Goal: Task Accomplishment & Management: Manage account settings

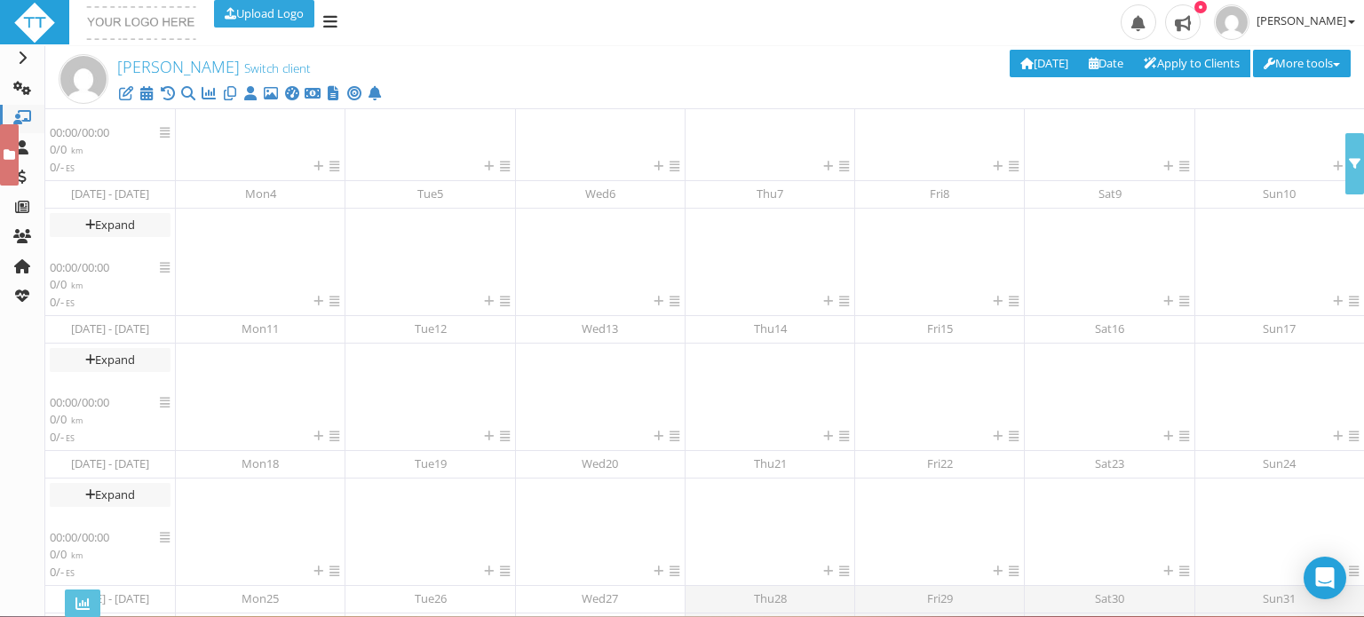
scroll to position [321, 0]
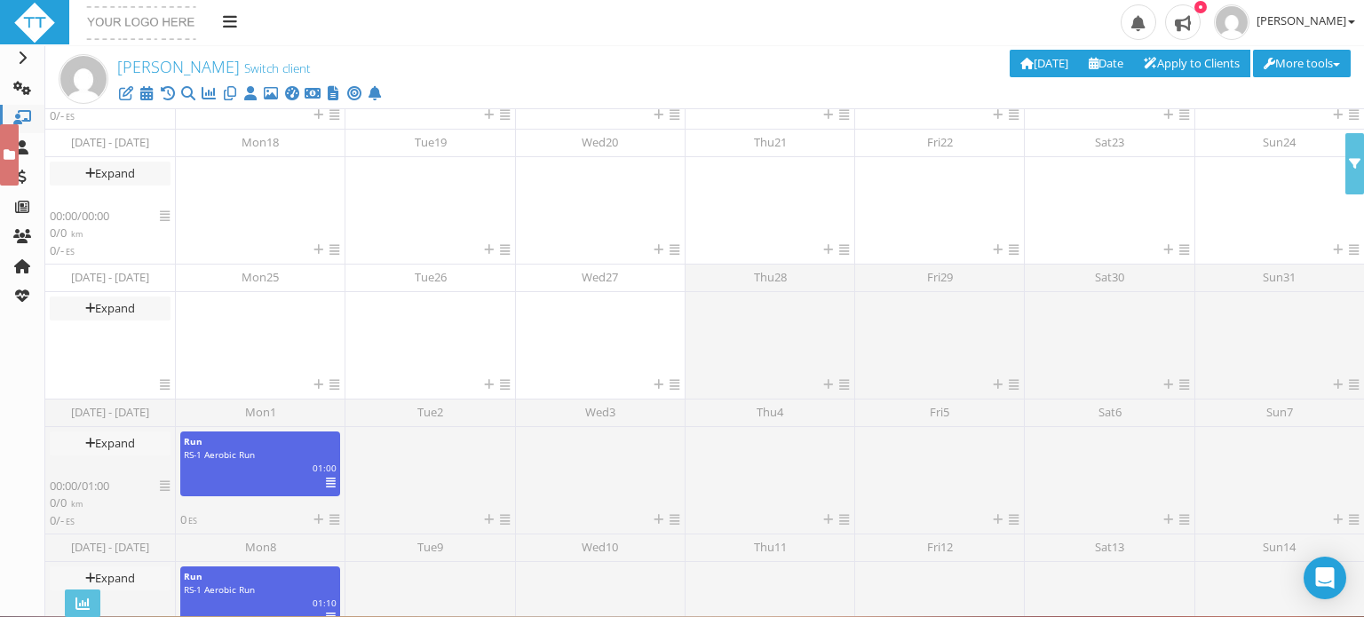
click at [584, 35] on div "Upload Logo Toggle navigation Toggle navigation Sonni Dyer Profile Billing User…" at bounding box center [682, 23] width 1364 height 46
click at [25, 59] on icon at bounding box center [22, 58] width 18 height 14
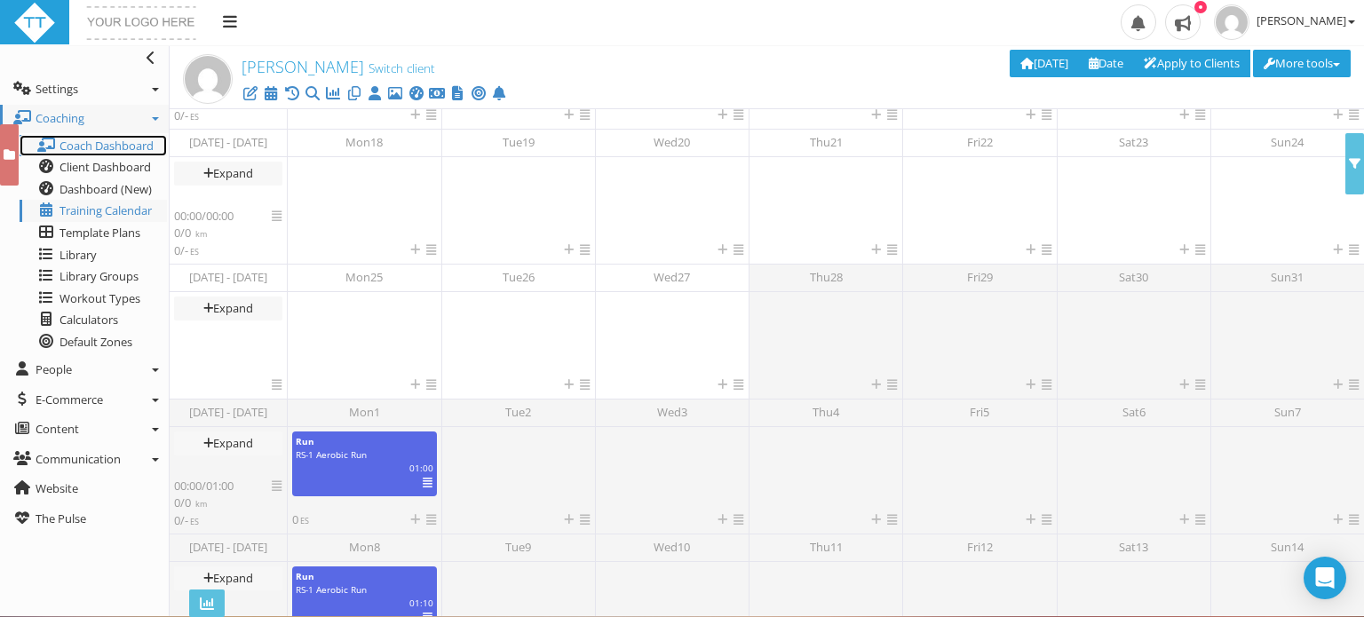
click at [105, 145] on span "Coach Dashboard" at bounding box center [106, 146] width 94 height 16
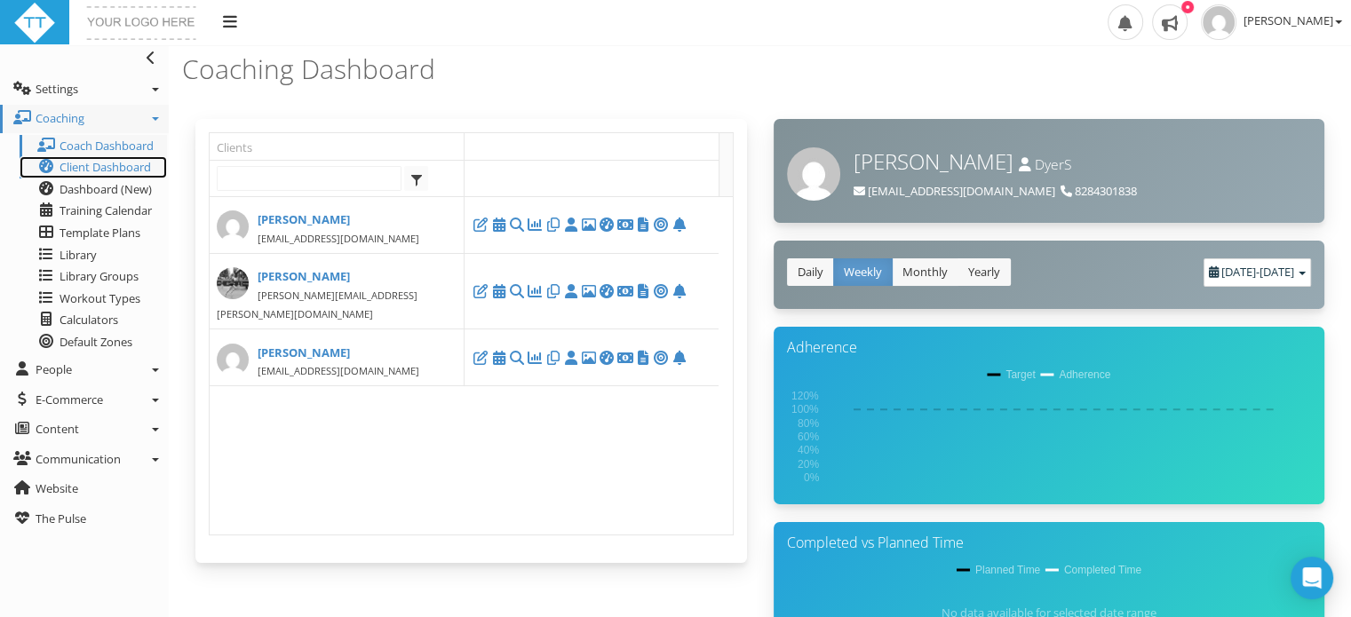
click at [75, 167] on span "Client Dashboard" at bounding box center [104, 167] width 91 height 16
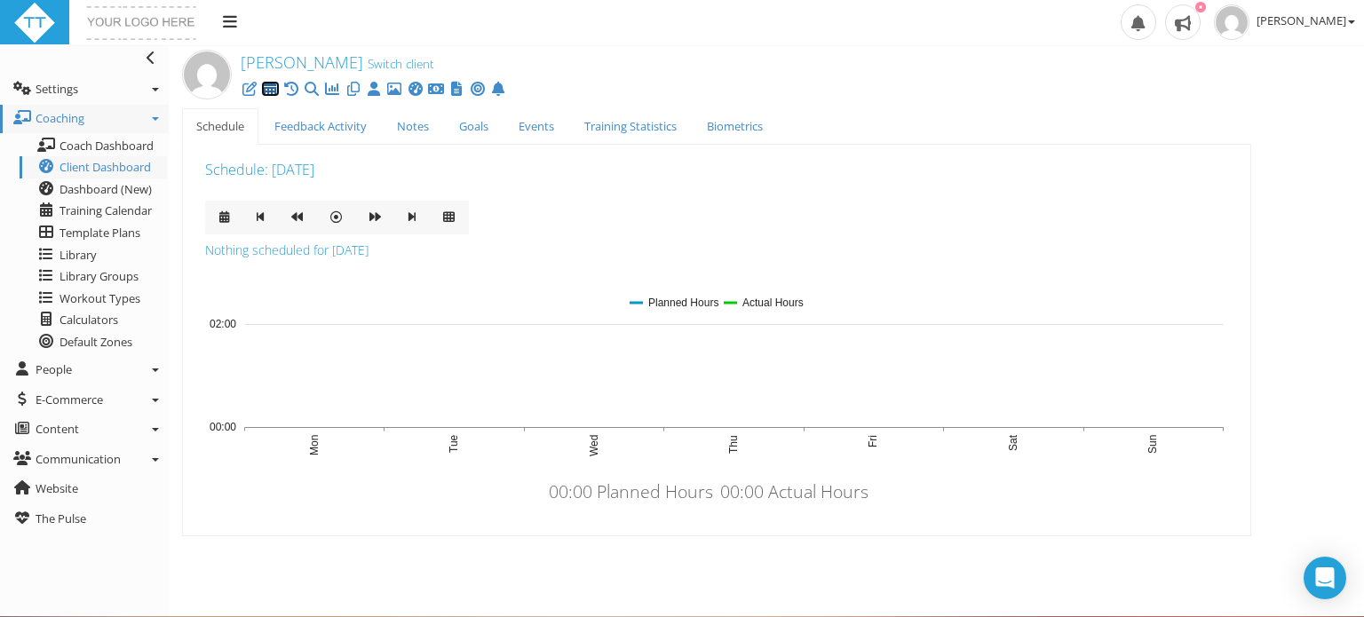
click at [270, 90] on icon at bounding box center [270, 89] width 18 height 1
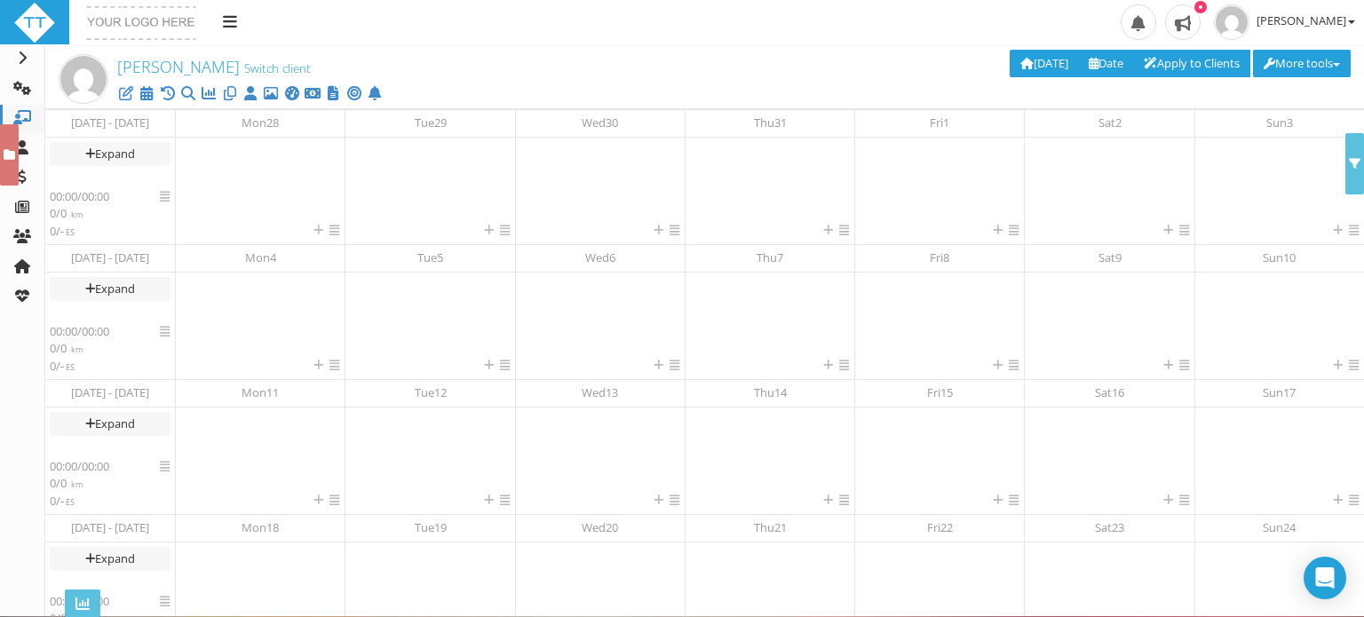
scroll to position [201, 0]
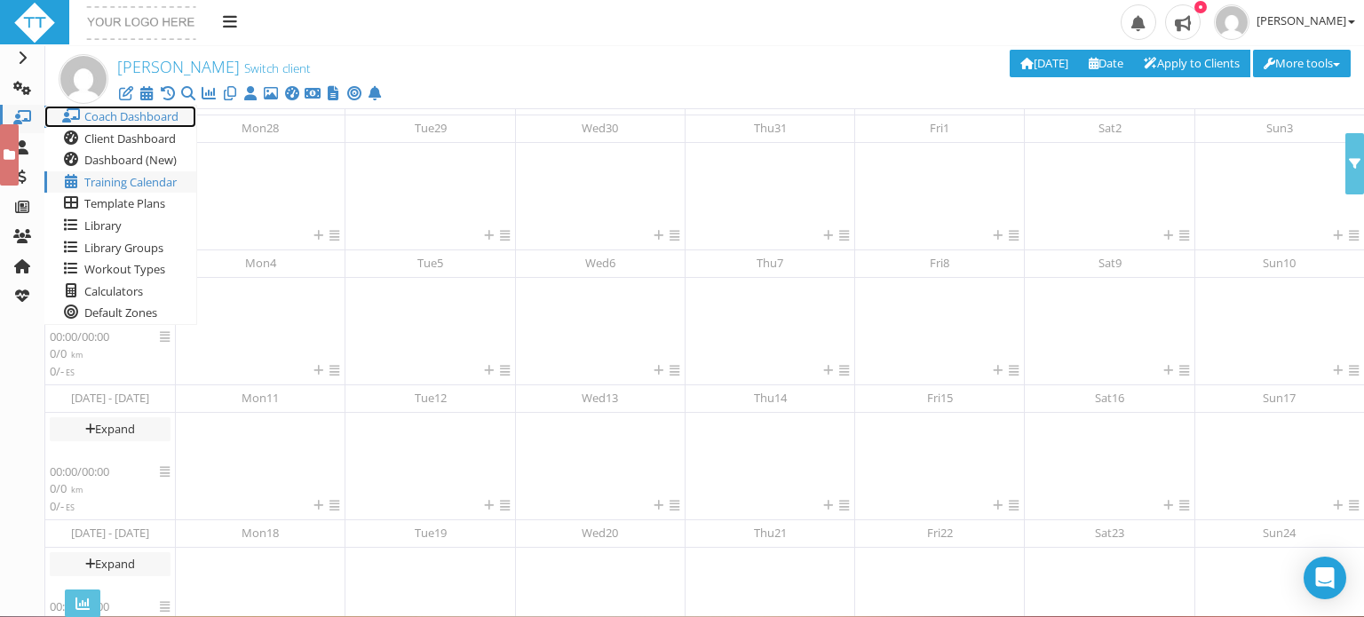
click at [89, 120] on span "Coach Dashboard" at bounding box center [131, 116] width 94 height 16
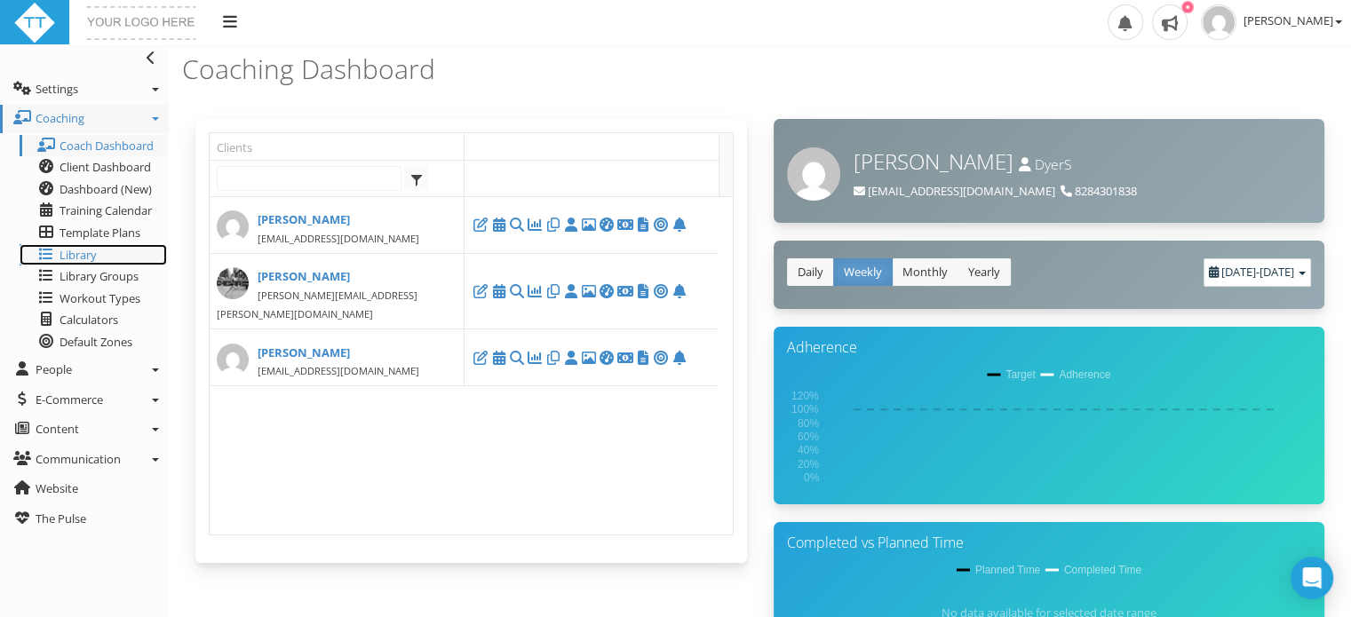
click at [76, 251] on span "Library" at bounding box center [77, 255] width 37 height 16
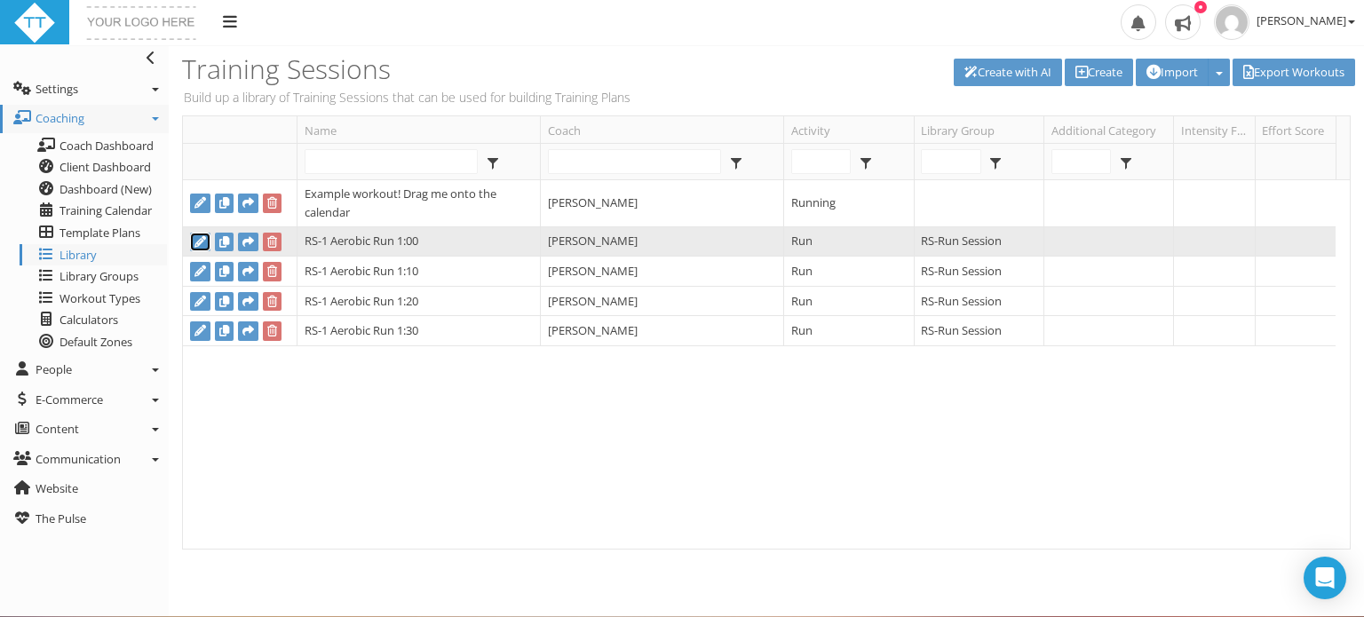
click at [205, 245] on icon at bounding box center [200, 242] width 12 height 12
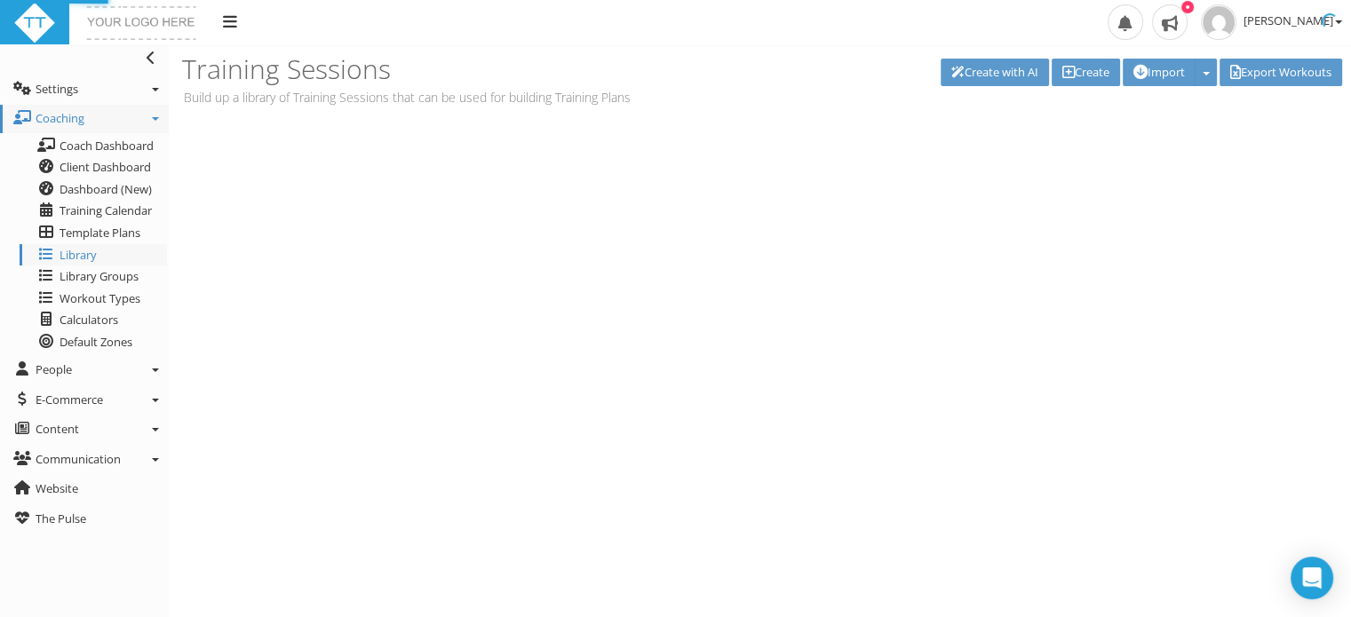
type input "RS-1 Aerobic Run 1:00"
select select "f6c5cf88-e375-419d-8aa1-e0838ebb8a2f"
select select "8b5fd75e-173b-4fb3-95e9-3ee4f49336dc"
select select
select select "f6c5cf88-e375-419d-8aa1-e0838ebb8a2f"
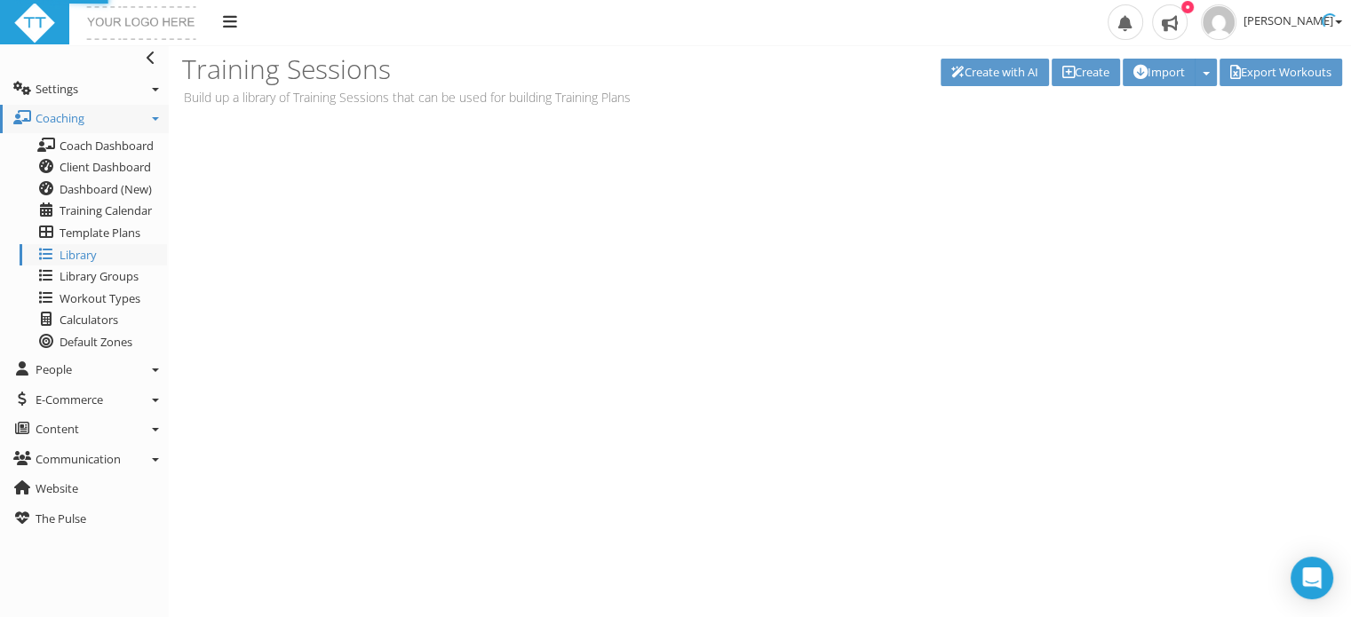
select select "8b5fd75e-173b-4fb3-95e9-3ee4f49336dc"
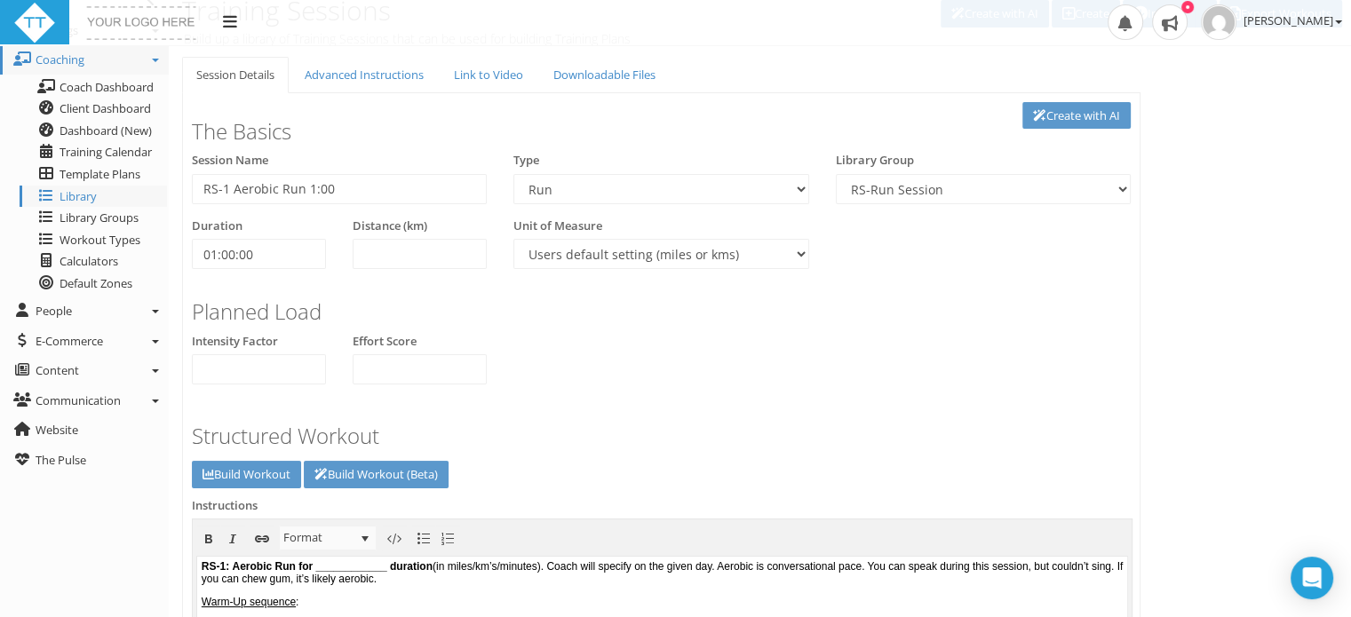
scroll to position [57, 0]
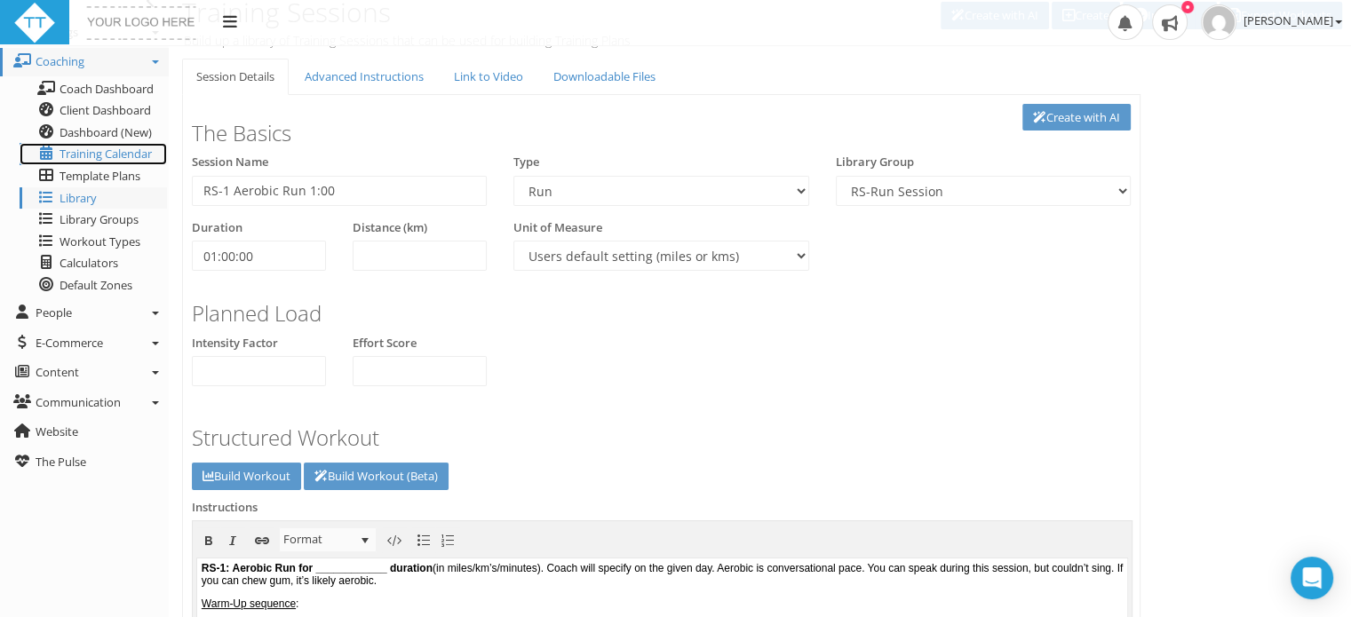
click at [83, 156] on span "Training Calendar" at bounding box center [105, 154] width 92 height 16
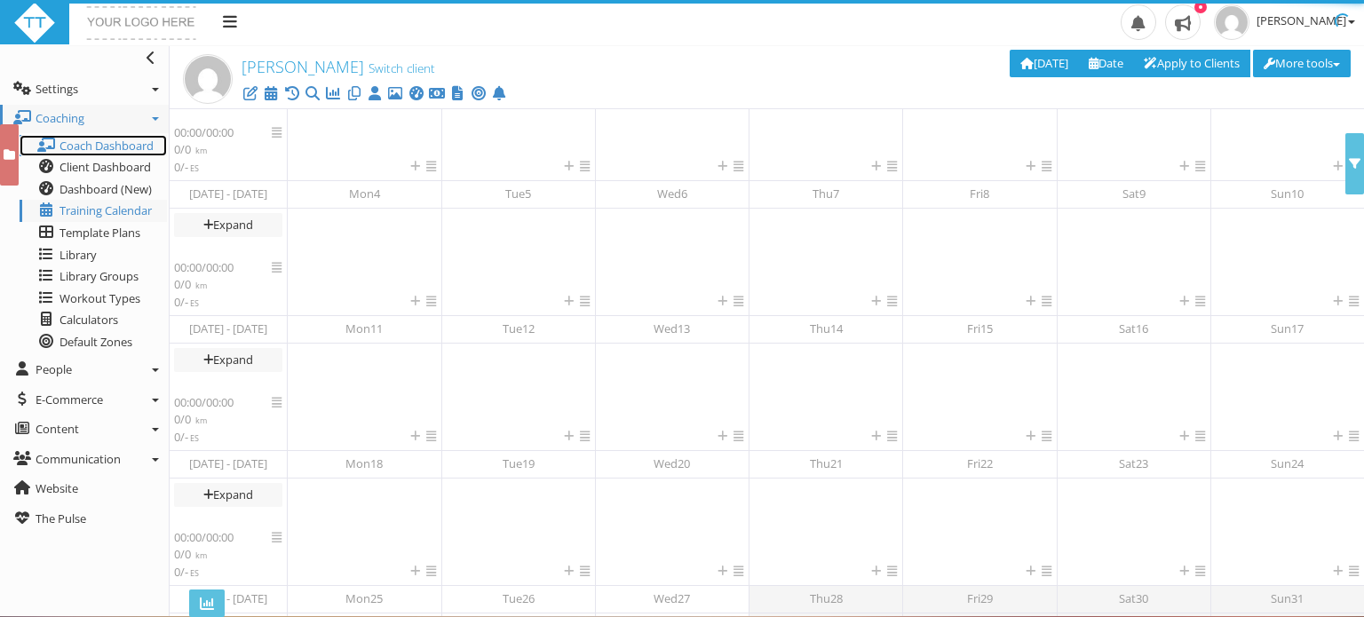
scroll to position [321, 0]
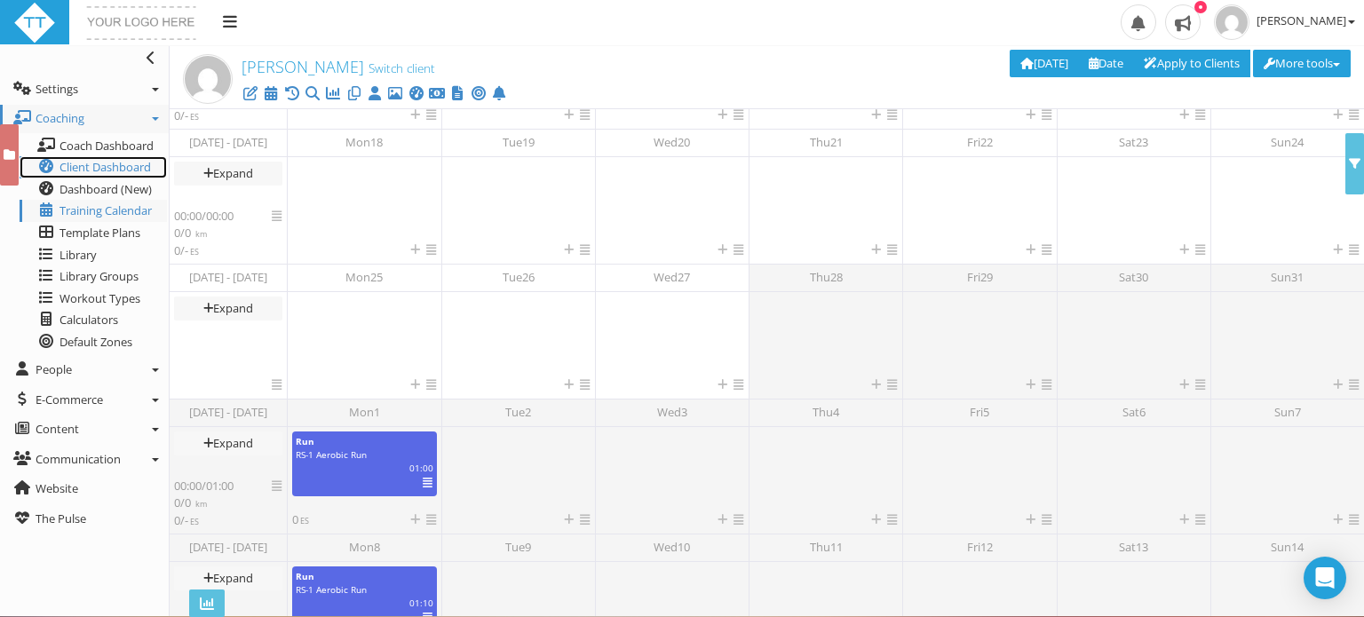
click at [85, 164] on span "Client Dashboard" at bounding box center [104, 167] width 91 height 16
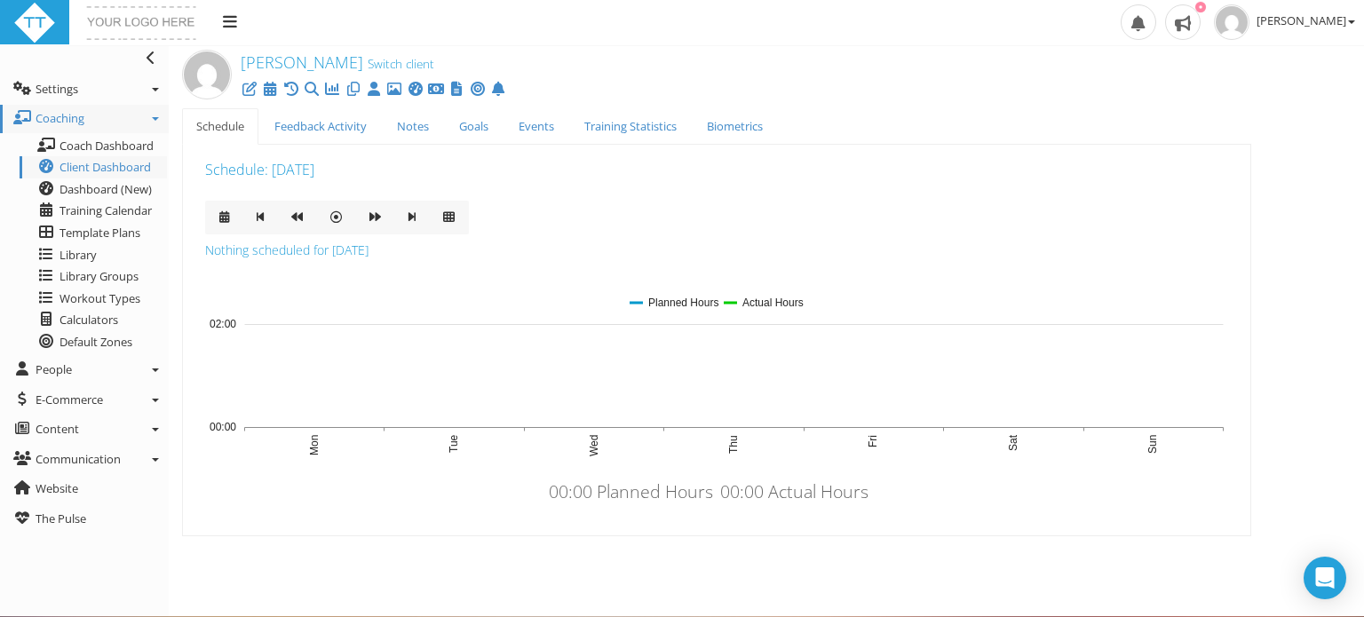
click at [296, 166] on span ": Wednesday, August 27, 2025" at bounding box center [290, 170] width 50 height 20
click at [301, 123] on link "Feedback Activity" at bounding box center [320, 126] width 121 height 36
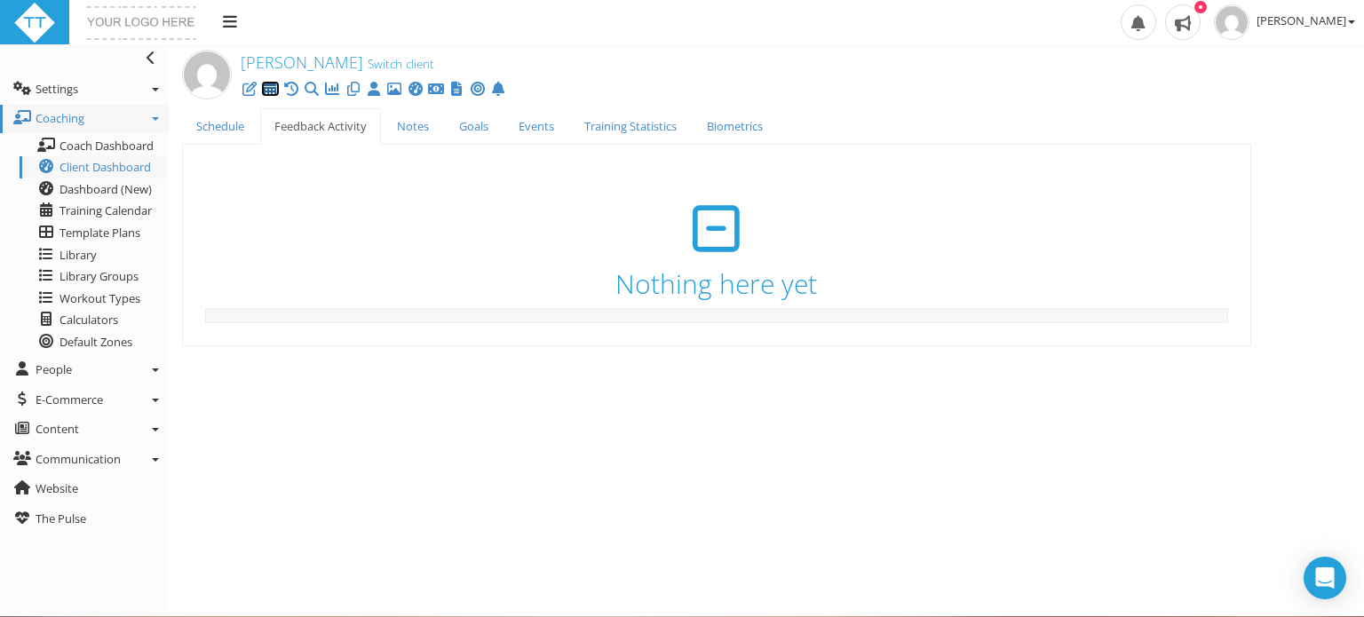
click at [267, 90] on icon at bounding box center [270, 89] width 18 height 1
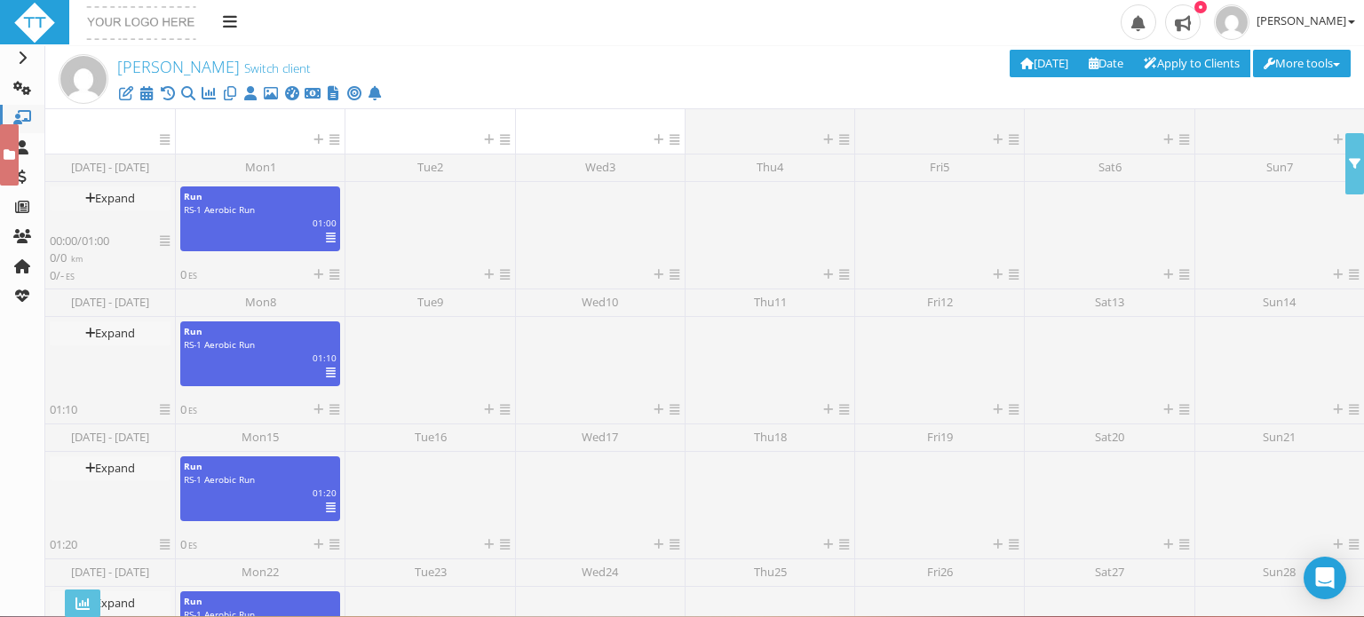
scroll to position [568, 0]
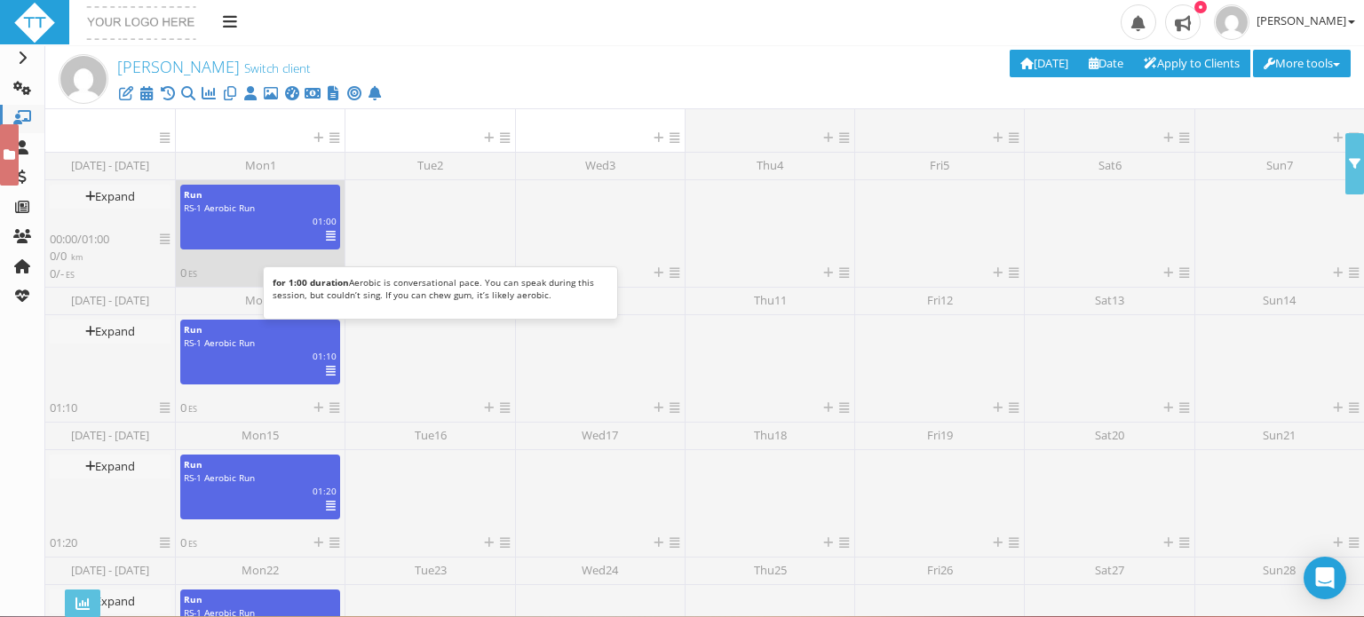
click at [254, 213] on div "RS-1 Aerobic Run" at bounding box center [260, 208] width 153 height 13
select select "f6c5cf88-e375-419d-8aa1-e0838ebb8a2f"
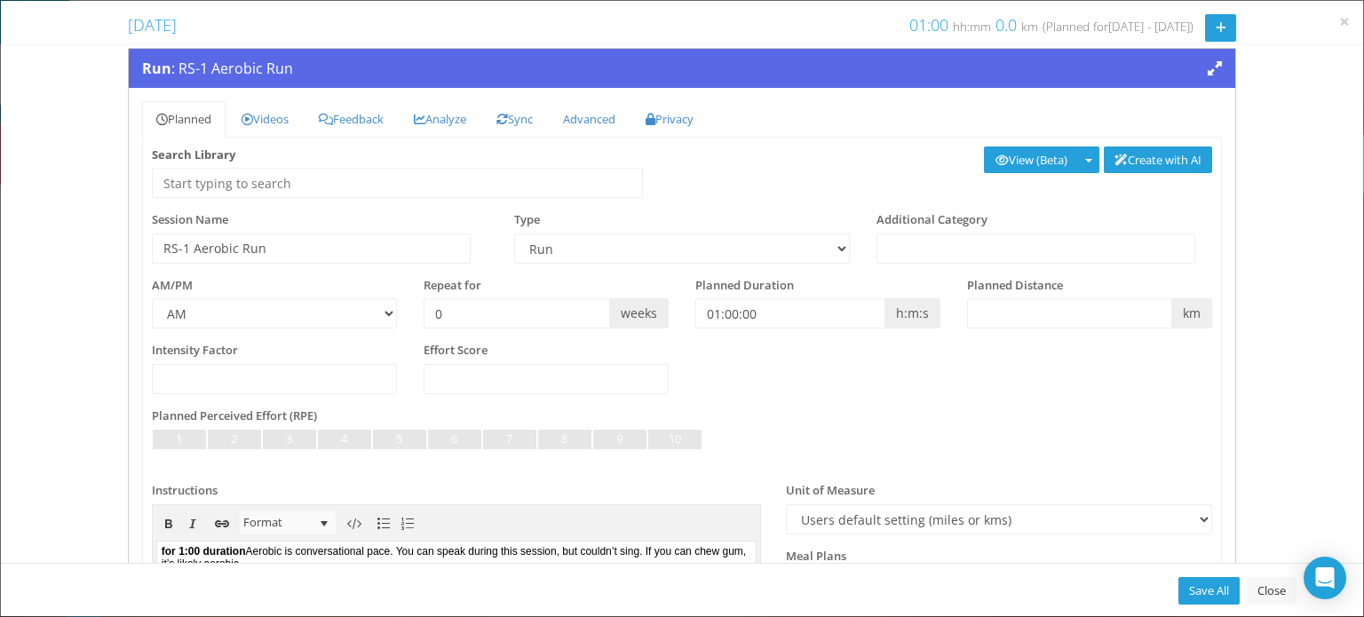
scroll to position [0, 0]
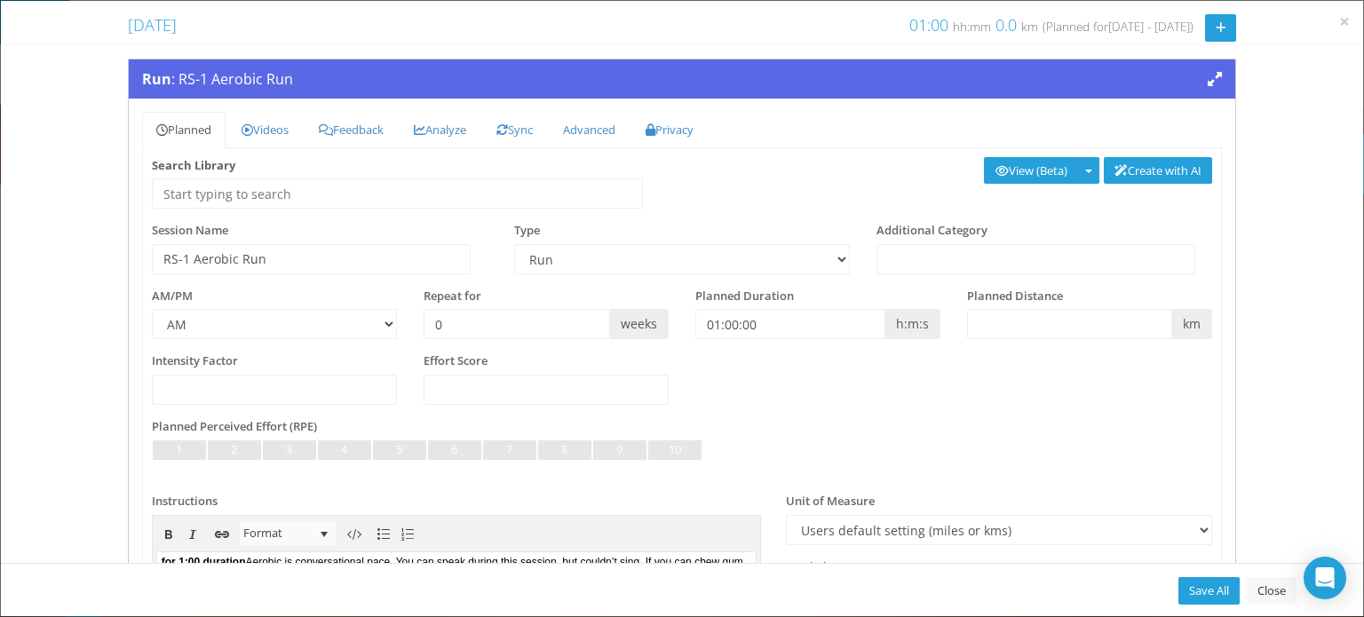
click at [437, 88] on div "Run : RS-1 Aerobic Run" at bounding box center [682, 78] width 1080 height 21
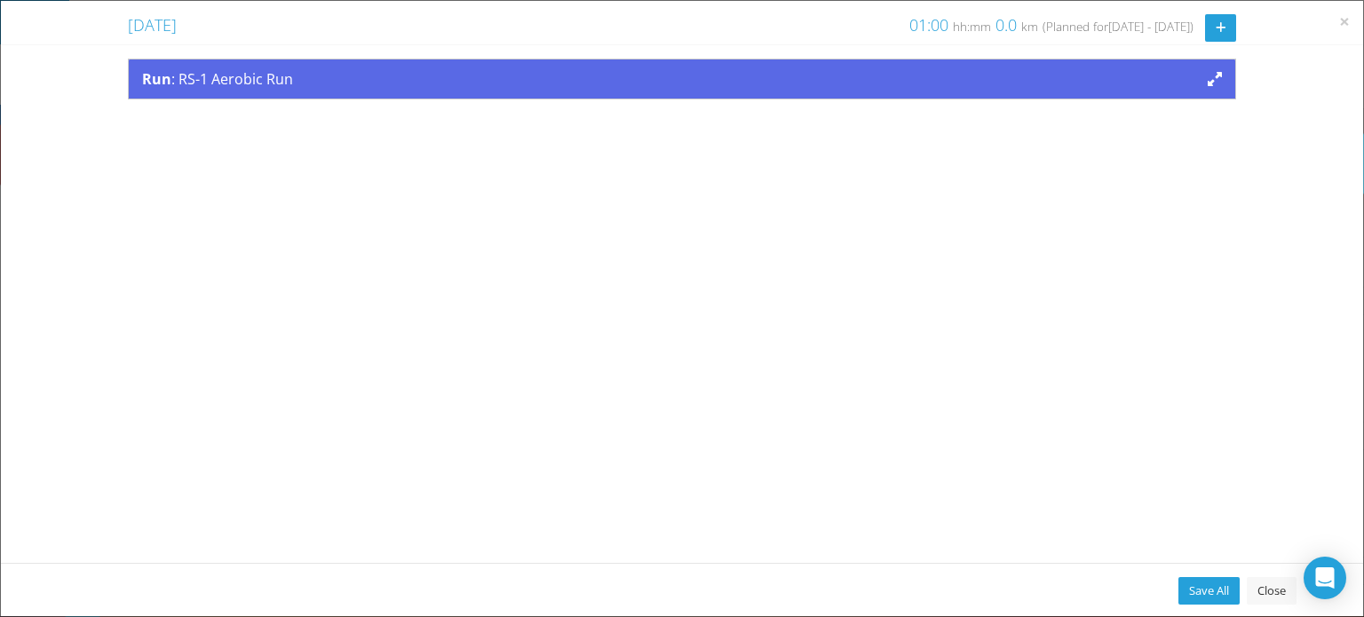
click at [437, 88] on div "Run : RS-1 Aerobic Run" at bounding box center [682, 78] width 1080 height 21
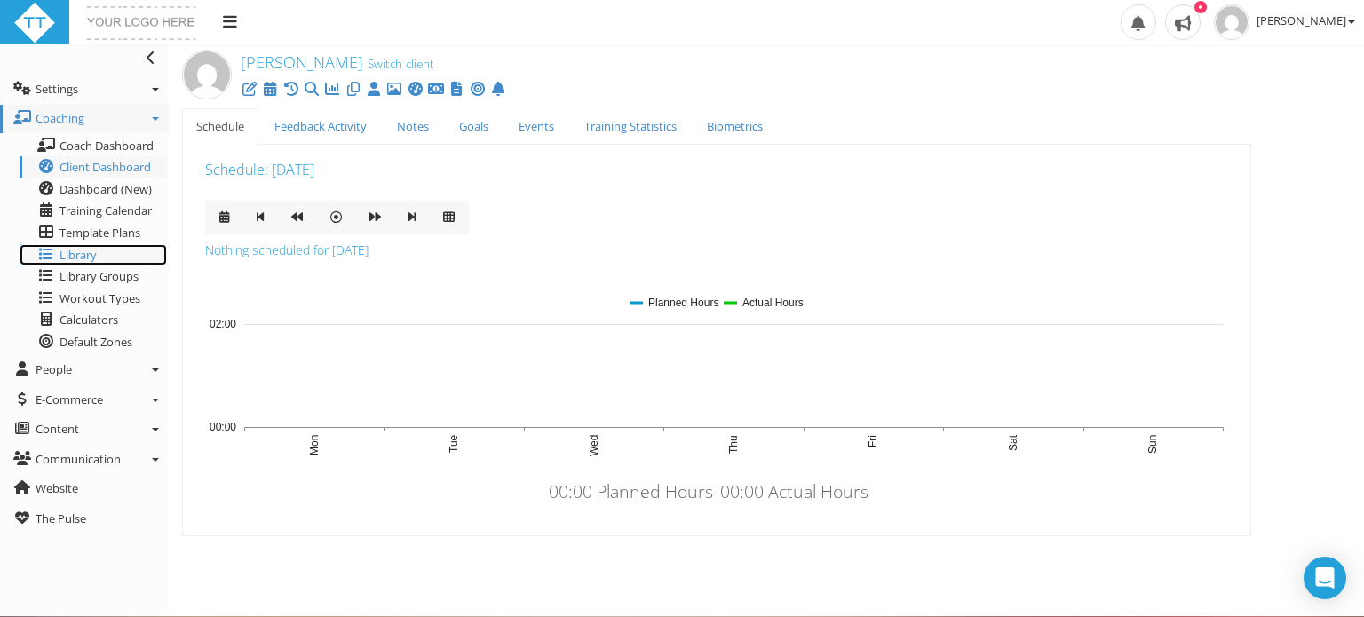
click at [79, 254] on span "Library" at bounding box center [77, 255] width 37 height 16
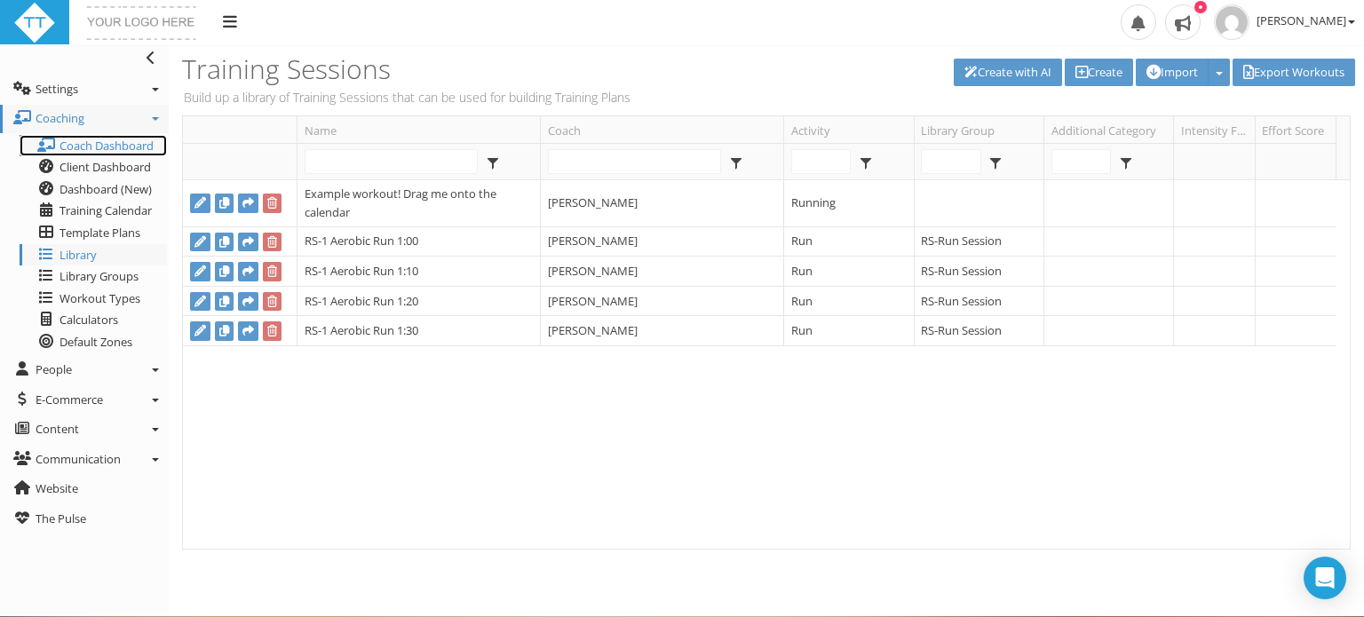
click at [83, 141] on span "Coach Dashboard" at bounding box center [106, 146] width 94 height 16
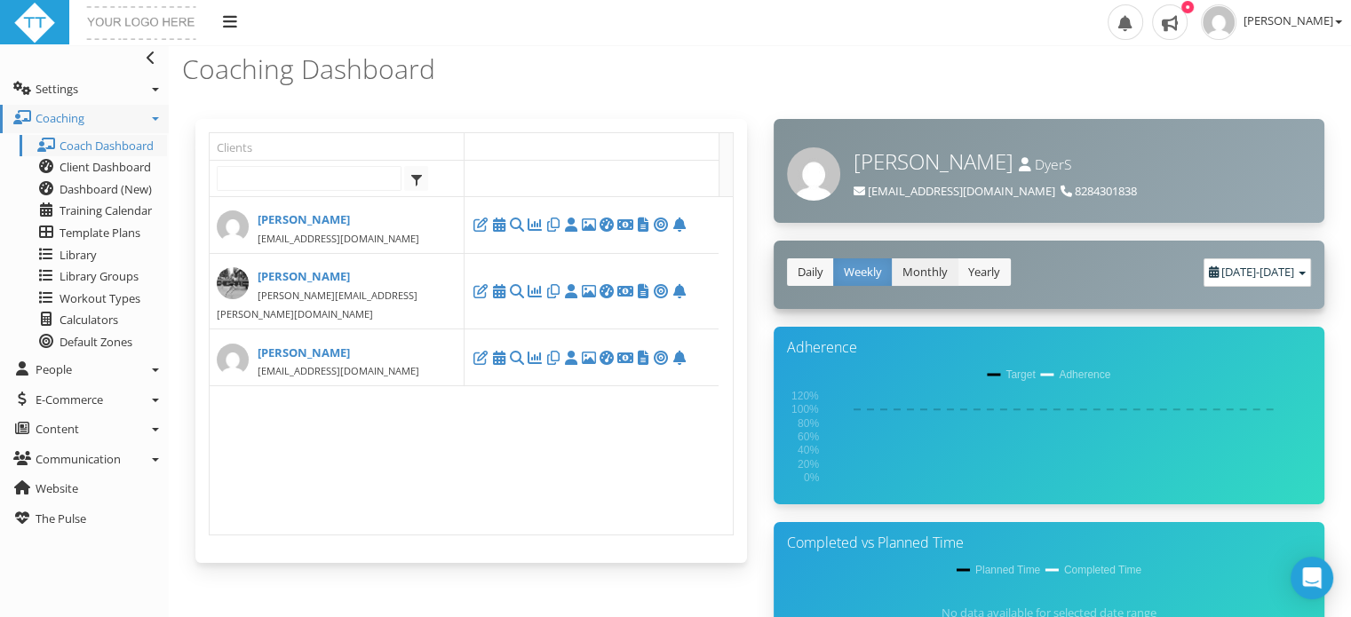
click at [926, 273] on link "Monthly" at bounding box center [925, 272] width 67 height 28
click at [1277, 276] on span "[DATE]" at bounding box center [1276, 272] width 35 height 16
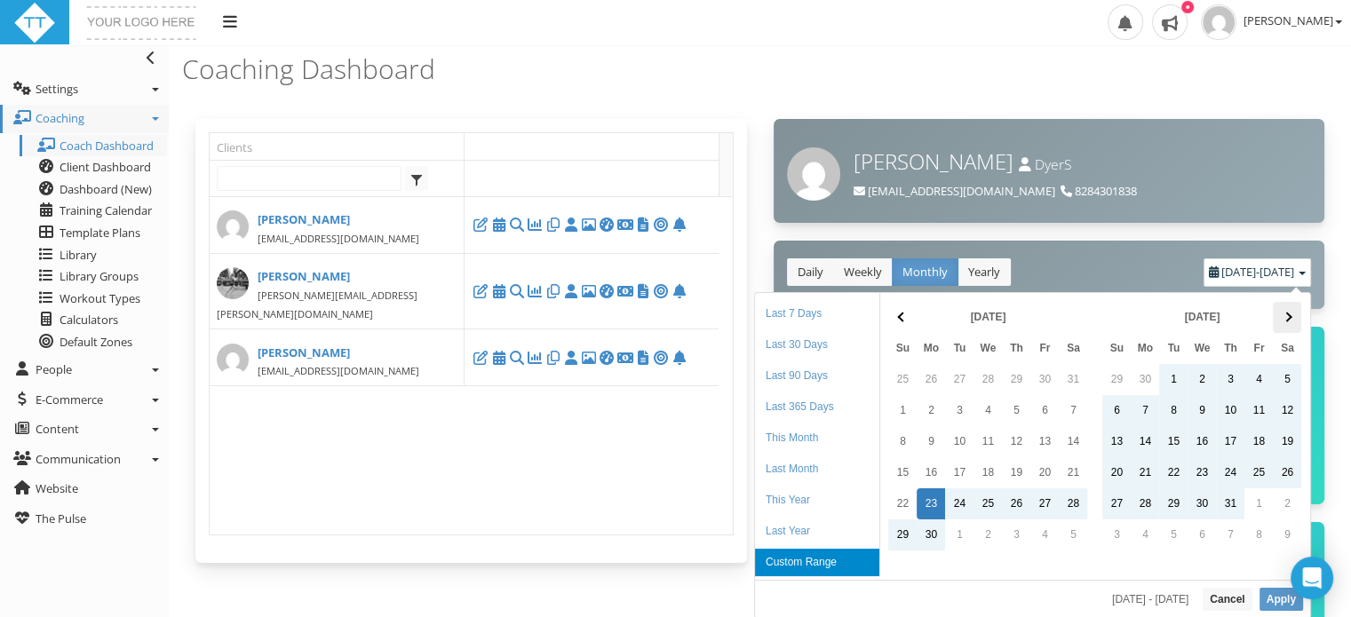
click at [1287, 319] on span at bounding box center [1287, 318] width 10 height 10
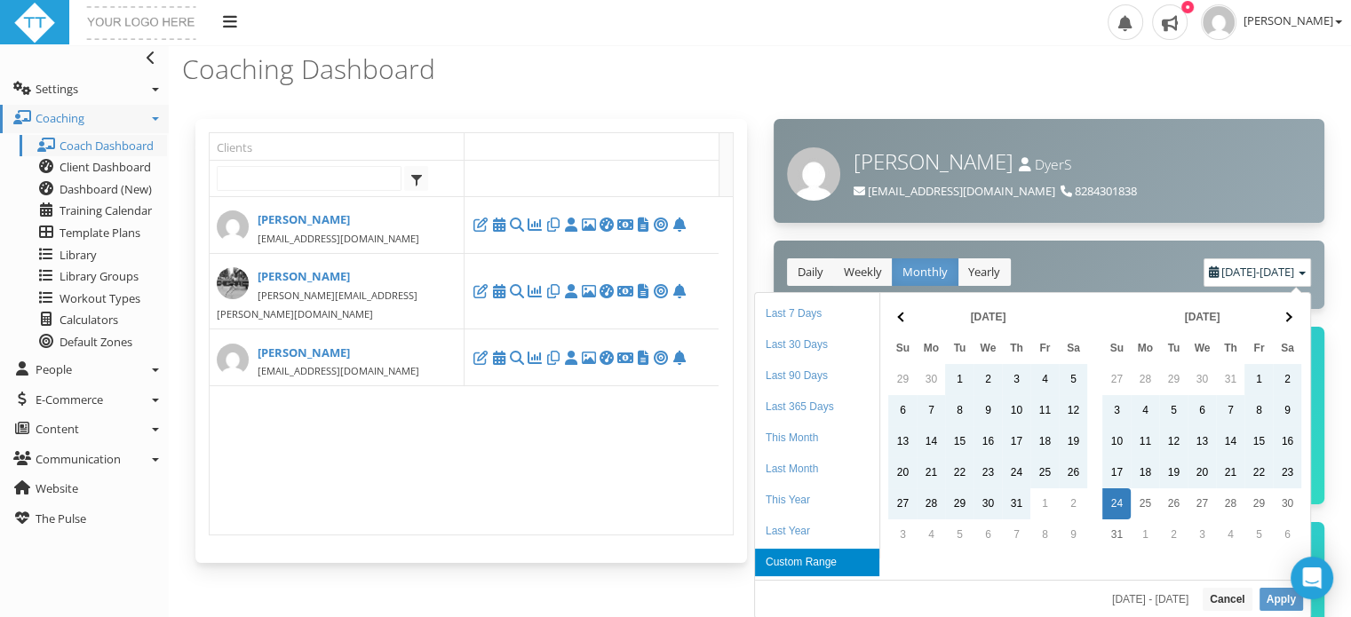
click at [1287, 319] on span at bounding box center [1287, 318] width 10 height 10
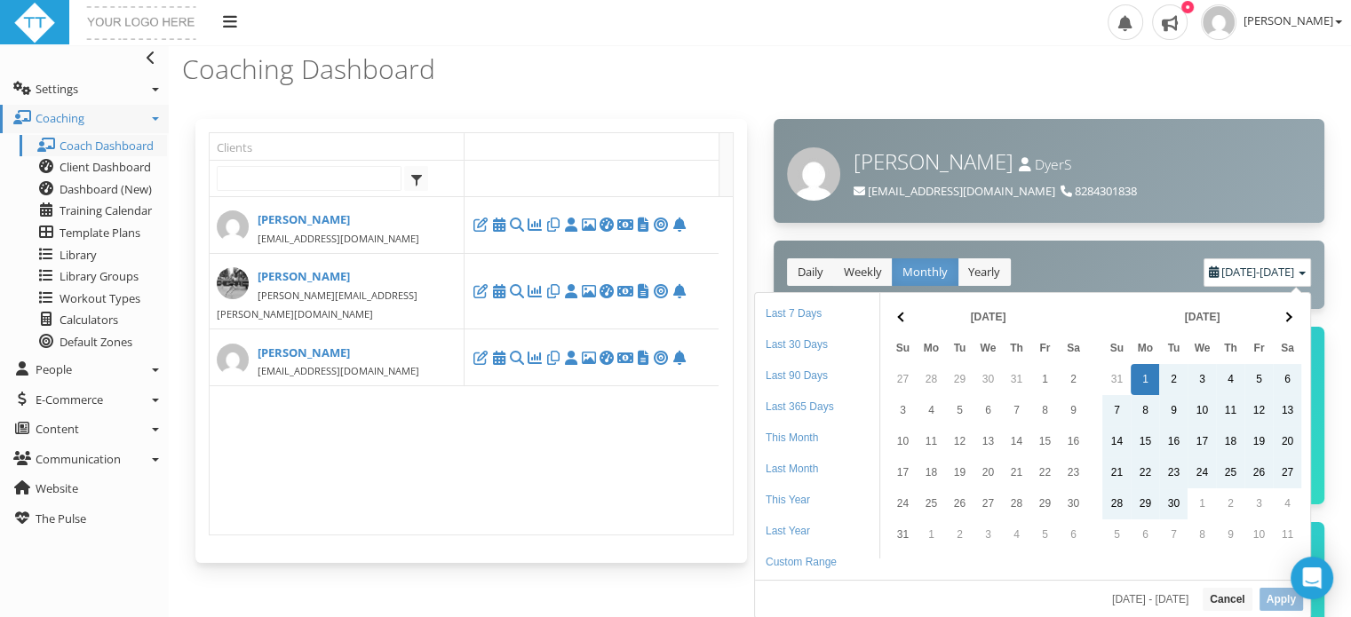
click at [1286, 609] on div "06/23/2025 - 08/24/2025 Cancel Apply" at bounding box center [1032, 599] width 555 height 38
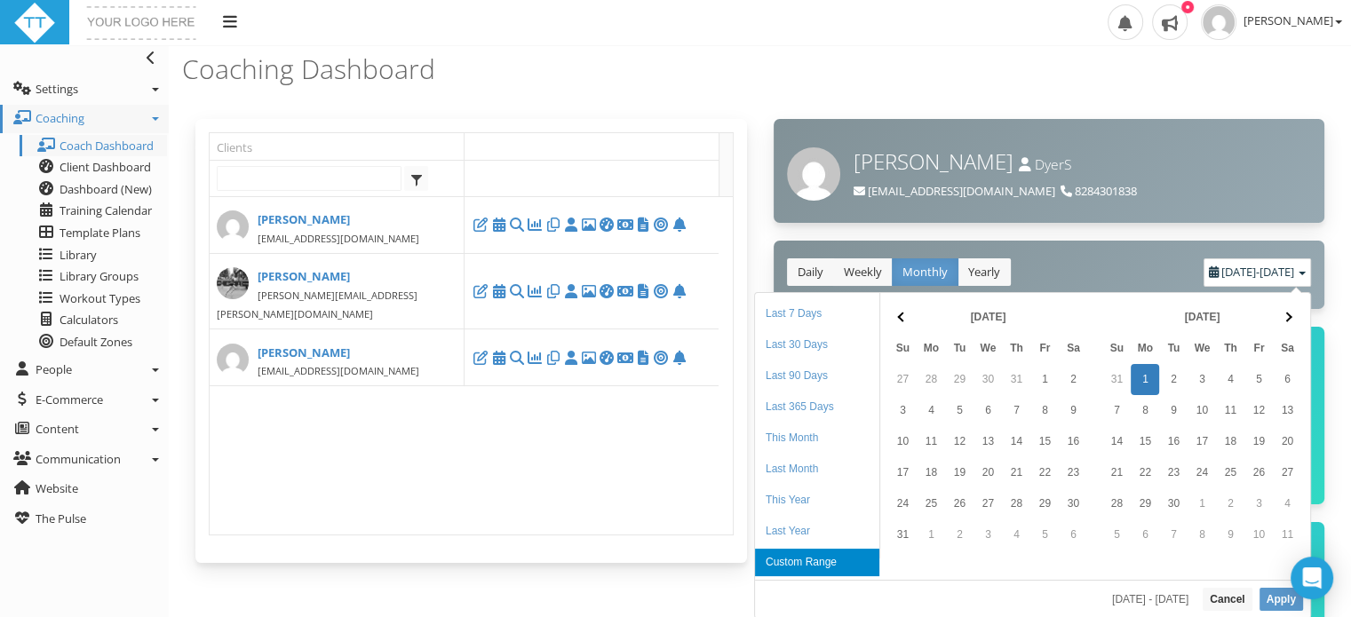
click at [802, 558] on li "Custom Range" at bounding box center [817, 563] width 124 height 28
click at [790, 441] on li "This Month" at bounding box center [817, 438] width 124 height 28
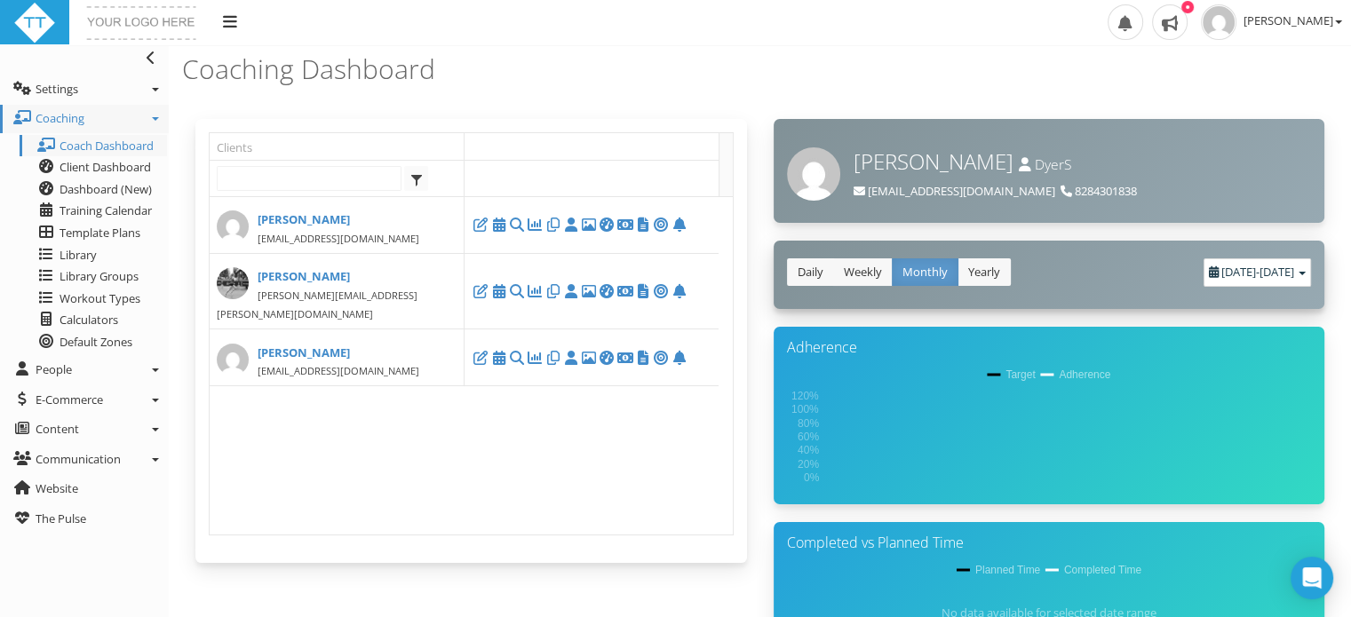
click at [1205, 253] on div "Daily Weekly Monthly Yearly August 1, 2025 - August 31, 2025" at bounding box center [1048, 275] width 551 height 68
click at [1221, 273] on span "August 1, 2025" at bounding box center [1238, 272] width 35 height 16
click at [1056, 290] on div "Daily Weekly Monthly Yearly August 1, 2025 - August 31, 2025" at bounding box center [1048, 275] width 551 height 68
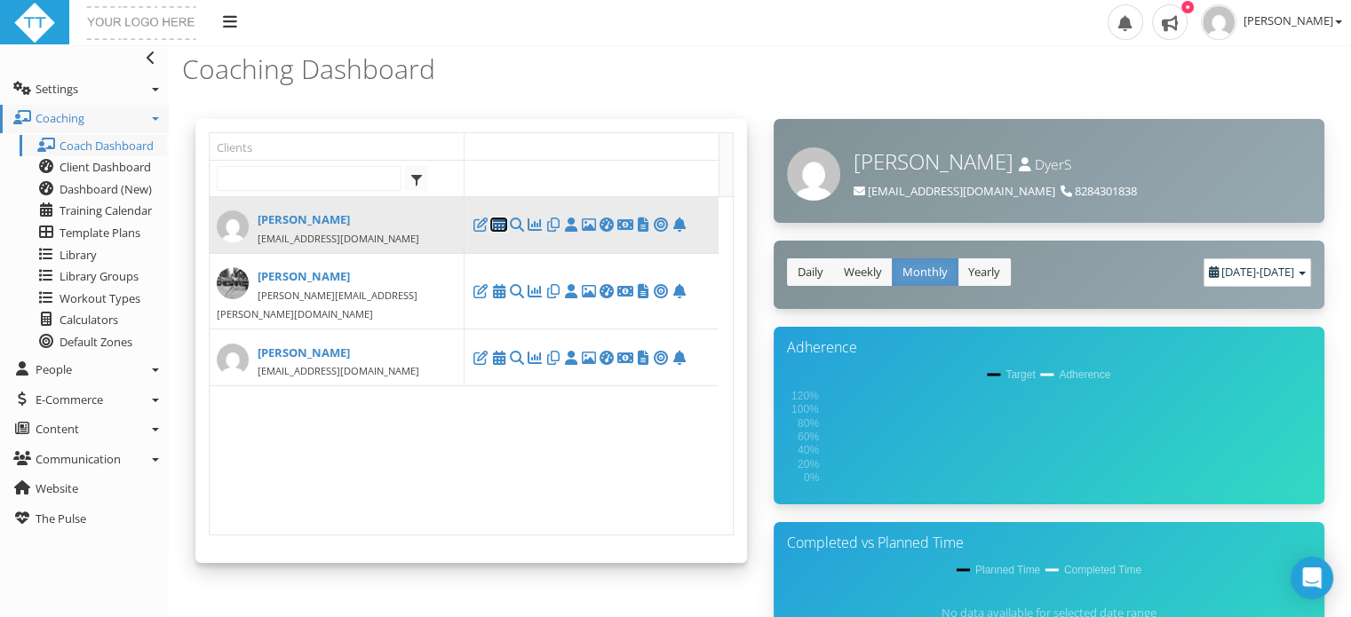
click at [497, 225] on icon at bounding box center [498, 225] width 18 height 1
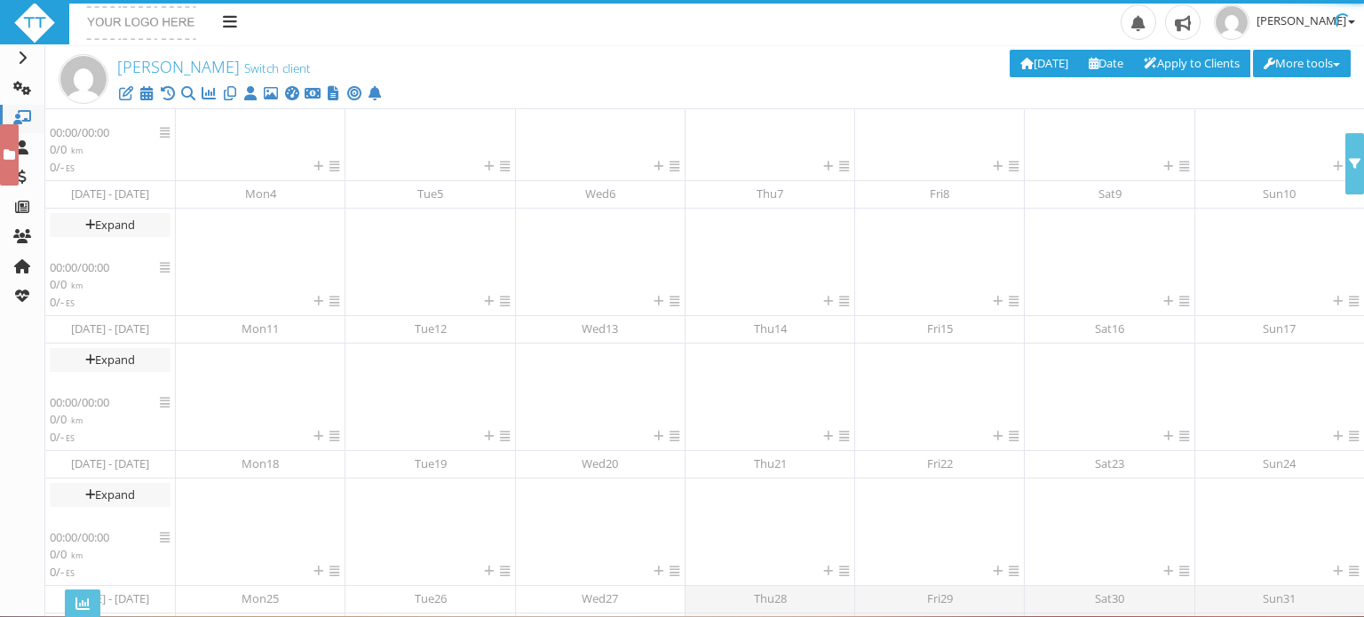
scroll to position [321, 0]
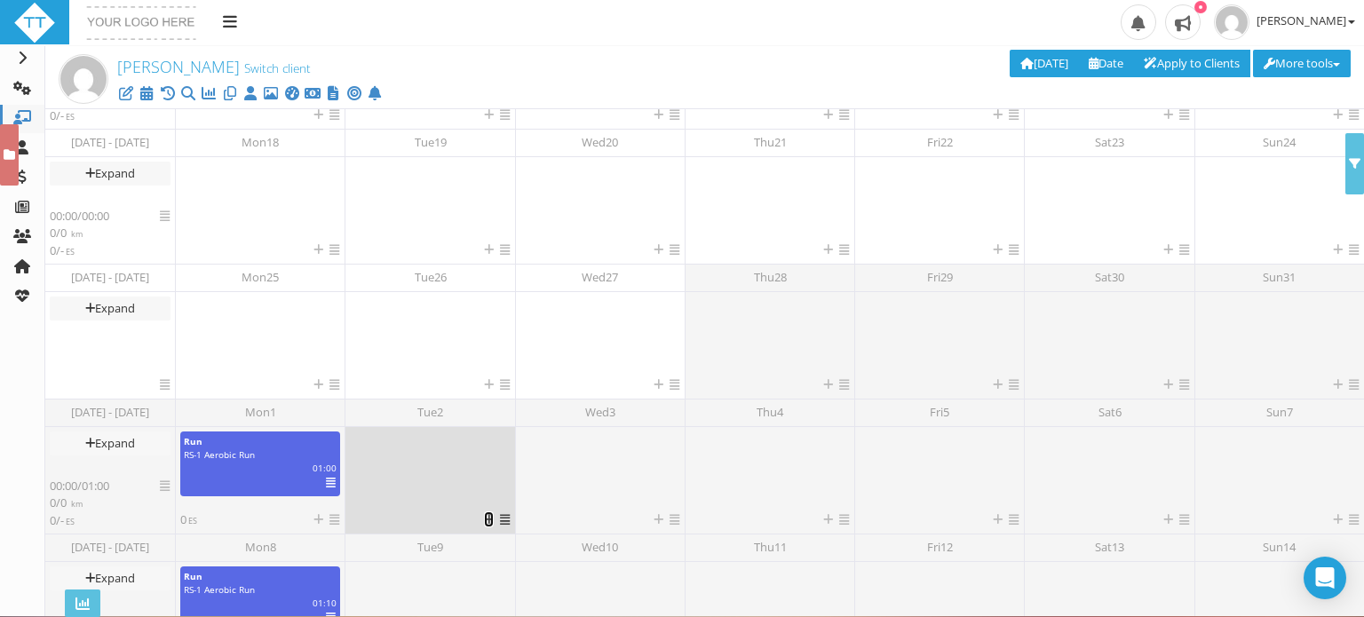
click at [487, 519] on icon at bounding box center [489, 520] width 10 height 12
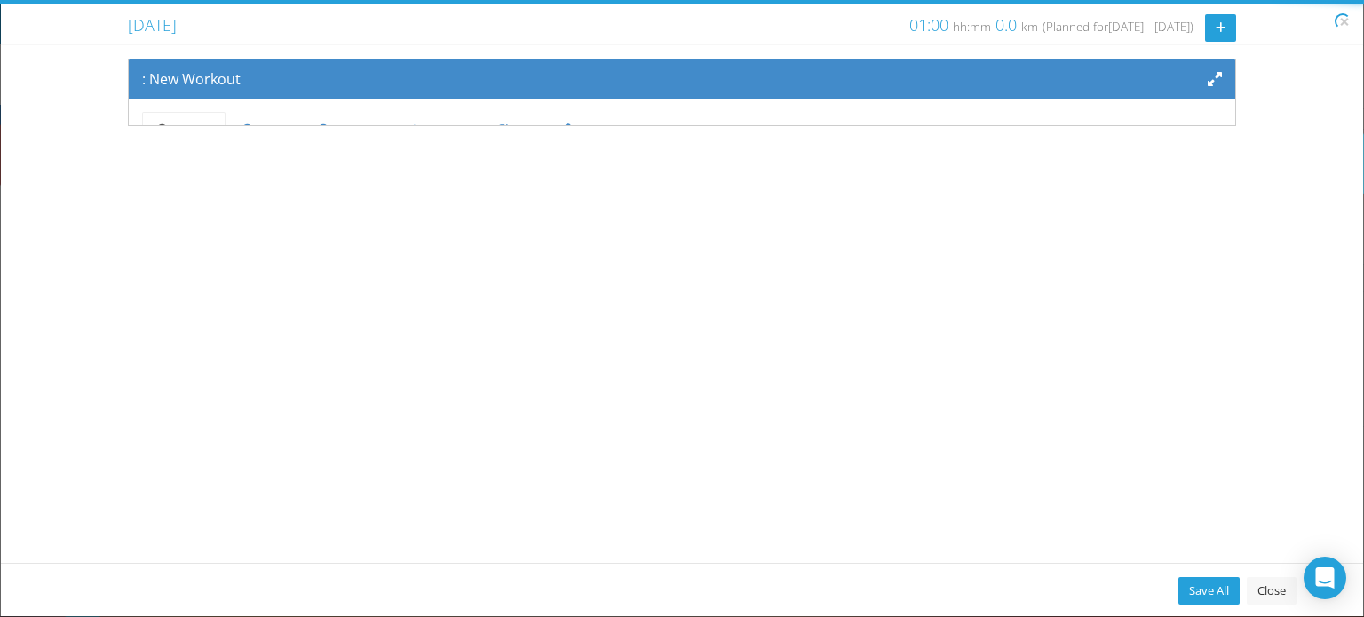
scroll to position [146, 0]
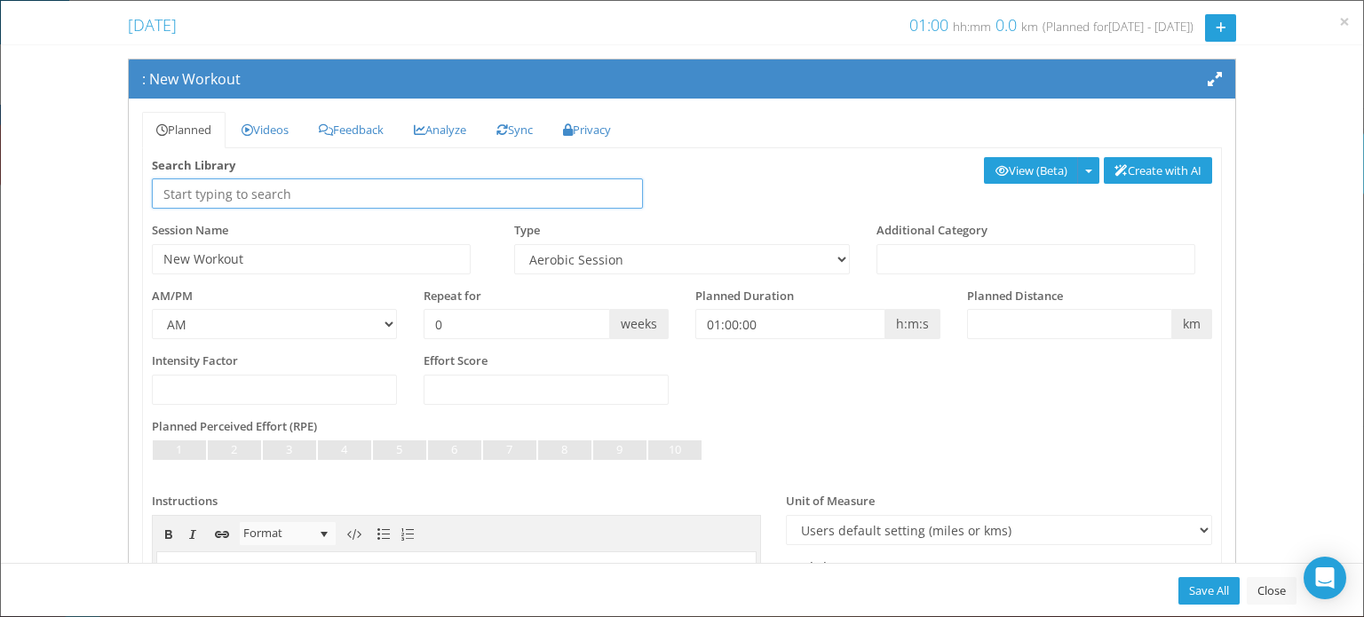
click at [218, 200] on input "text" at bounding box center [397, 193] width 491 height 30
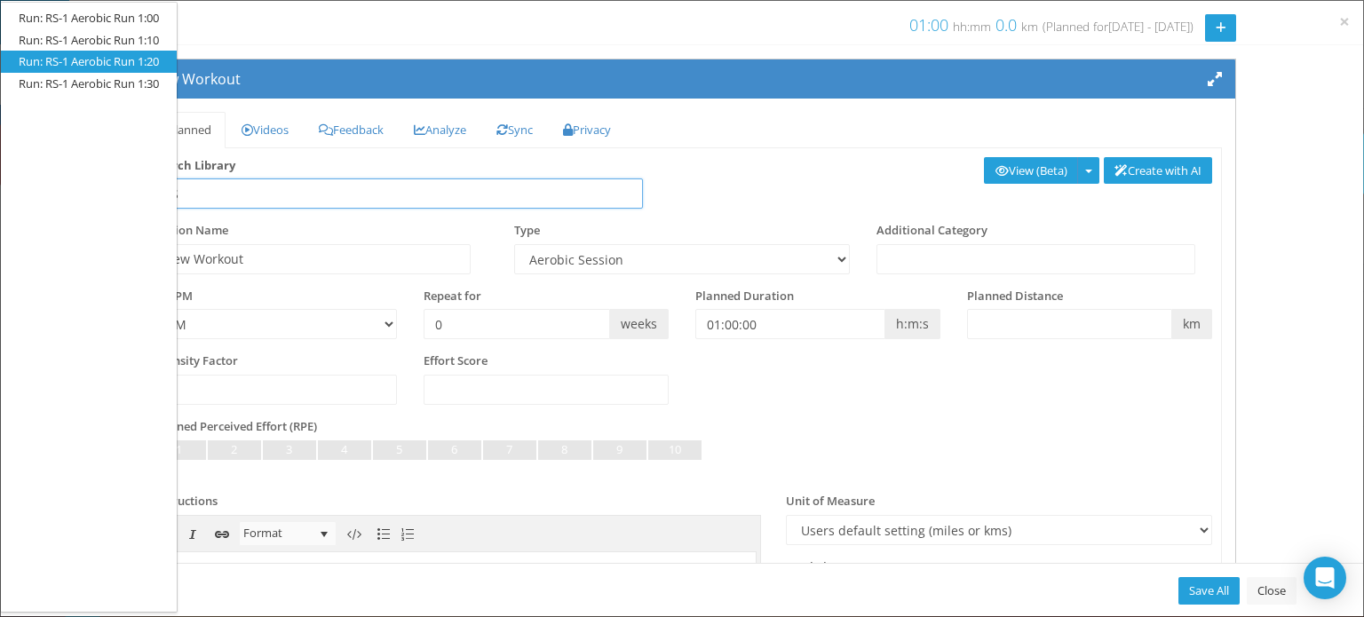
type input "RS"
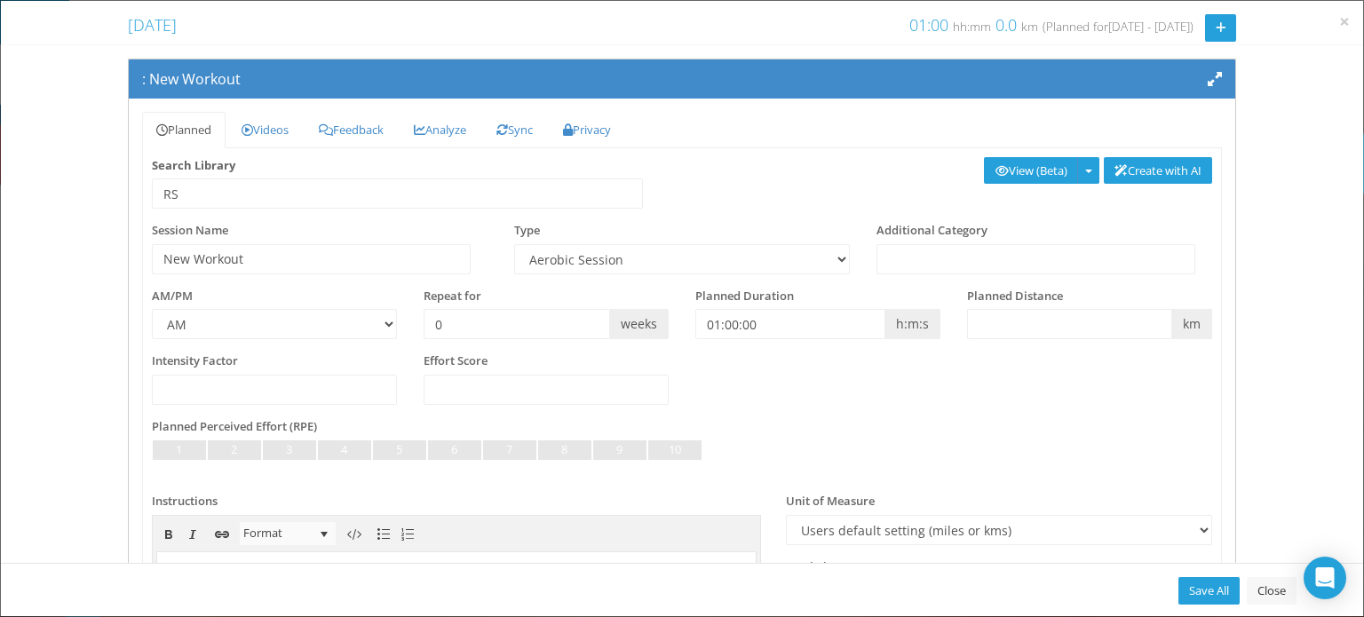
click at [803, 174] on div "Create with AI View (Beta) Open in new tab Analyze (Beta)" at bounding box center [953, 171] width 543 height 28
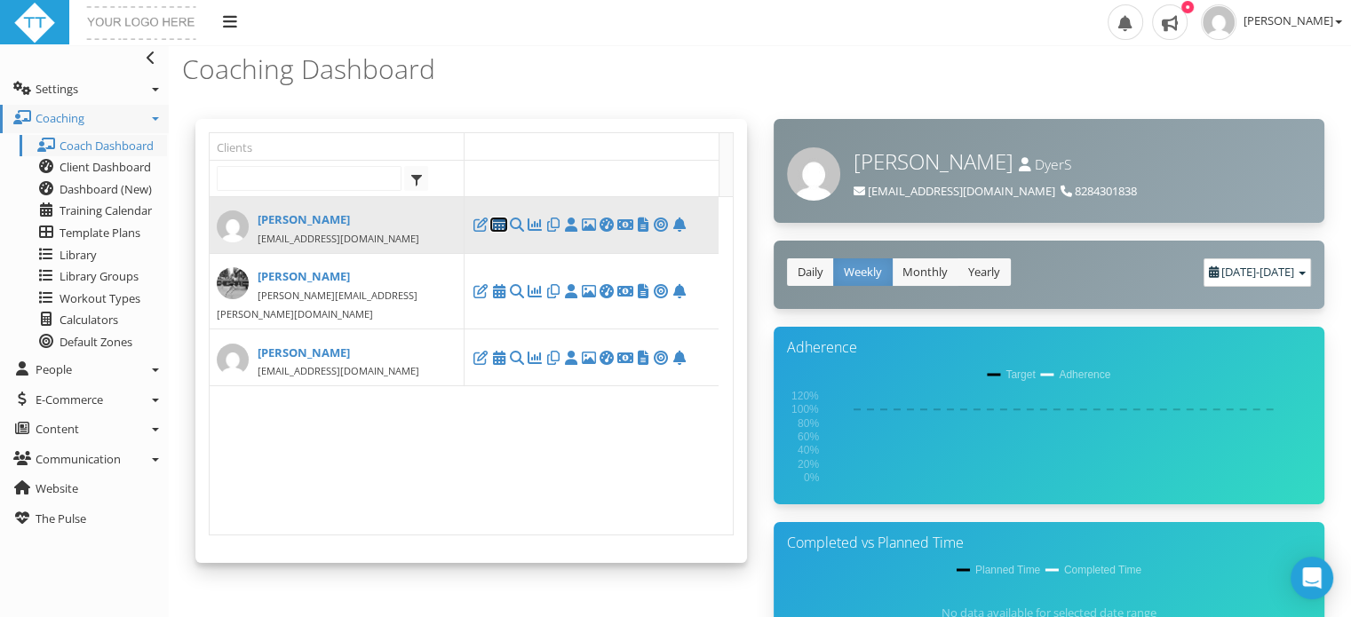
click at [495, 226] on icon at bounding box center [498, 225] width 18 height 1
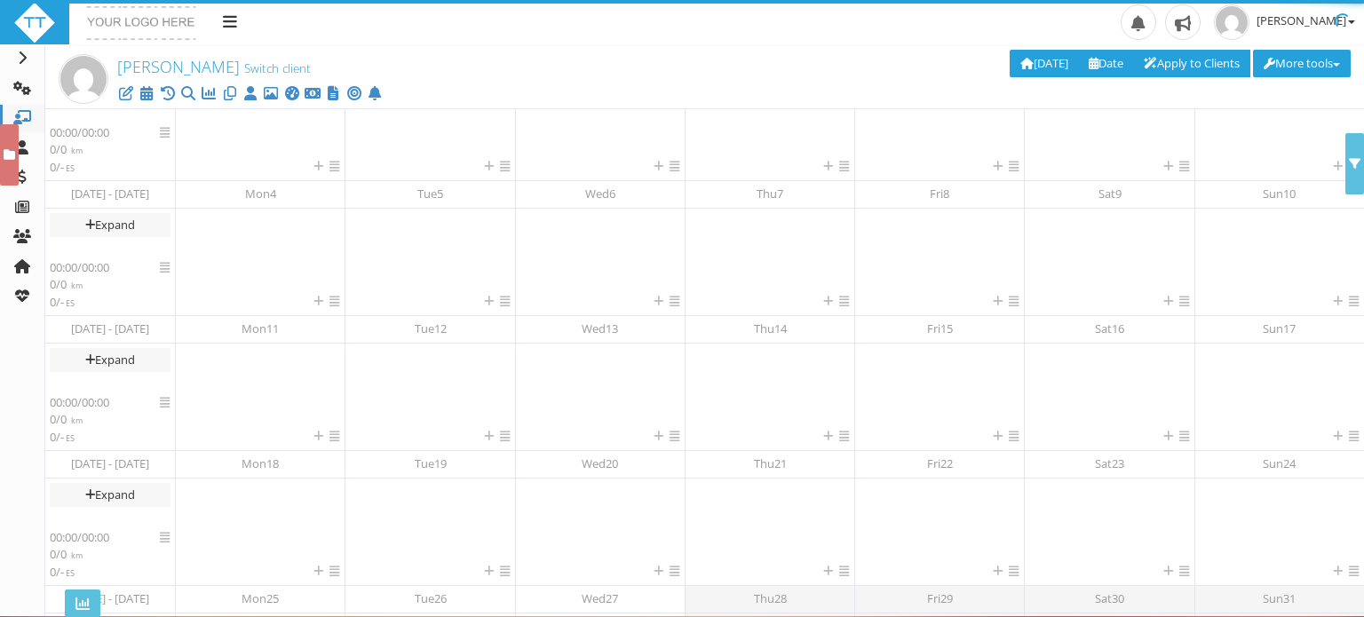
scroll to position [321, 0]
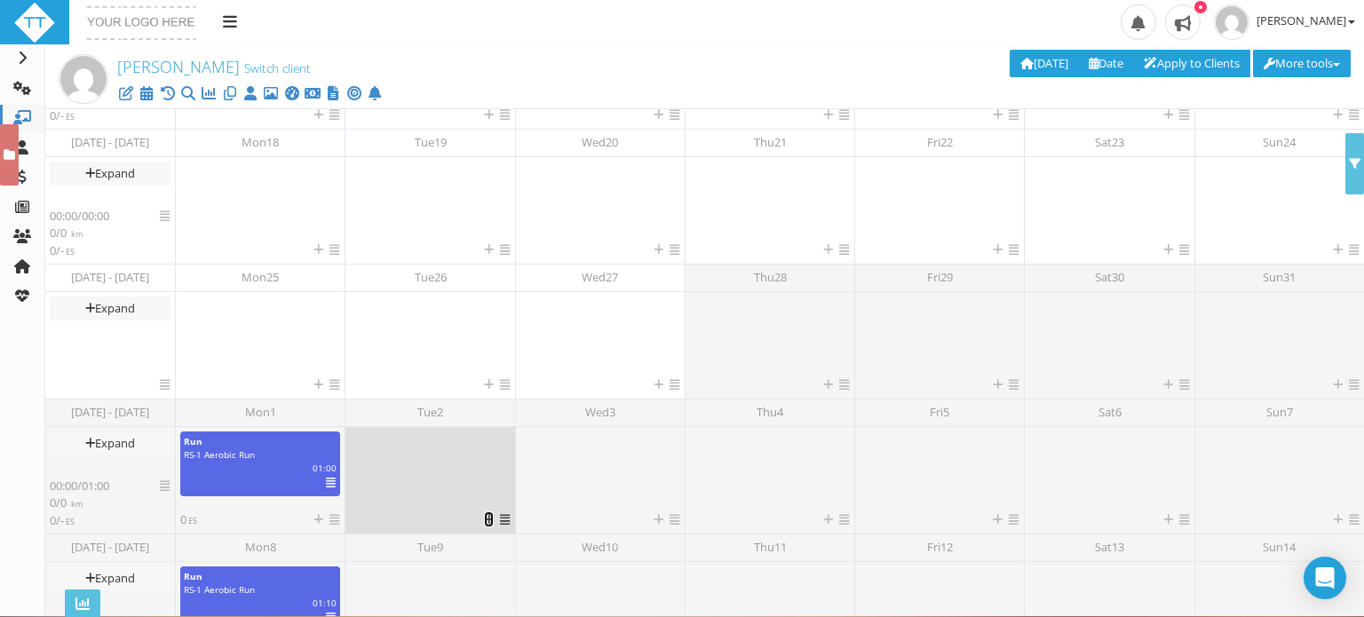
click at [484, 521] on icon at bounding box center [489, 520] width 10 height 12
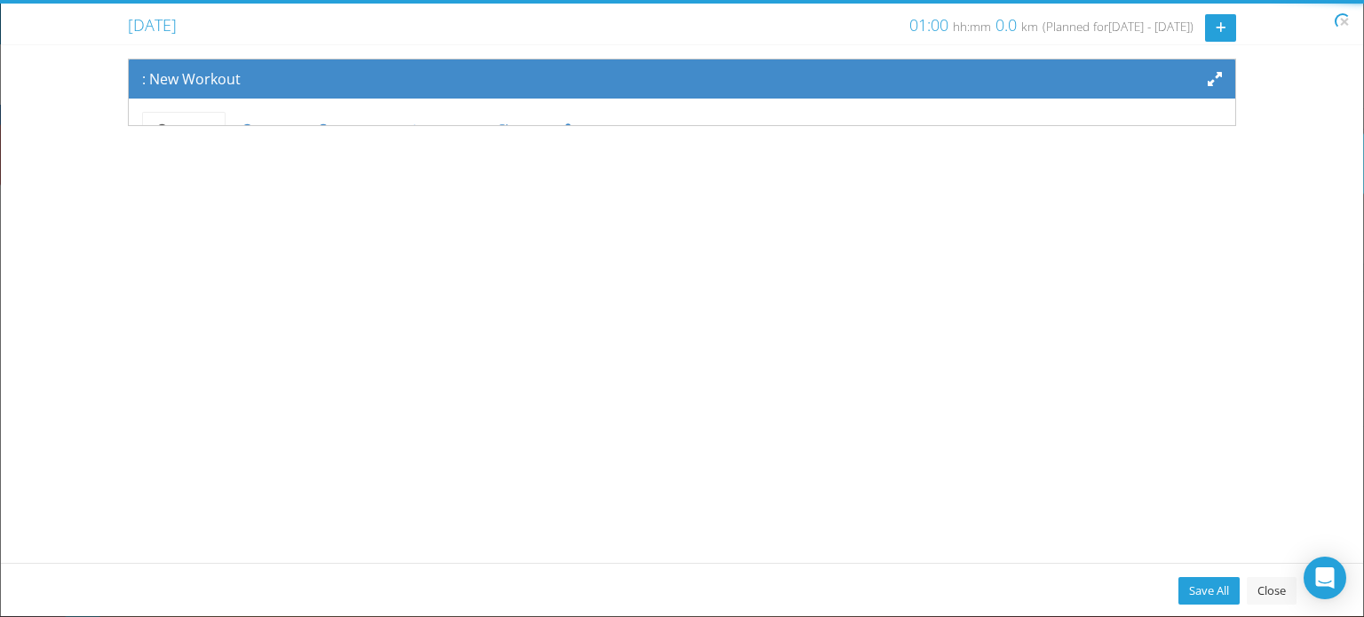
scroll to position [146, 0]
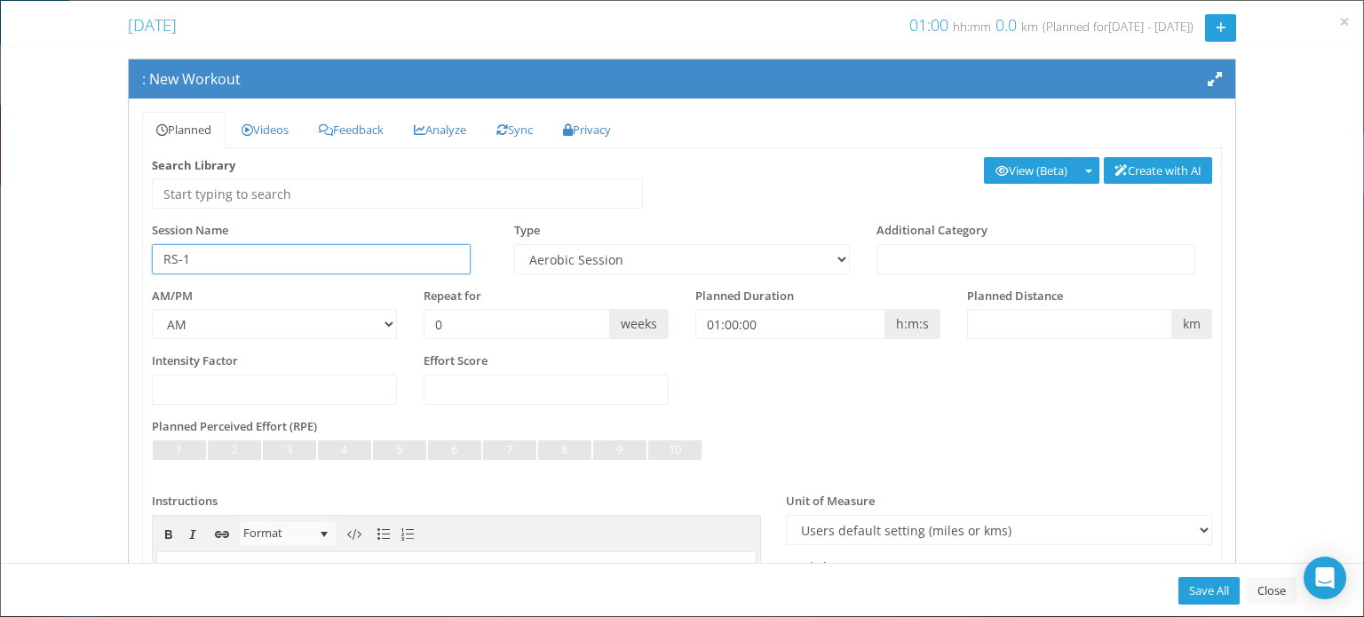
type input "RS-1"
click at [791, 255] on select "Aerobic Session Alpine Climbing Assessment Availability Bike Bike Paddle Boulde…" at bounding box center [682, 259] width 336 height 30
click at [1314, 299] on div ": RS-1 Planned Videos Recipe Feedback Analyze Sync Privacy Search Library Creat…" at bounding box center [682, 460] width 1362 height 803
click at [937, 269] on input "text" at bounding box center [1035, 259] width 319 height 30
type input "Aerobic Run"
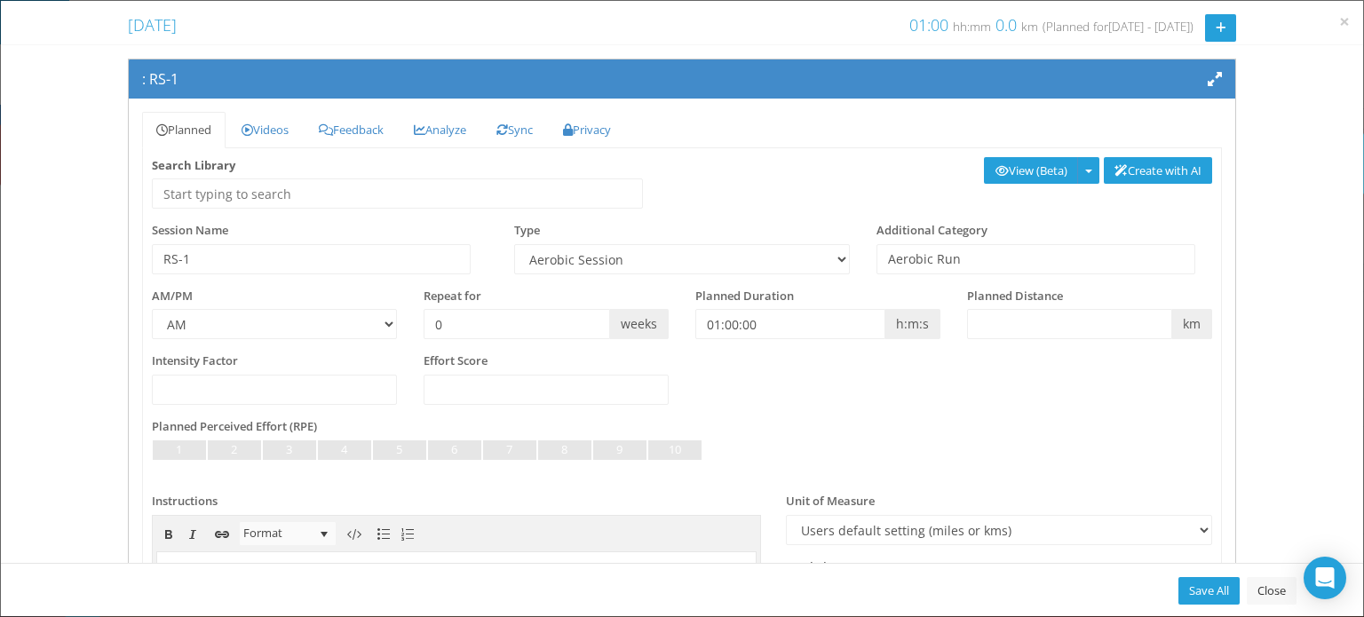
click at [926, 448] on div "Not Set Very Light Light Somewhat Light Light to Moderate Moderate Moderate to …" at bounding box center [682, 460] width 1060 height 40
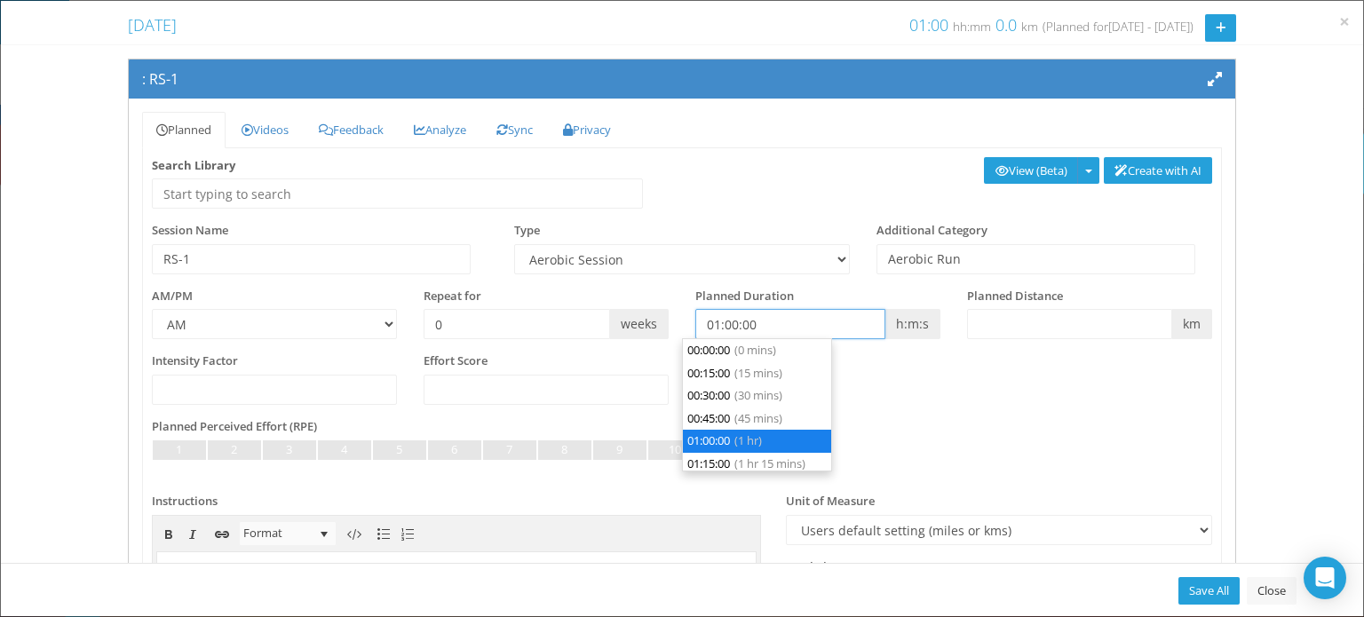
scroll to position [67, 0]
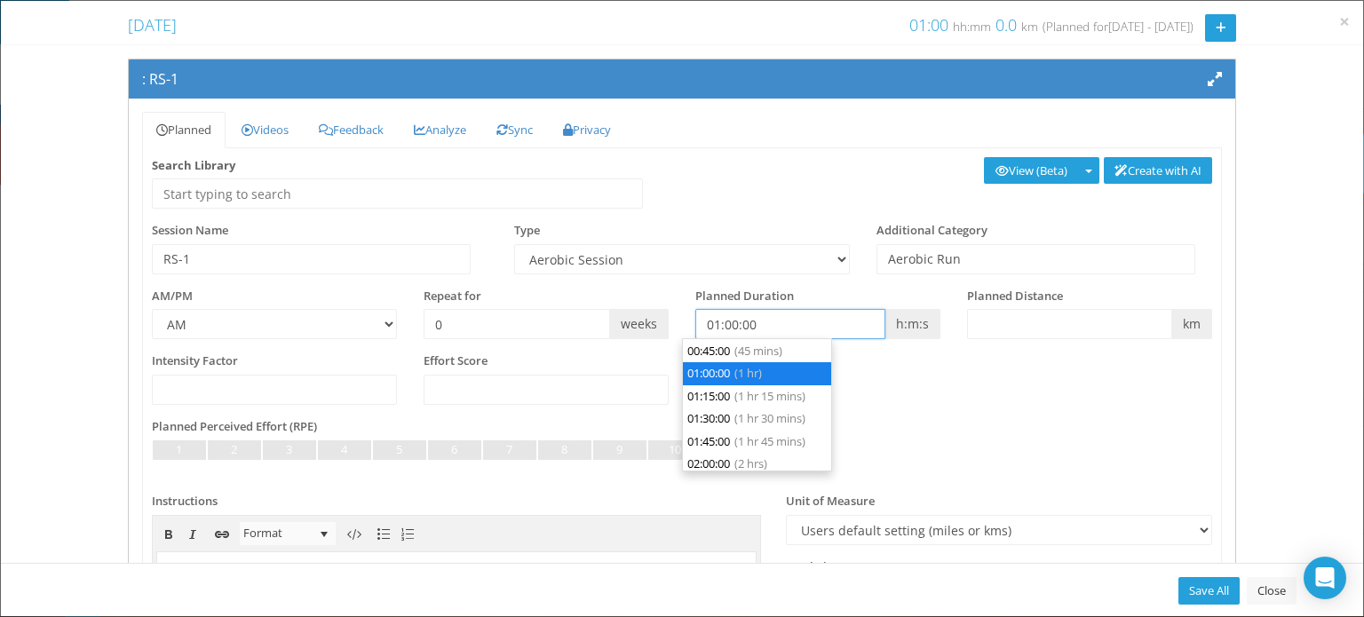
drag, startPoint x: 799, startPoint y: 329, endPoint x: 684, endPoint y: 328, distance: 115.4
click at [684, 328] on div "Planned Duration 01:00:00 h:m:s" at bounding box center [818, 314] width 272 height 52
type input "00:00:00"
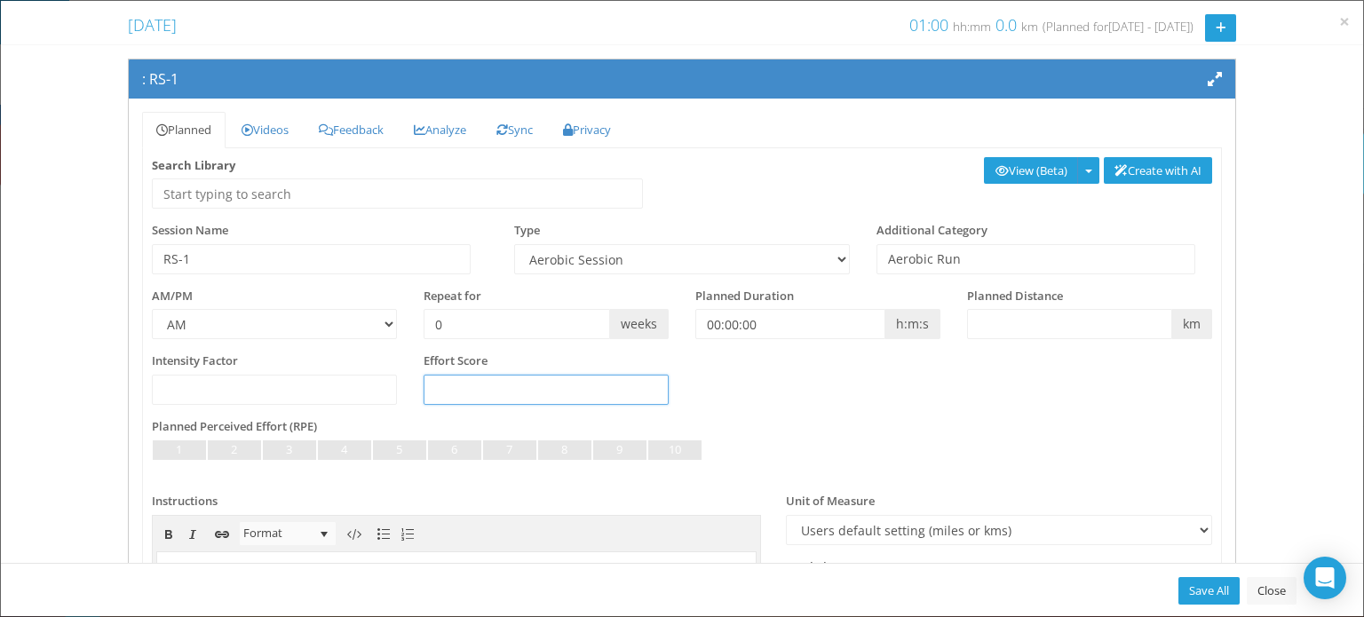
click at [626, 385] on input "number" at bounding box center [546, 390] width 245 height 30
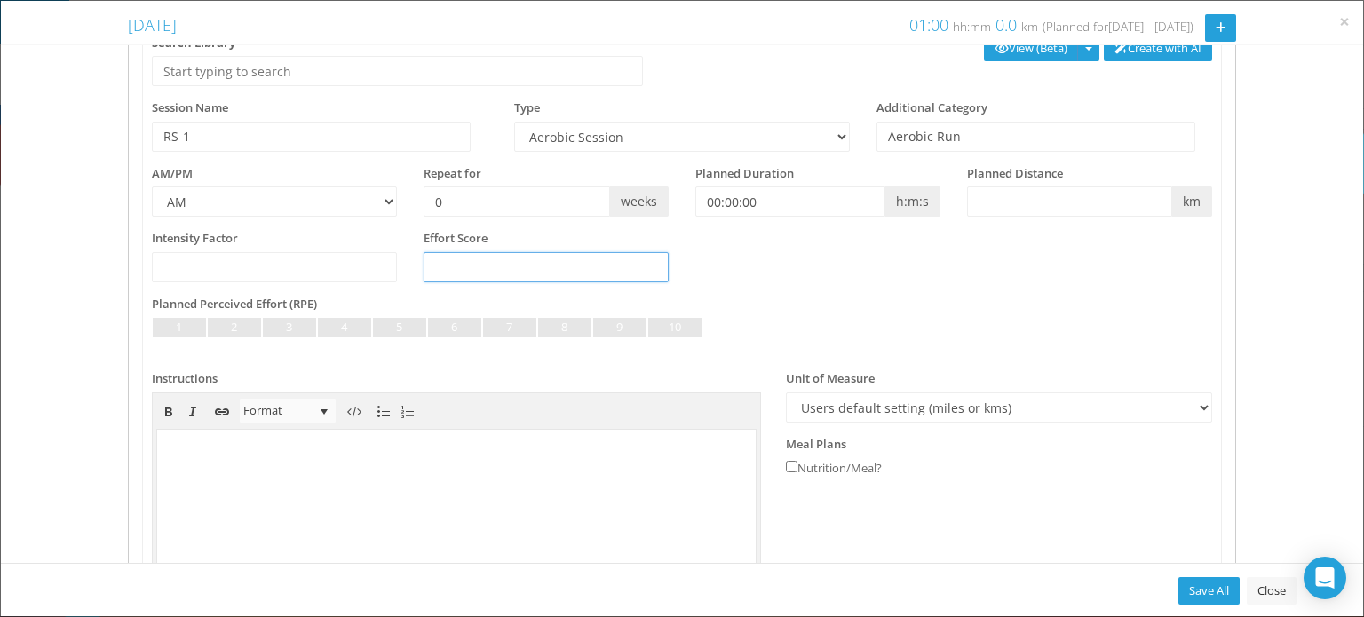
scroll to position [126, 0]
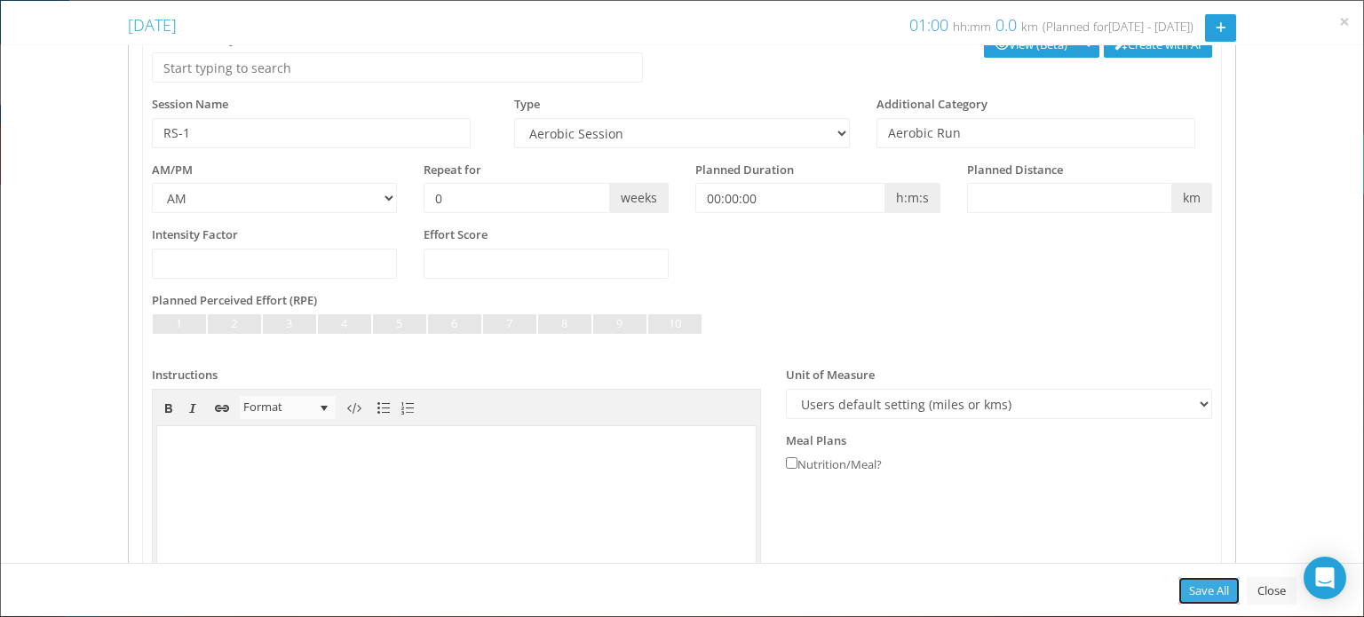
click at [1197, 593] on link "Save All" at bounding box center [1208, 591] width 61 height 28
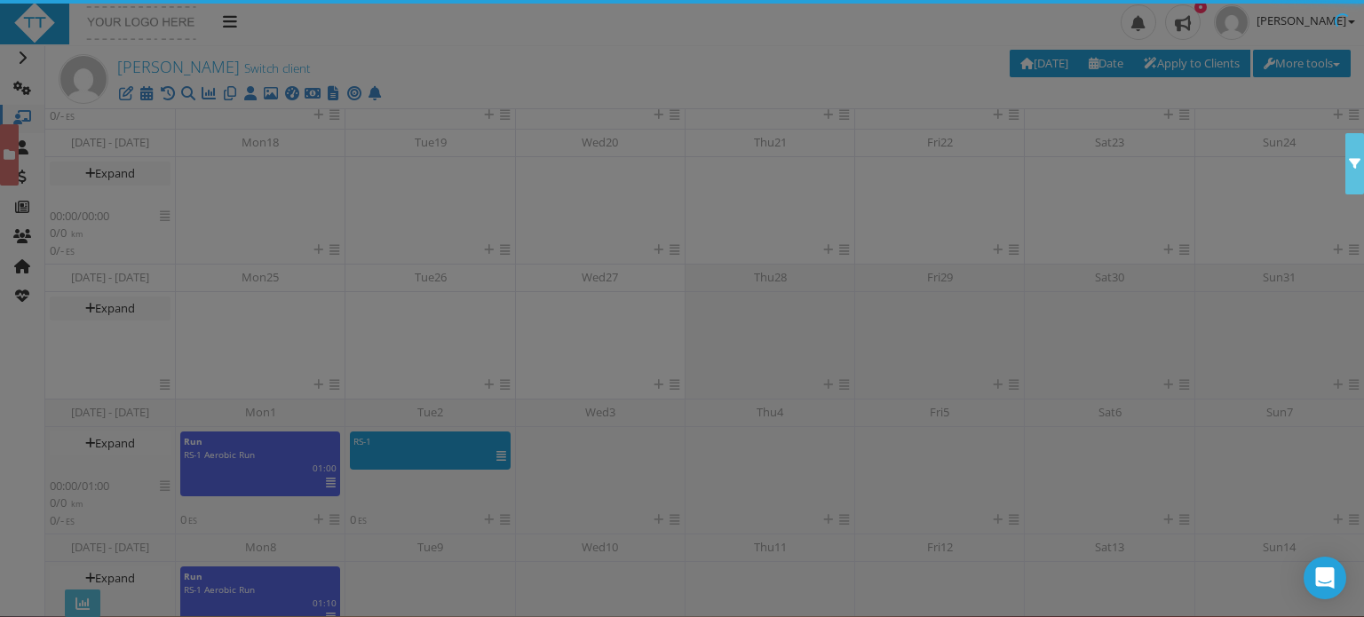
scroll to position [0, 0]
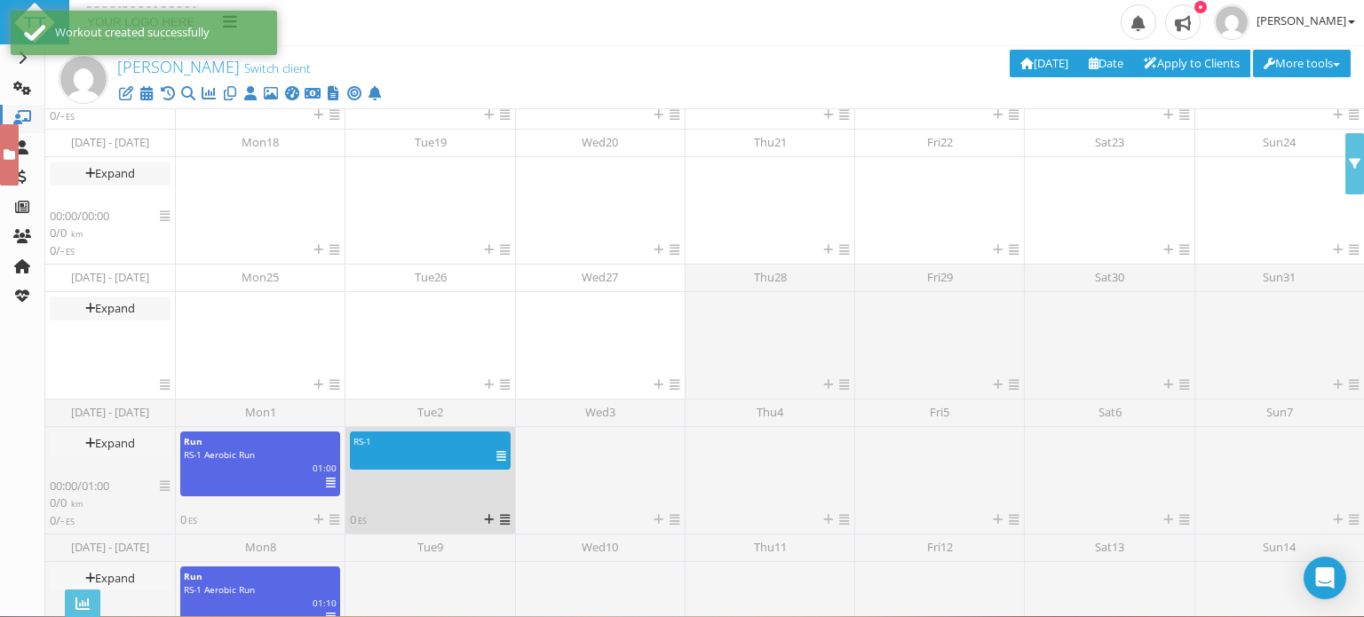
click at [451, 491] on div "RS-1 360 for 1:10 Athlete Feedback: Coach Feedback: km | | ES | IF - / - km | /…" at bounding box center [430, 472] width 160 height 80
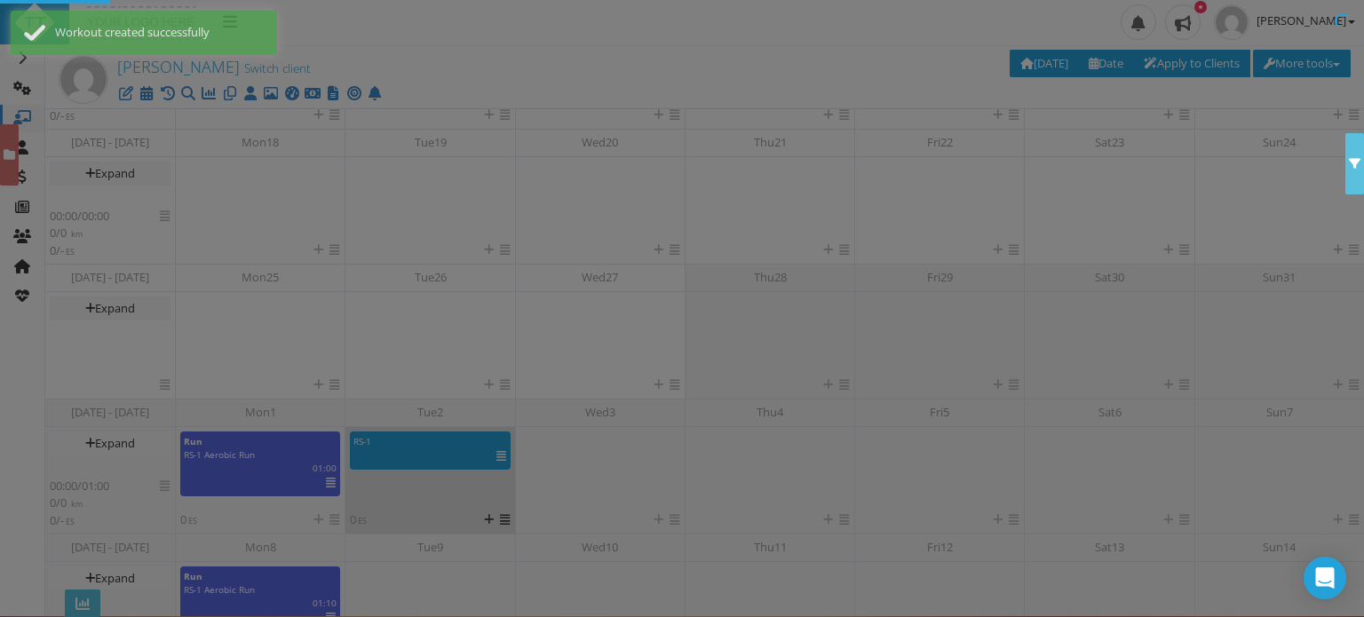
scroll to position [146, 0]
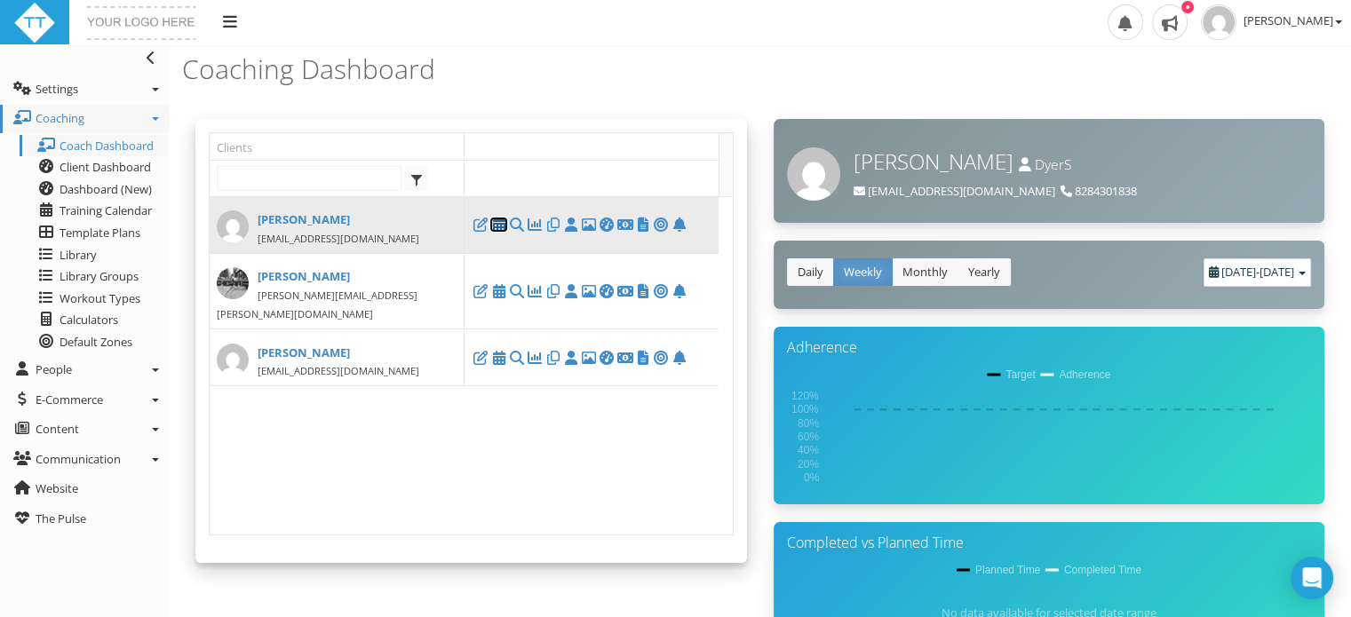
click at [499, 225] on icon at bounding box center [498, 225] width 18 height 1
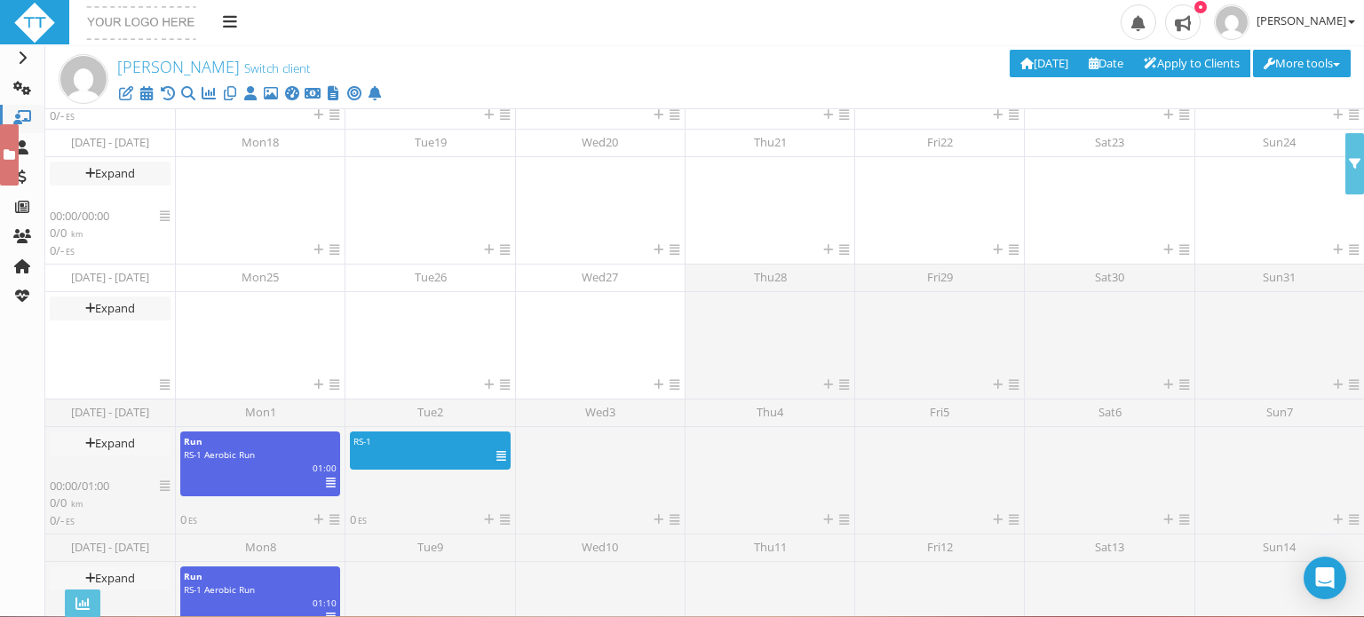
scroll to position [456, 0]
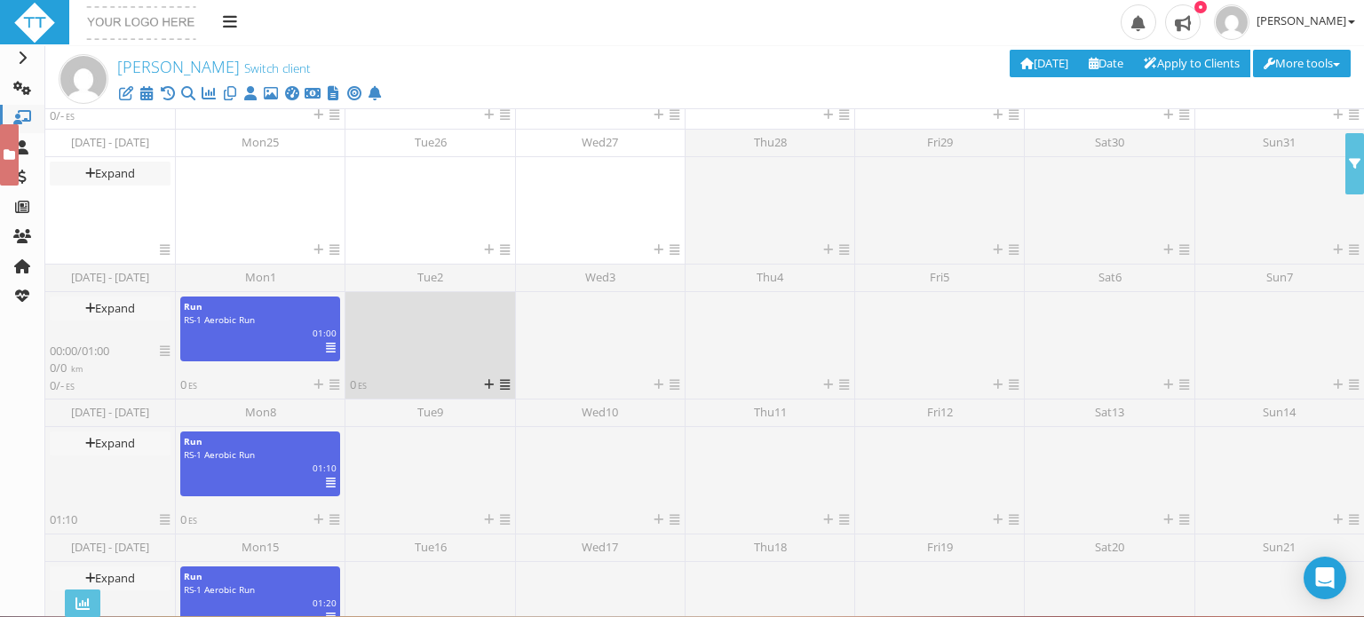
drag, startPoint x: 477, startPoint y: 313, endPoint x: 497, endPoint y: 316, distance: 20.6
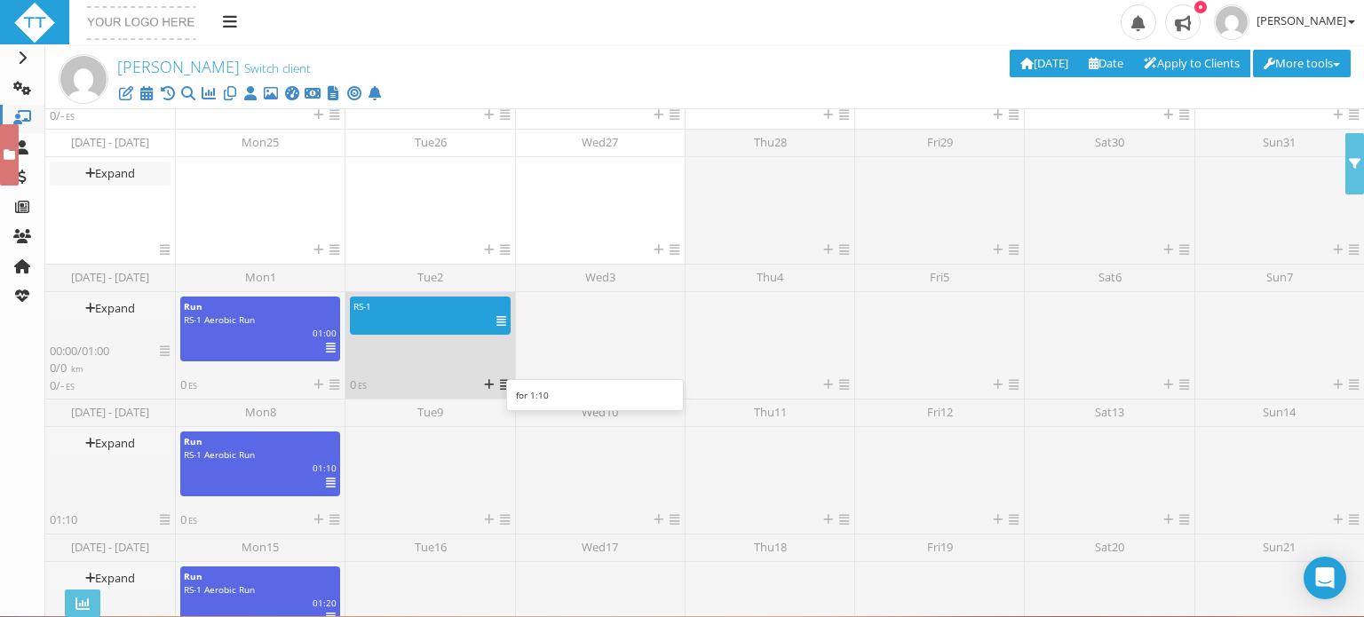
click at [497, 321] on icon at bounding box center [501, 321] width 10 height 1
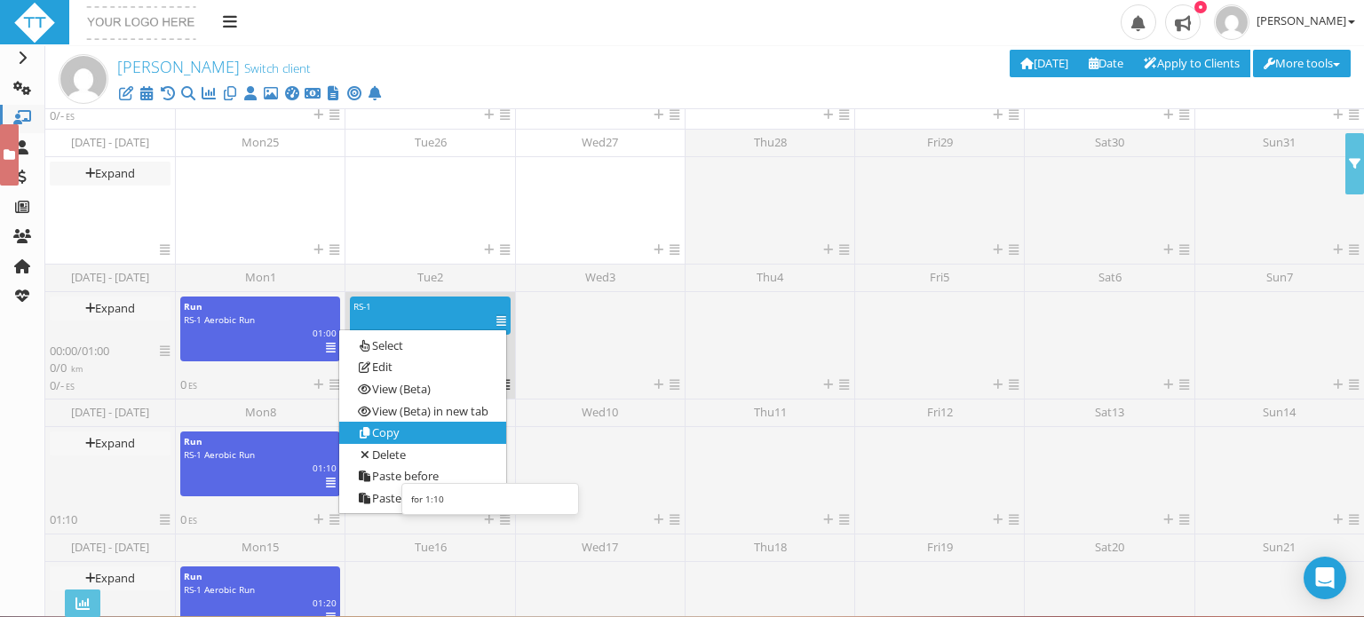
click at [390, 437] on link "Copy" at bounding box center [422, 433] width 166 height 22
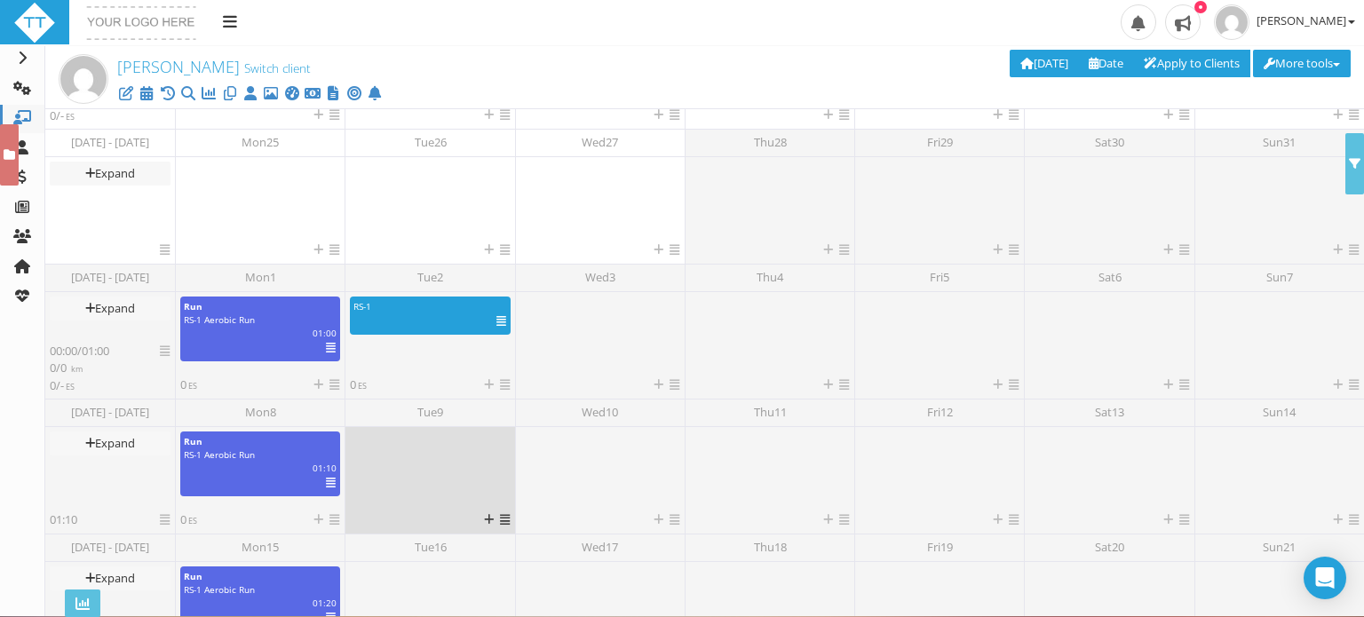
click at [504, 519] on icon at bounding box center [505, 520] width 10 height 12
click at [520, 599] on link "Paste" at bounding box center [533, 591] width 107 height 22
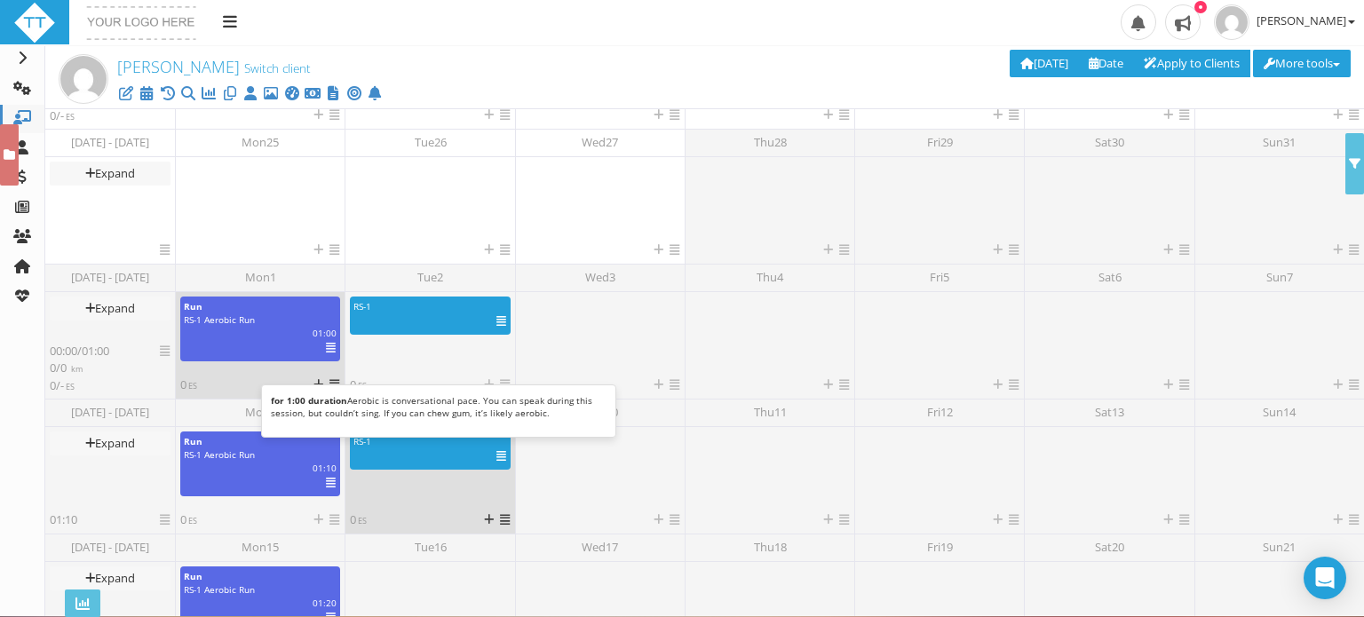
click at [252, 321] on span "RS-1 Aerobic Run" at bounding box center [219, 319] width 71 height 12
select select "f6c5cf88-e375-419d-8aa1-e0838ebb8a2f"
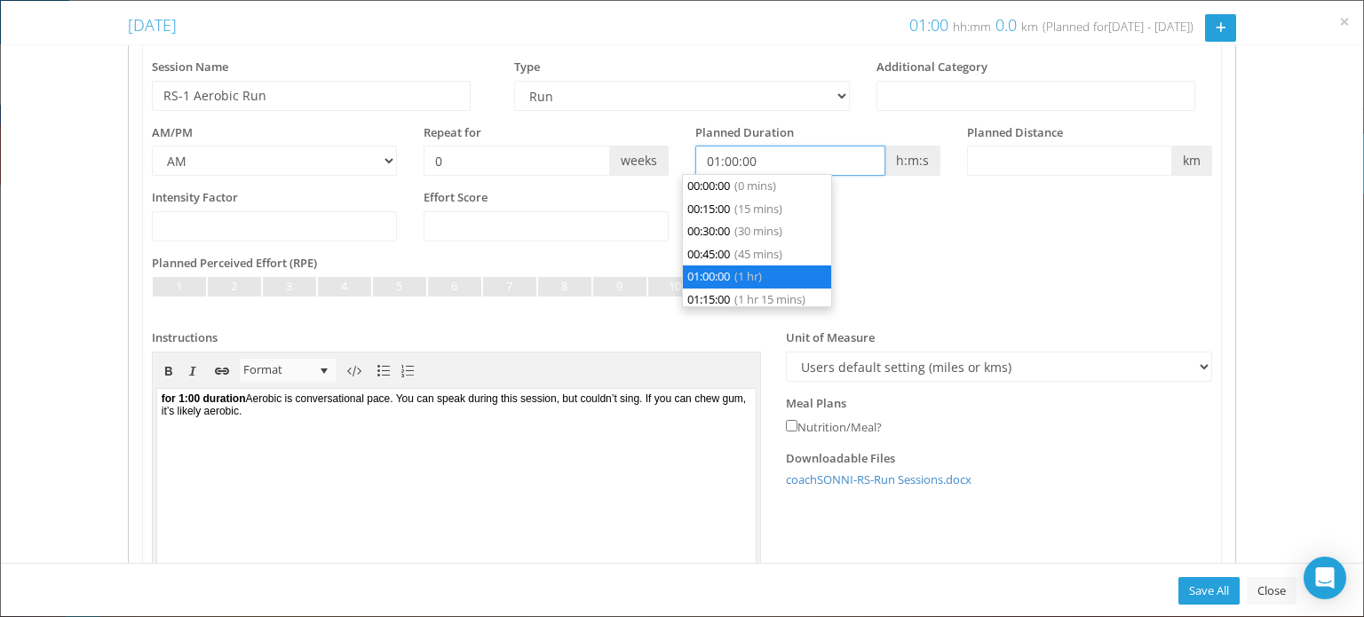
scroll to position [67, 0]
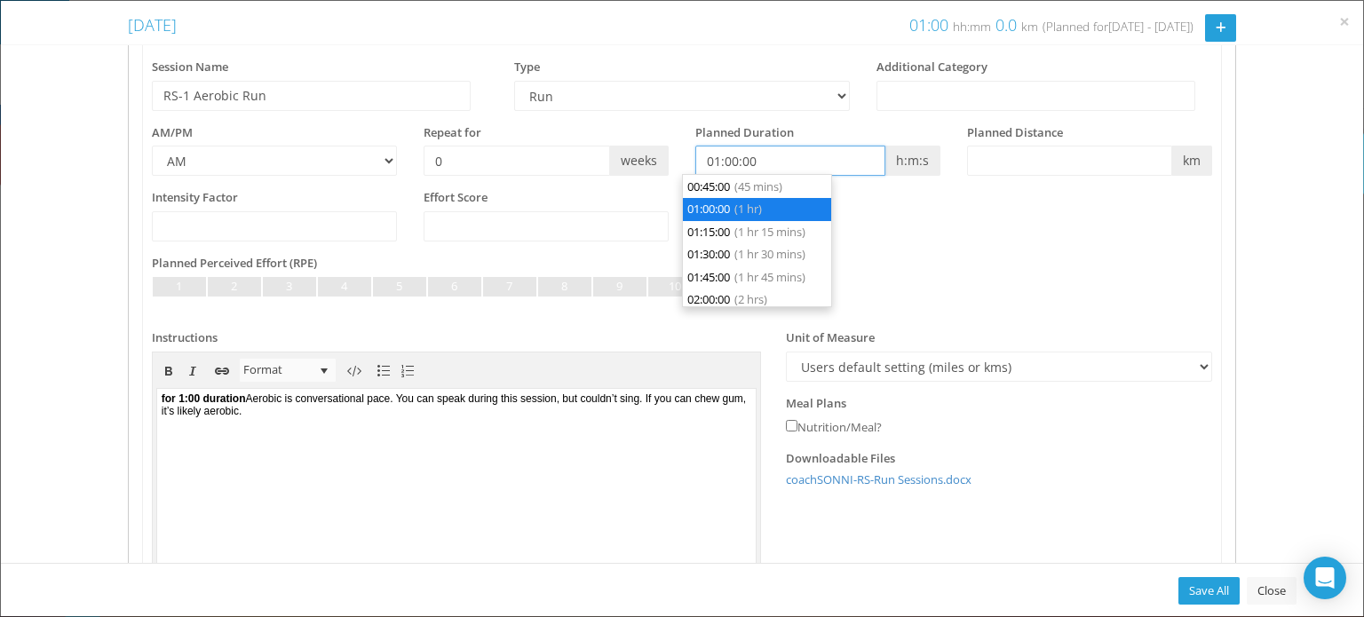
drag, startPoint x: 787, startPoint y: 159, endPoint x: 668, endPoint y: 155, distance: 119.1
click at [668, 155] on div "AM/PM AM PM Repeat for 0 weeks h:m:s m" at bounding box center [682, 157] width 1087 height 66
type input "00:00:00"
click at [948, 230] on div "Intensity Factor Effort Score" at bounding box center [682, 222] width 1087 height 66
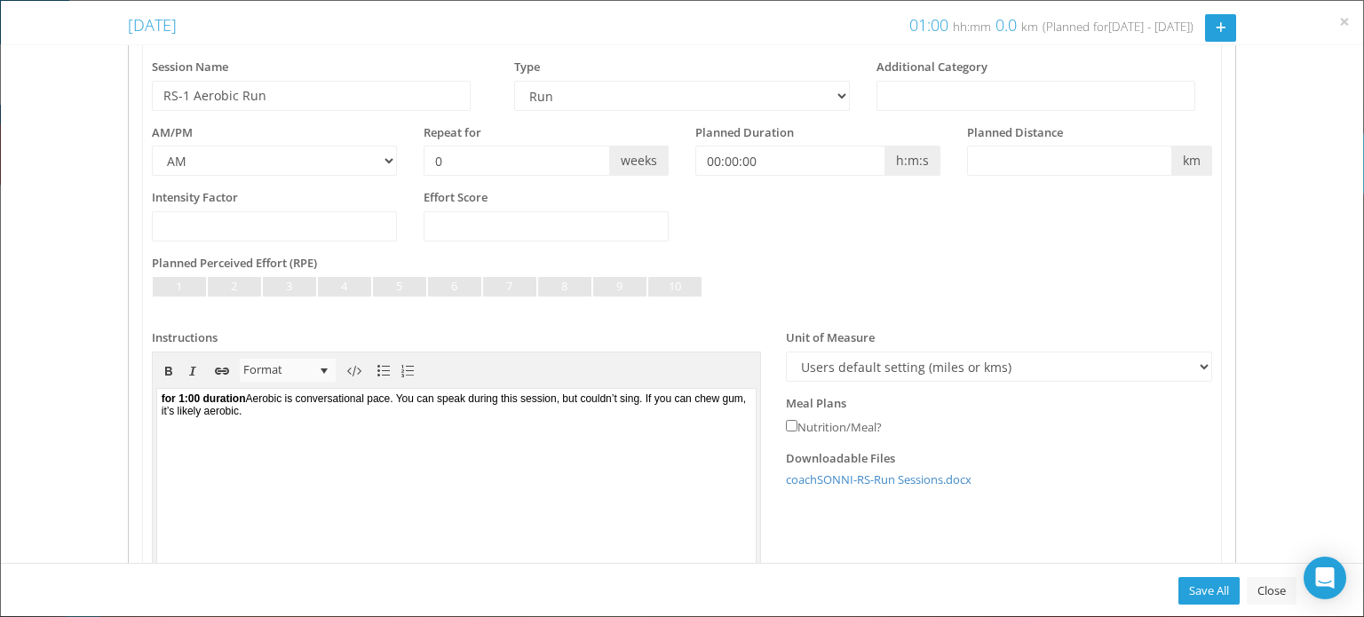
scroll to position [309, 0]
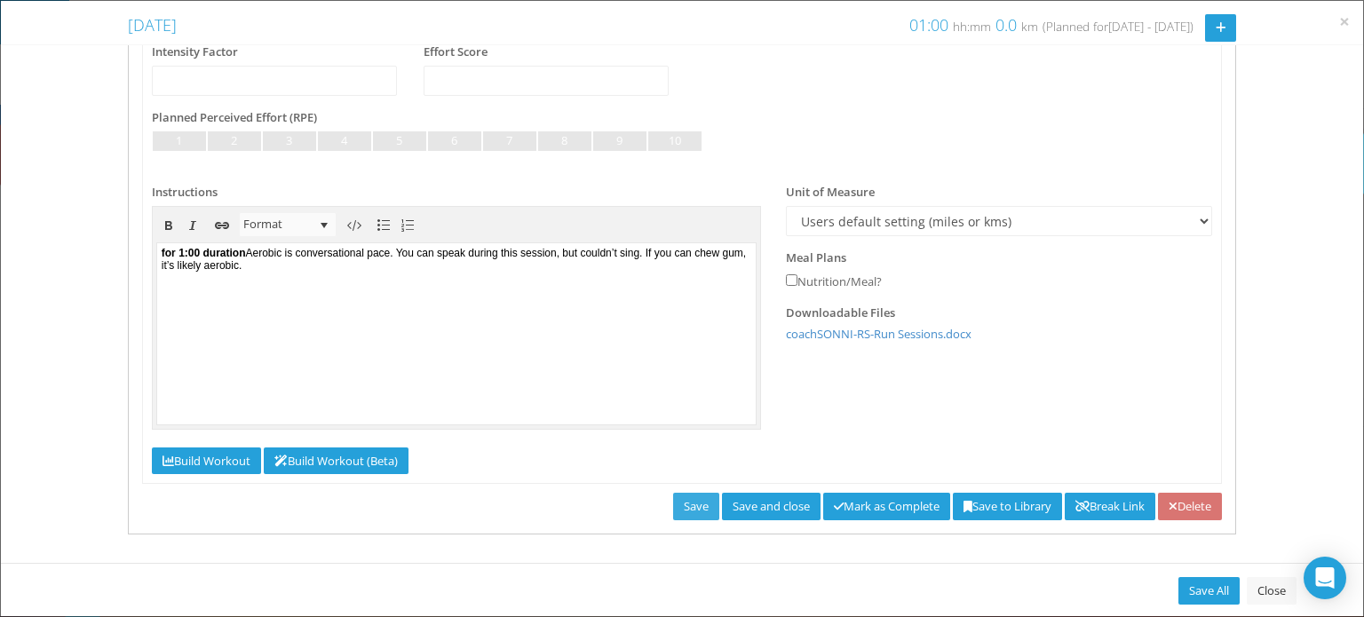
click at [673, 504] on link "Save" at bounding box center [696, 507] width 46 height 28
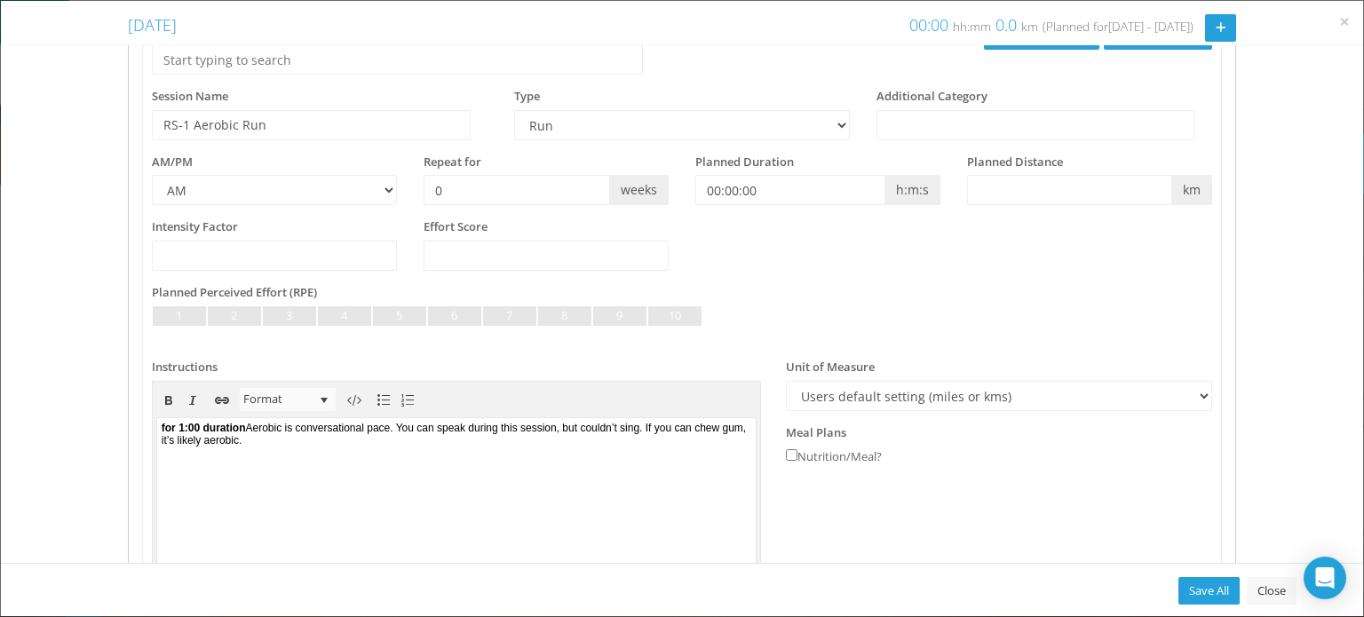
scroll to position [0, 0]
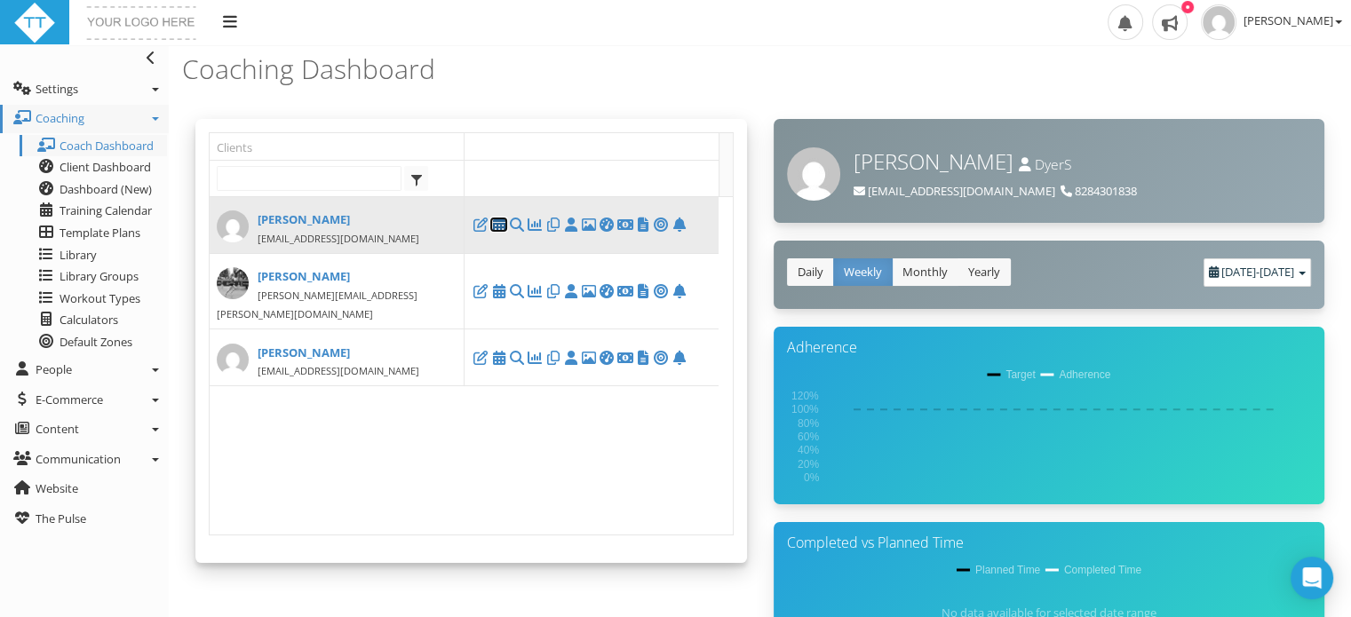
click at [502, 226] on icon at bounding box center [498, 225] width 18 height 1
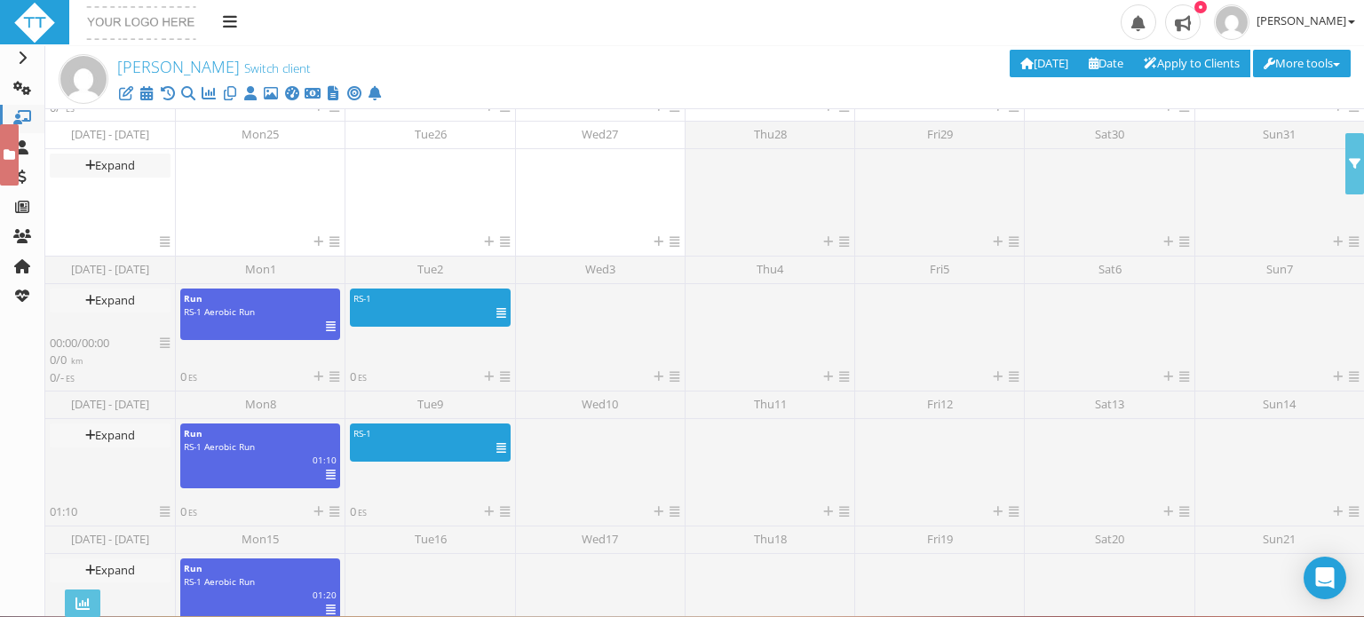
scroll to position [494, 0]
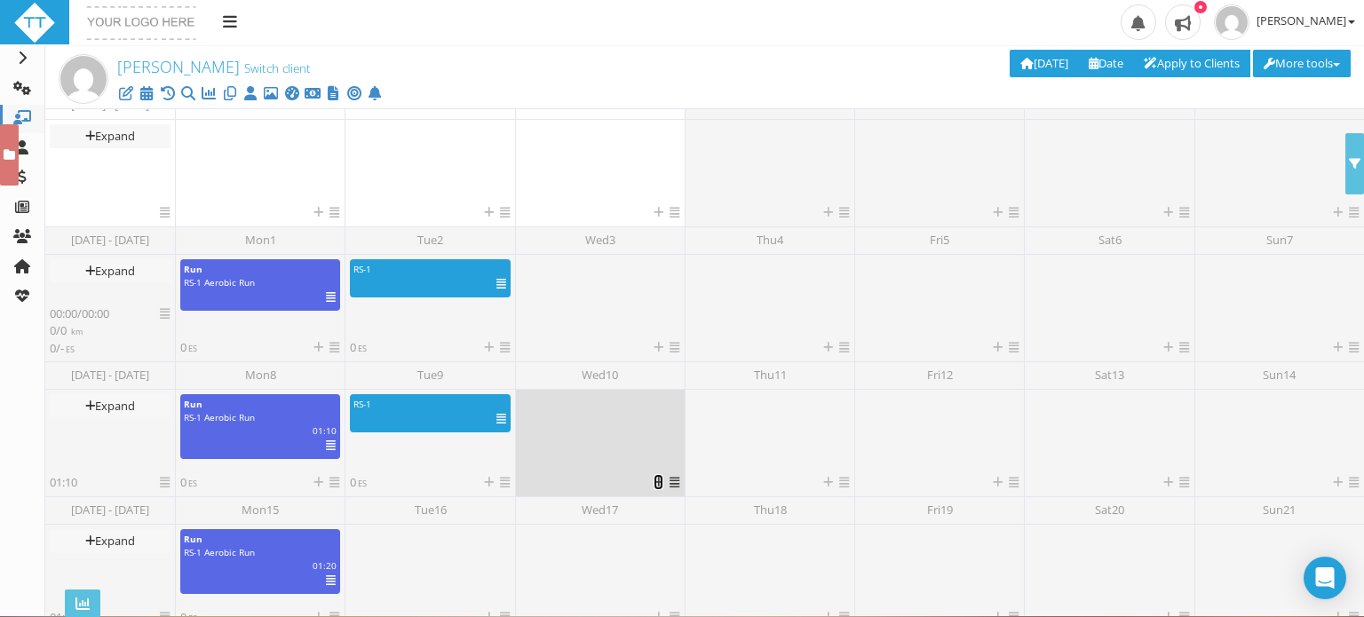
click at [654, 482] on icon at bounding box center [659, 483] width 10 height 12
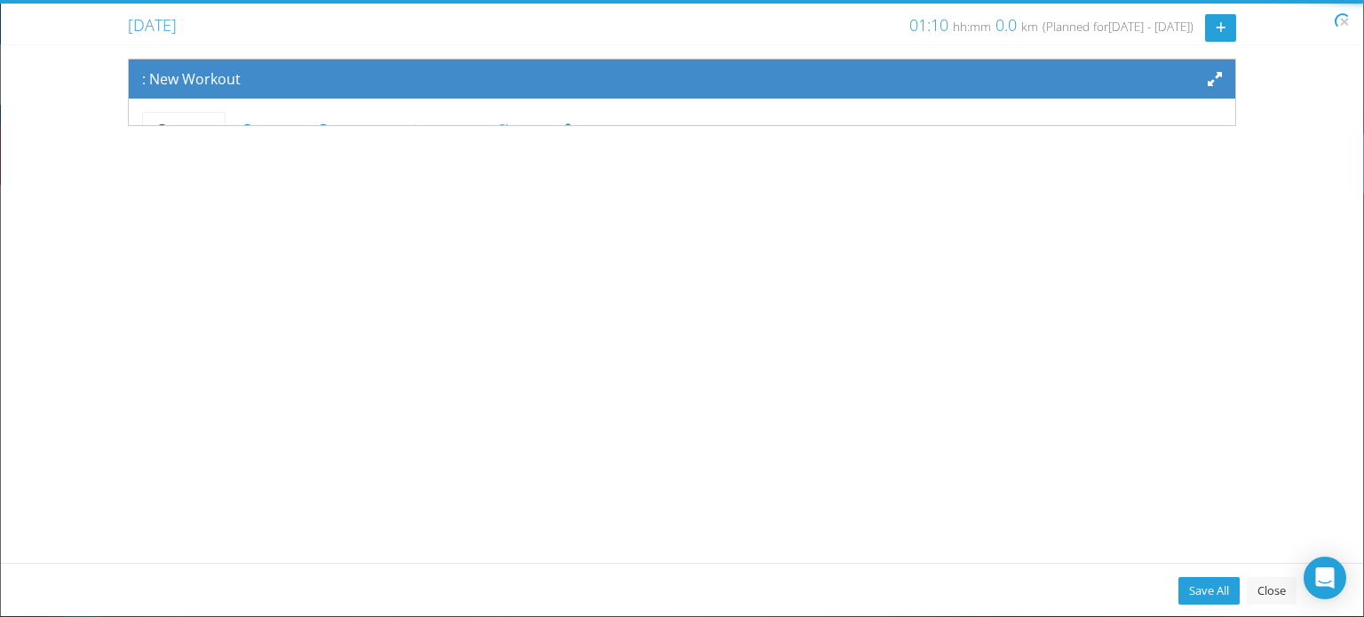
scroll to position [146, 0]
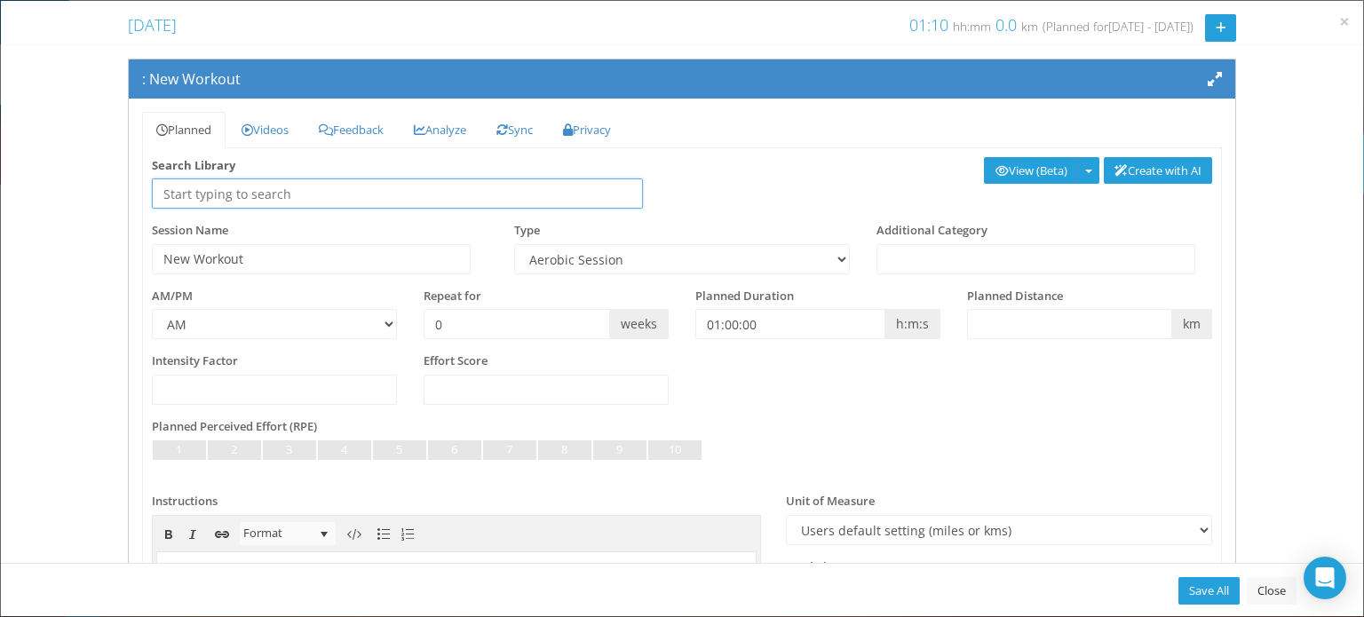
click at [186, 198] on input "text" at bounding box center [397, 193] width 491 height 30
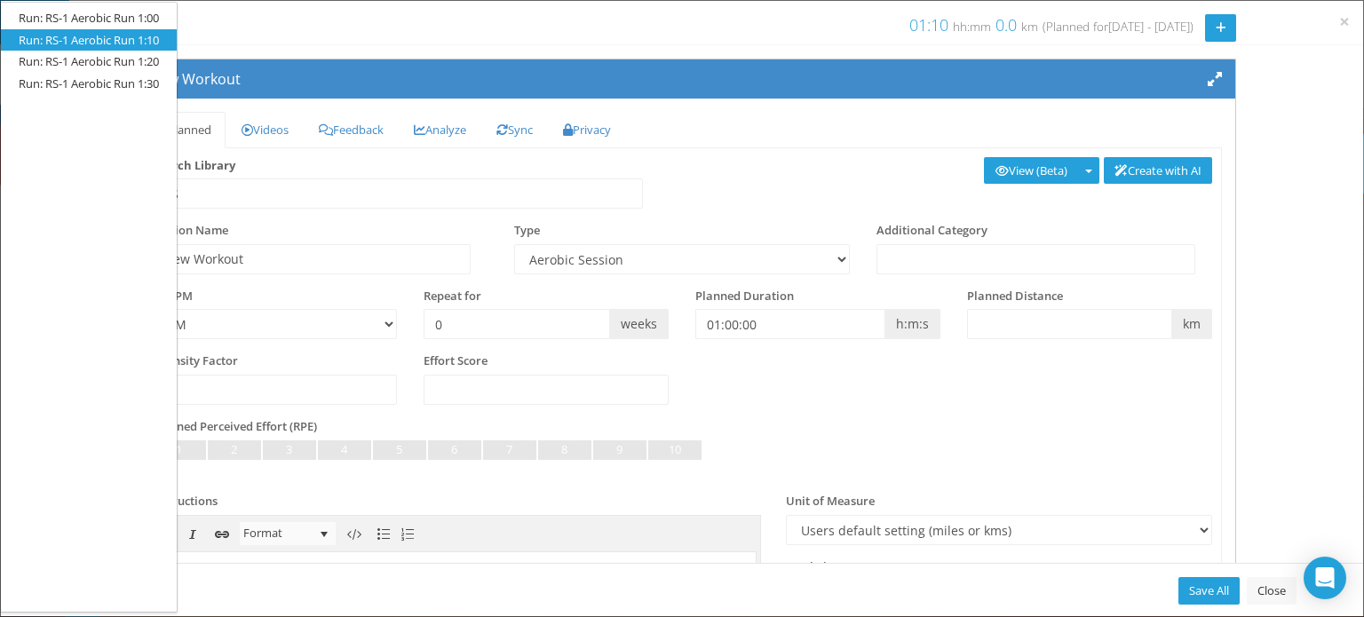
click at [158, 41] on li "Run: RS-1 Aerobic Run 1:10" at bounding box center [89, 40] width 140 height 17
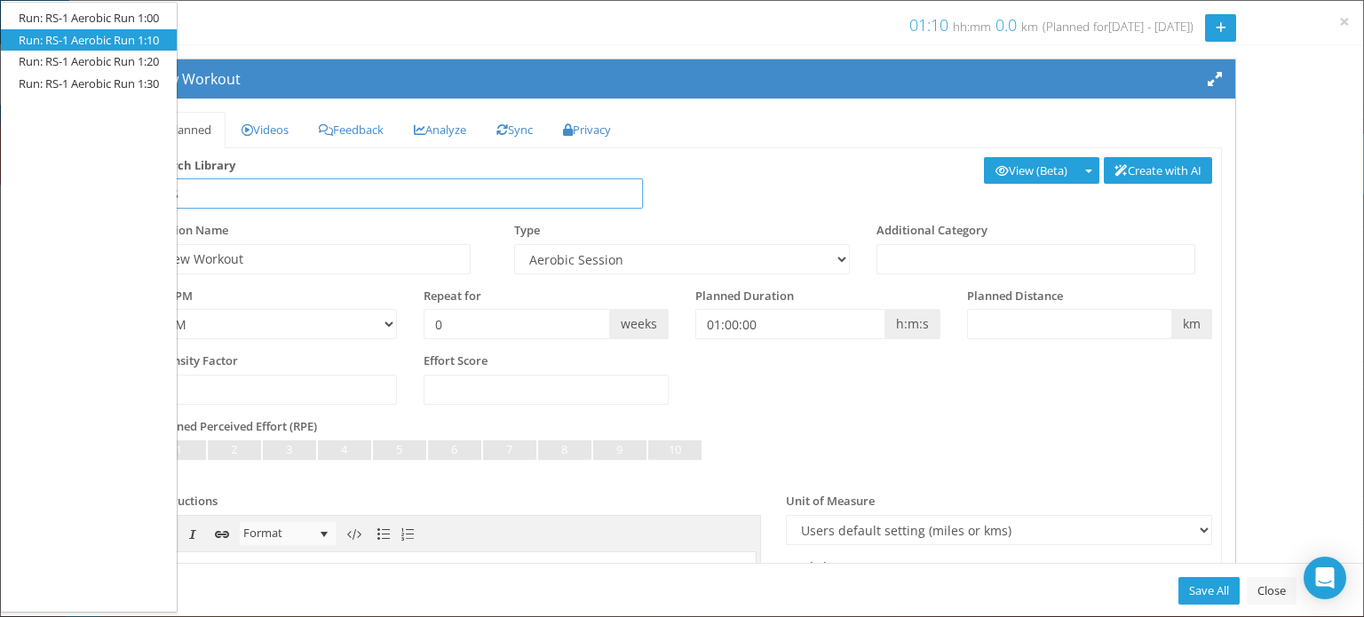
type input "Run: RS-1 Aerobic Run 1:10"
type input "RS-1 Aerobic Run 1:10"
select select "f6c5cf88-e375-419d-8aa1-e0838ebb8a2f"
type input "01:10:00"
select select
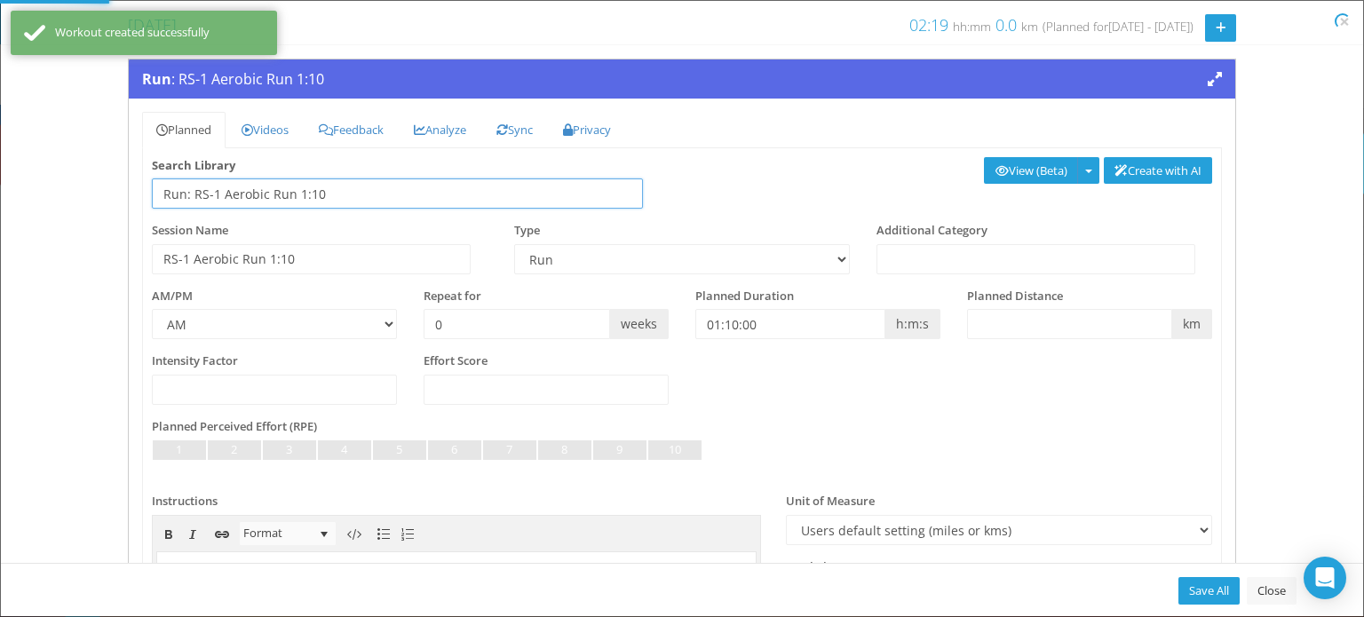
select select "f6c5cf88-e375-419d-8aa1-e0838ebb8a2f"
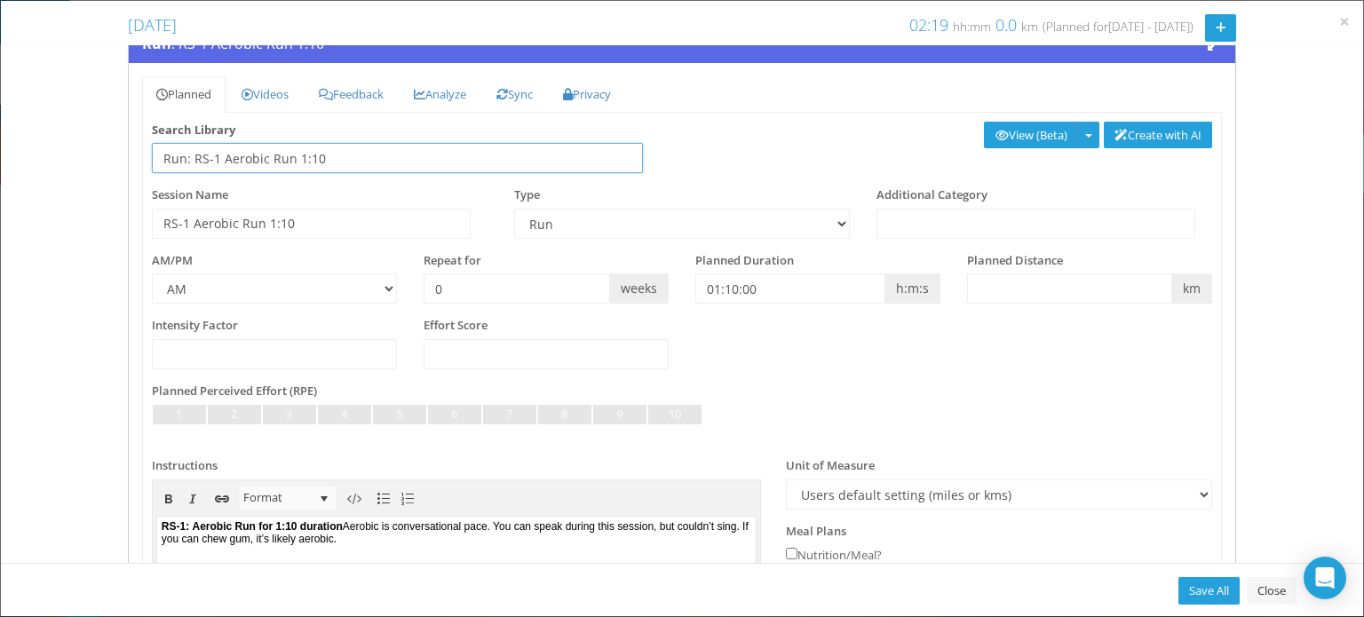
scroll to position [0, 0]
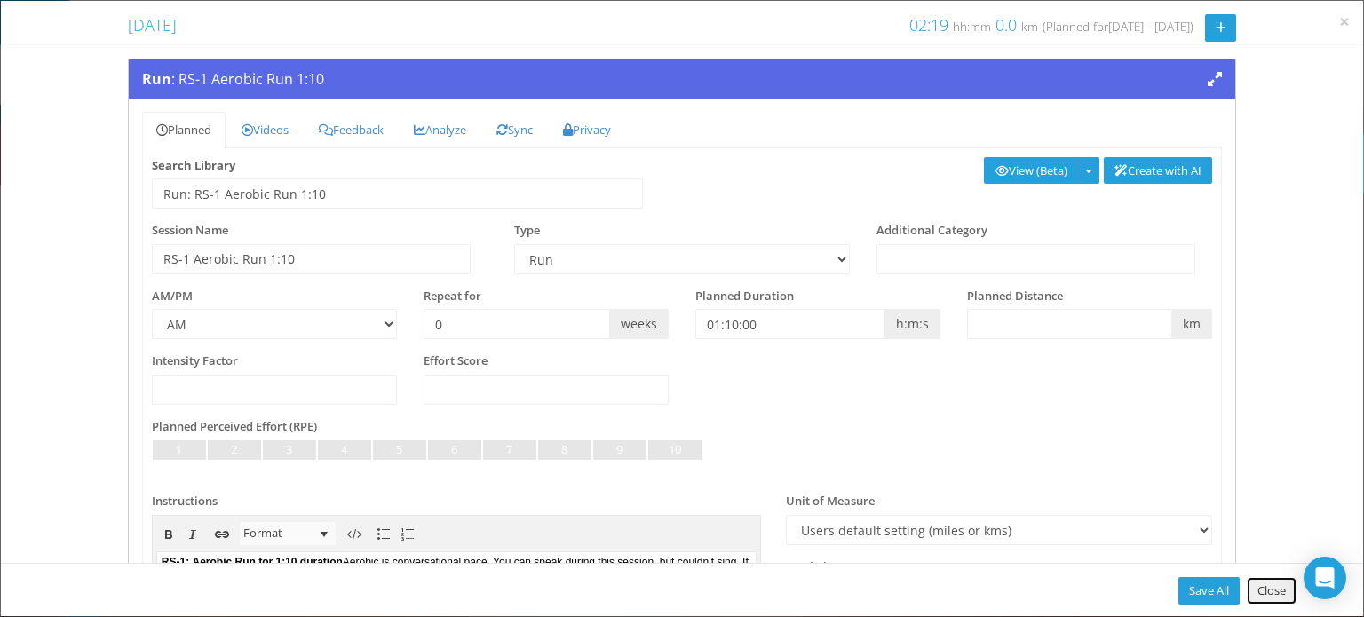
click at [1274, 596] on link "Close" at bounding box center [1272, 591] width 50 height 28
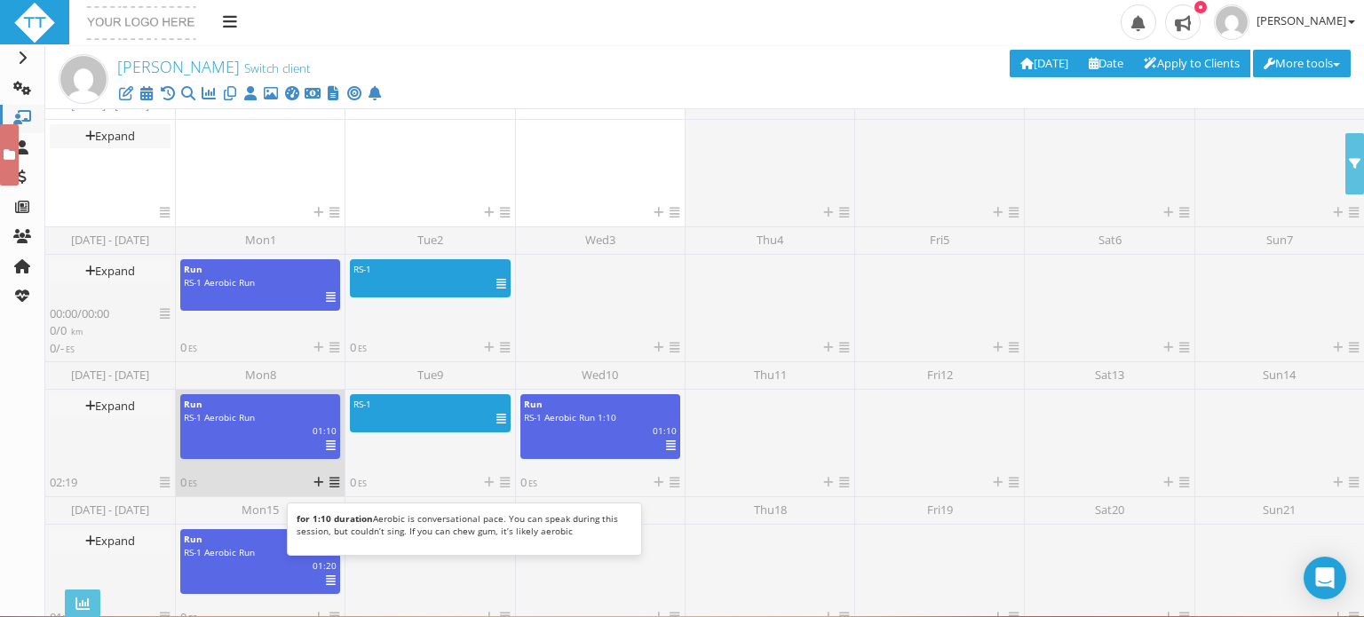
click at [266, 439] on div at bounding box center [231, 447] width 120 height 18
select select "f6c5cf88-e375-419d-8aa1-e0838ebb8a2f"
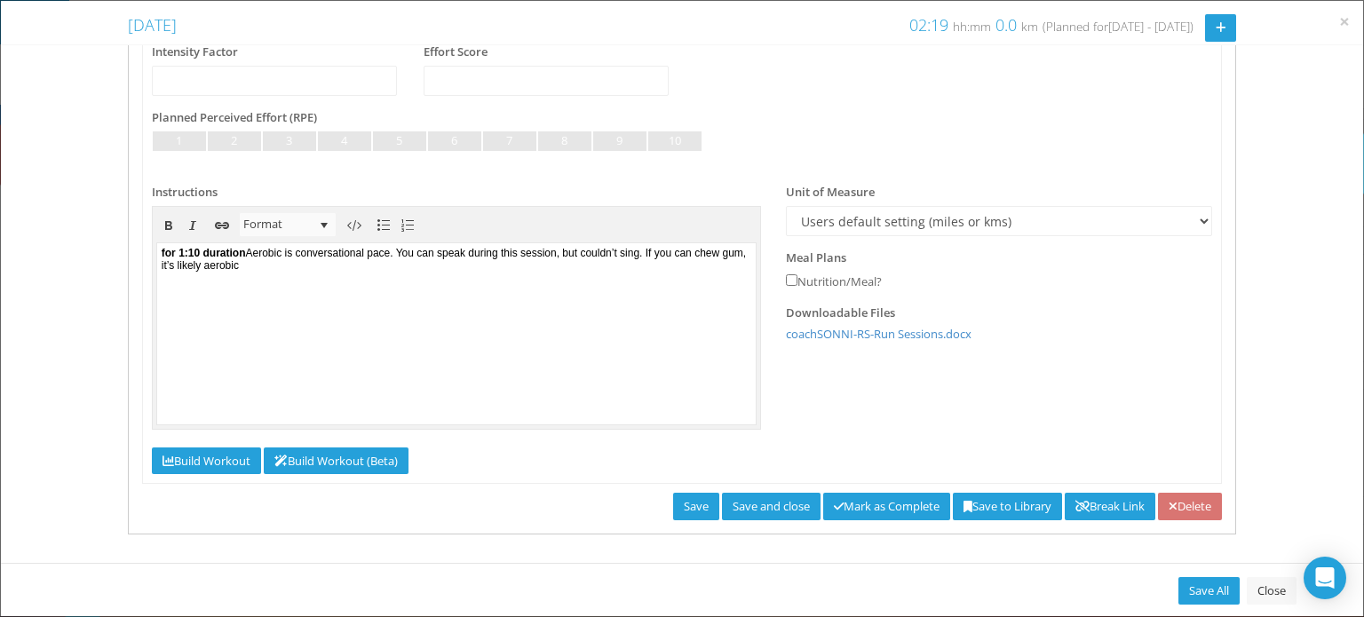
scroll to position [251, 0]
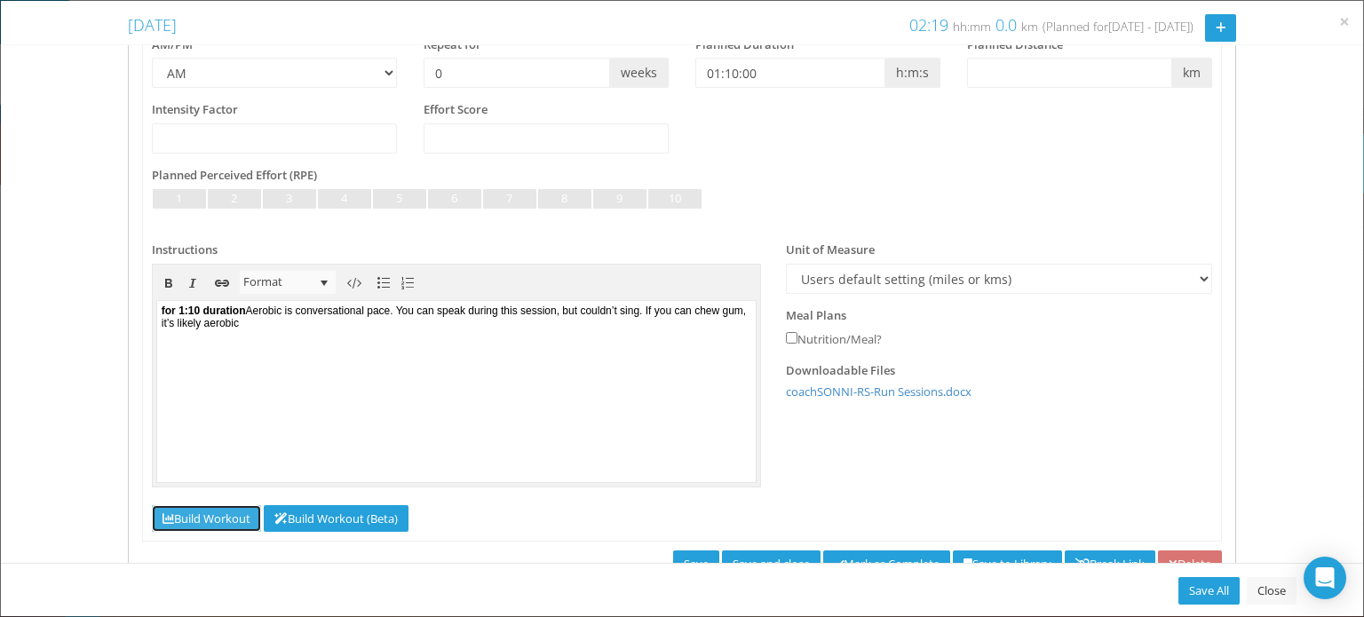
click at [206, 512] on link "Build Workout" at bounding box center [206, 519] width 109 height 28
select select "Work"
select select "Cooldown"
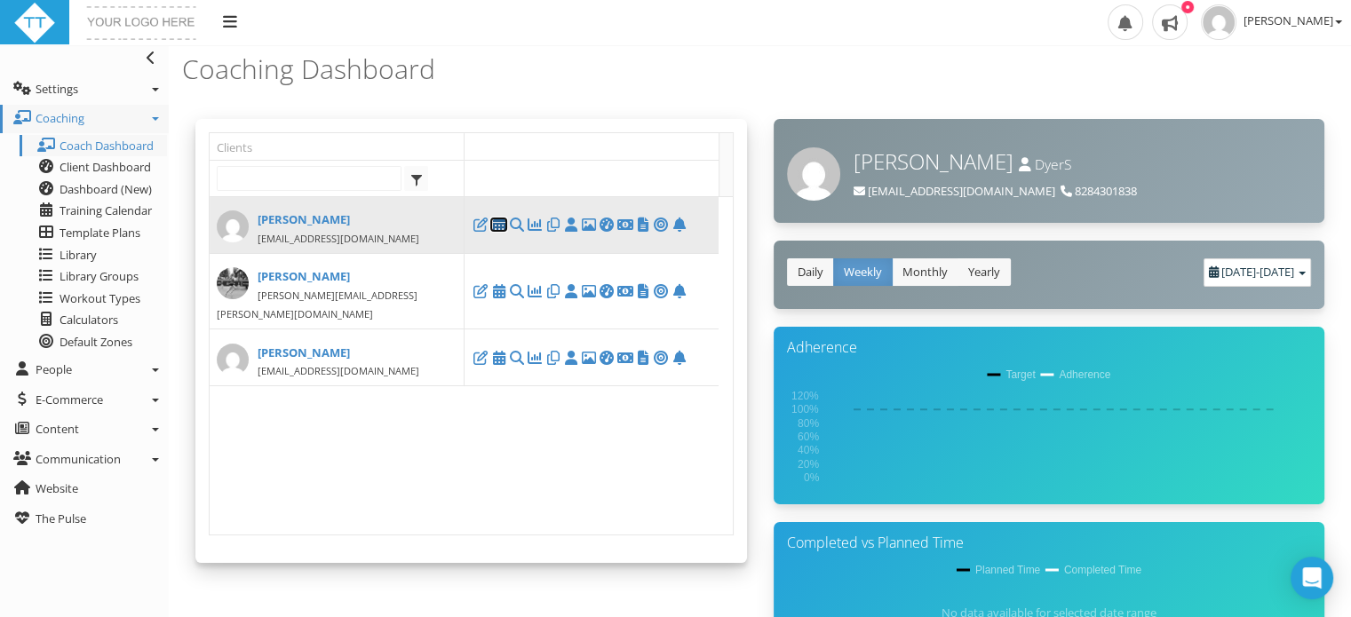
click at [500, 225] on icon at bounding box center [498, 225] width 18 height 1
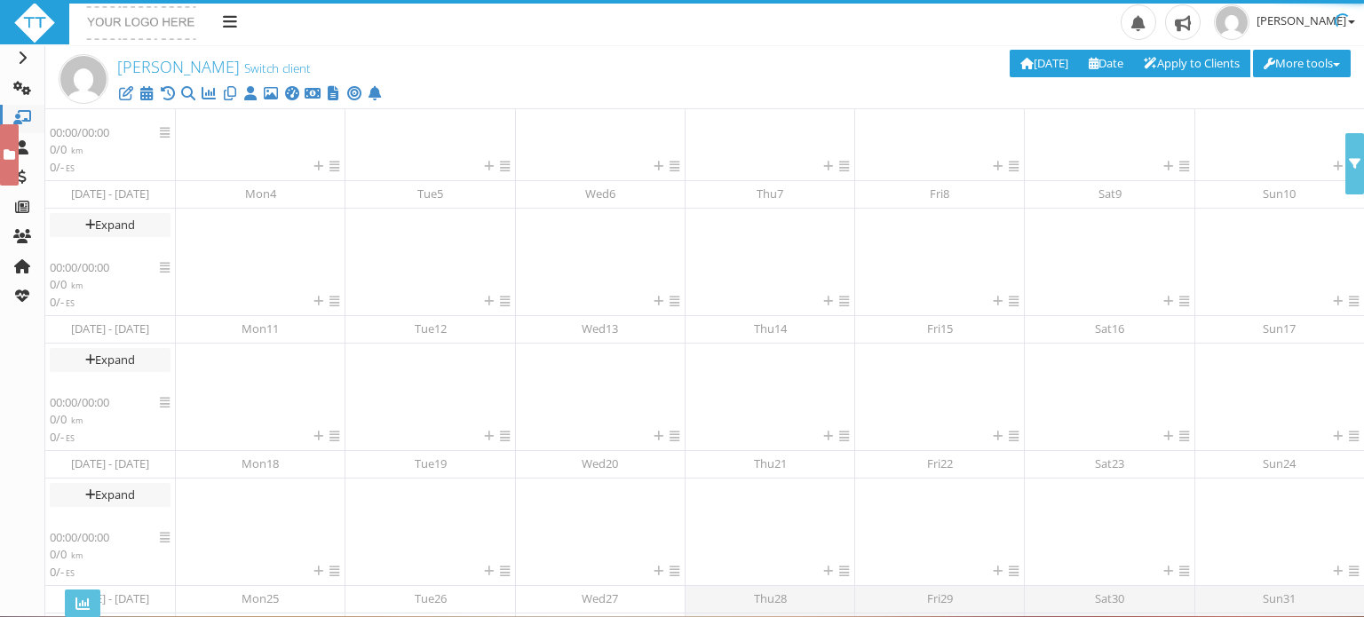
scroll to position [321, 0]
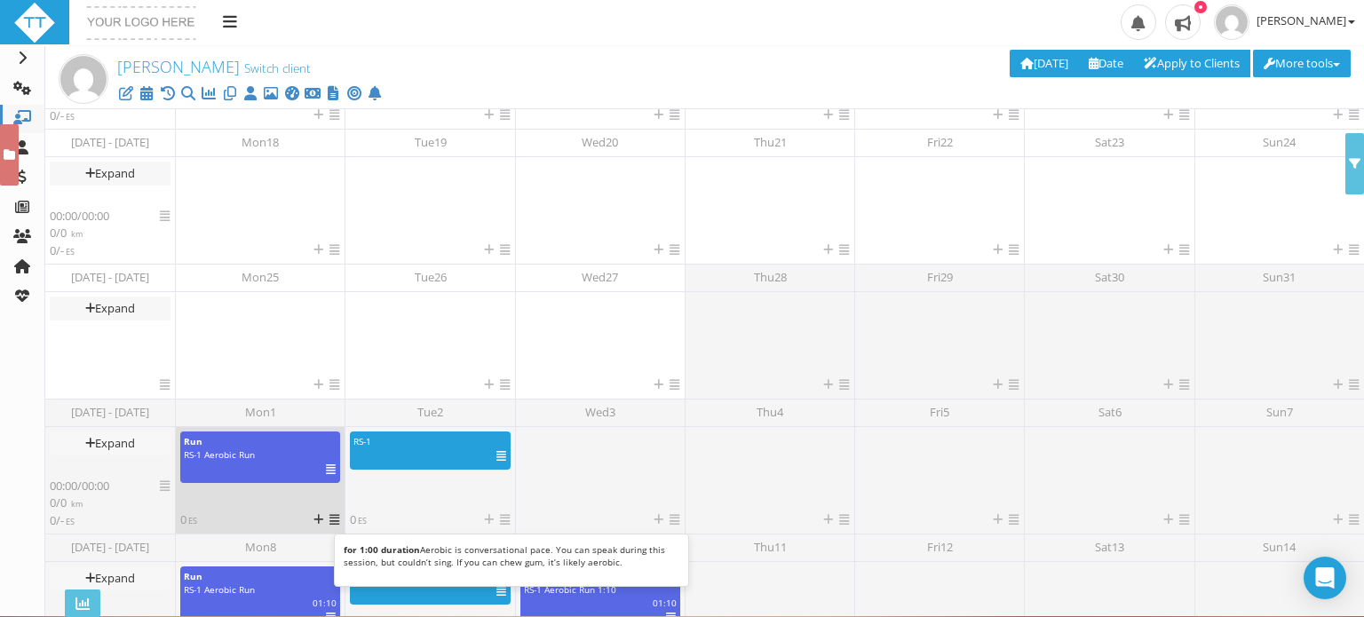
click at [331, 470] on icon at bounding box center [331, 470] width 10 height 1
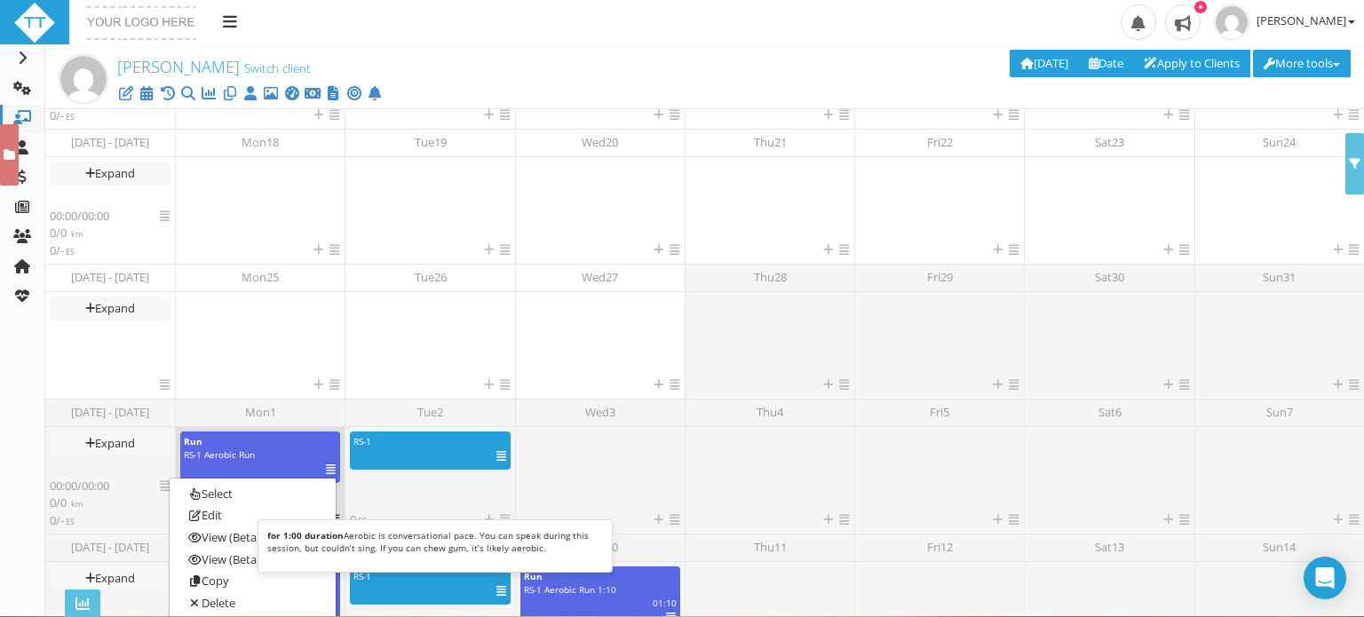
click at [214, 455] on span "RS-1 Aerobic Run" at bounding box center [219, 454] width 71 height 12
select select "f6c5cf88-e375-419d-8aa1-e0838ebb8a2f"
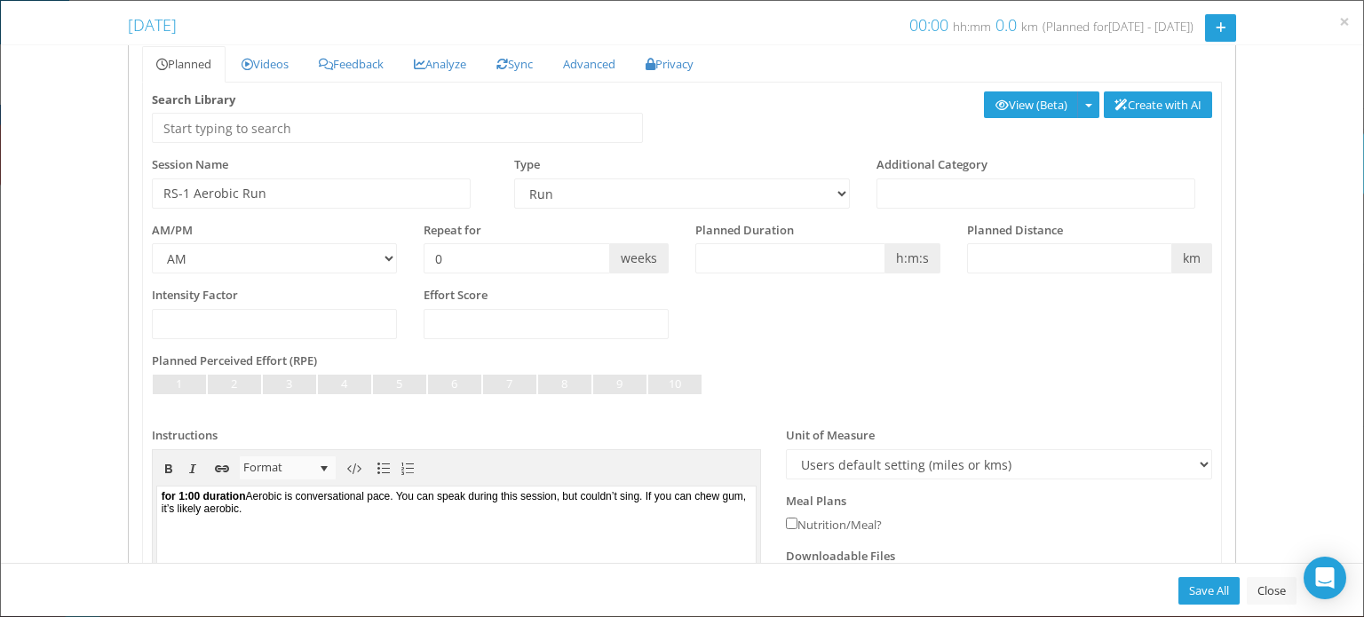
scroll to position [64, 0]
click at [591, 67] on link "Advanced" at bounding box center [589, 66] width 81 height 36
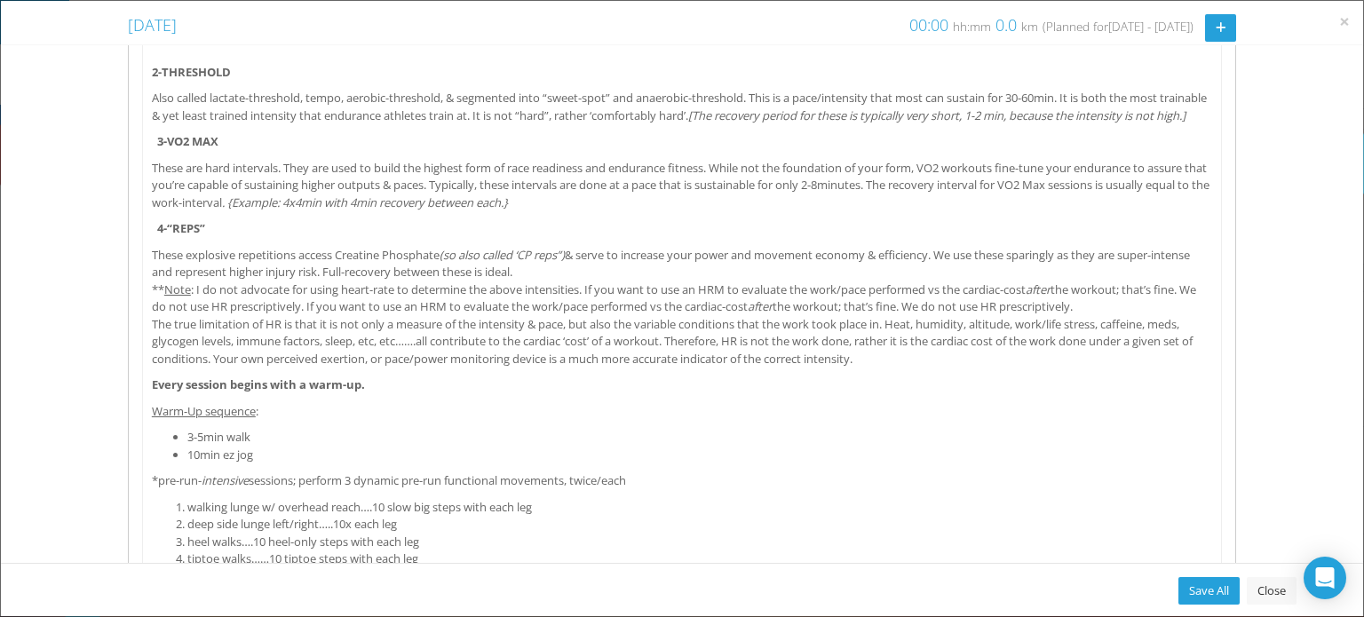
scroll to position [232, 0]
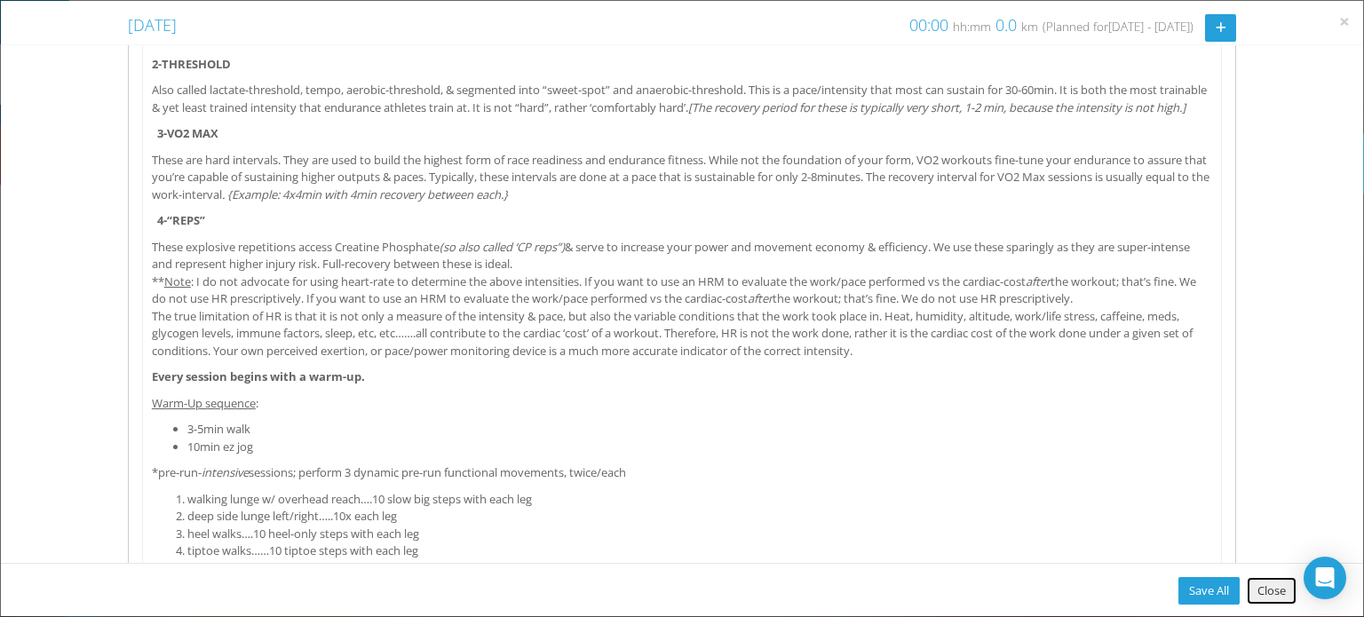
click at [1277, 583] on link "Close" at bounding box center [1272, 591] width 50 height 28
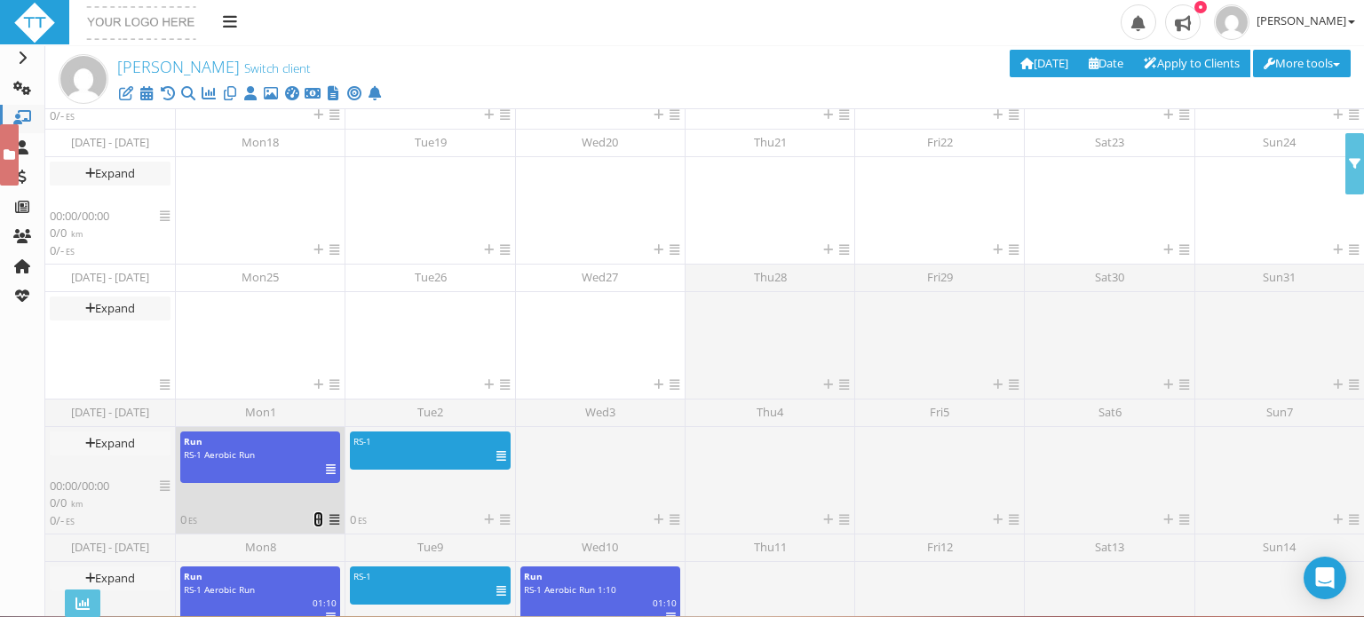
click at [317, 525] on icon at bounding box center [318, 520] width 10 height 12
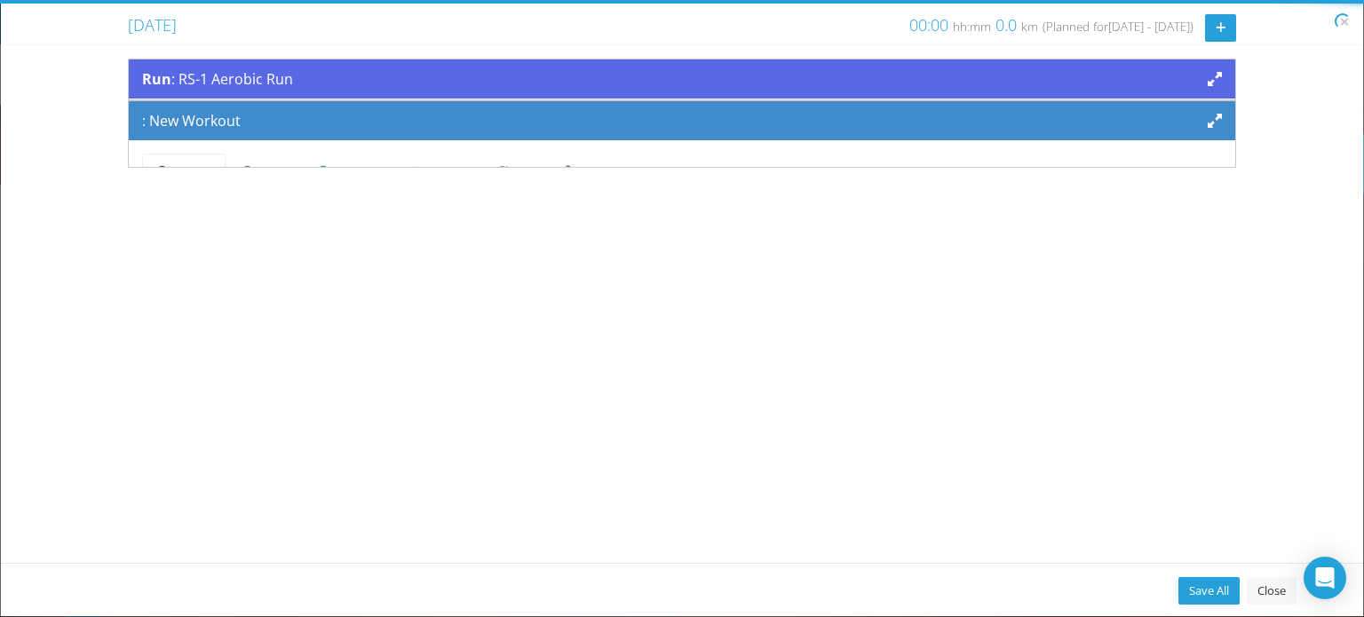
scroll to position [146, 0]
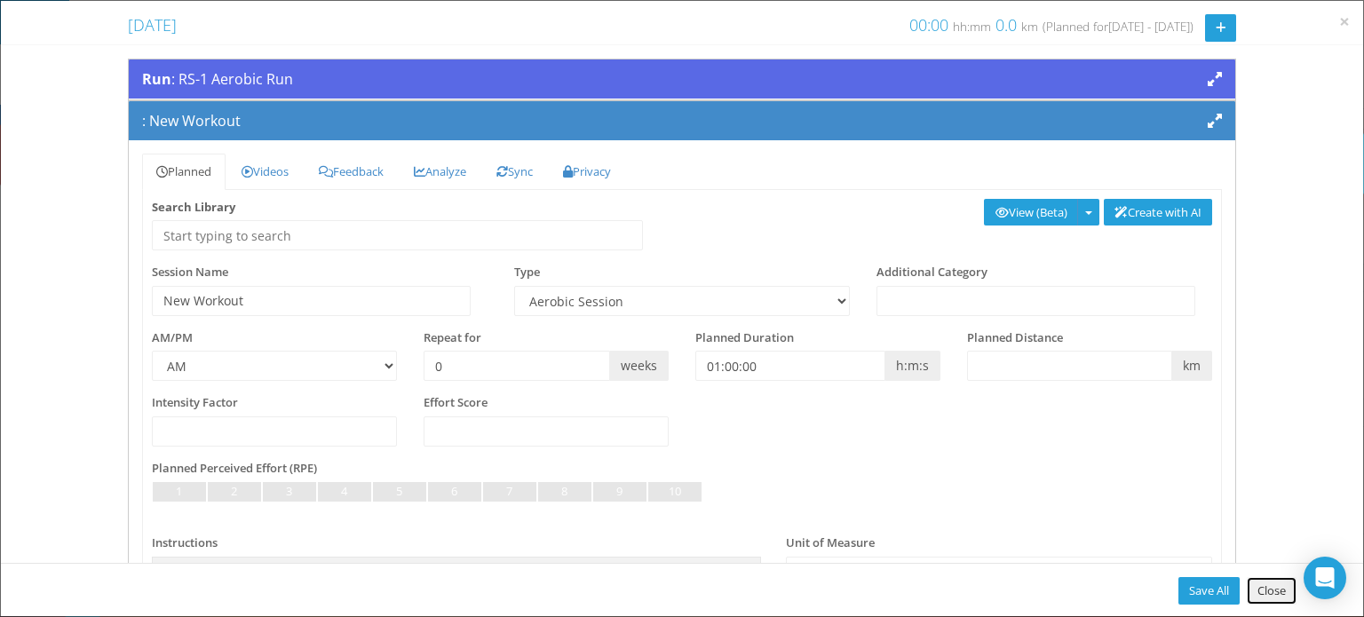
click at [1268, 583] on link "Close" at bounding box center [1272, 591] width 50 height 28
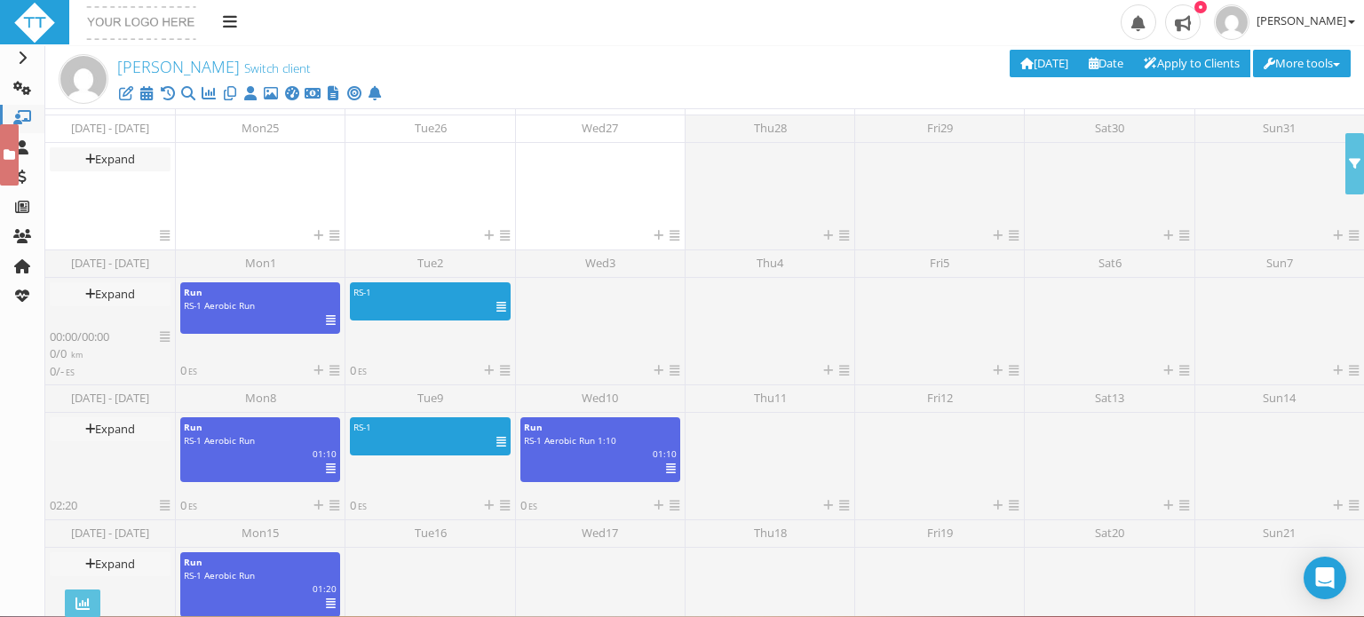
scroll to position [480, 0]
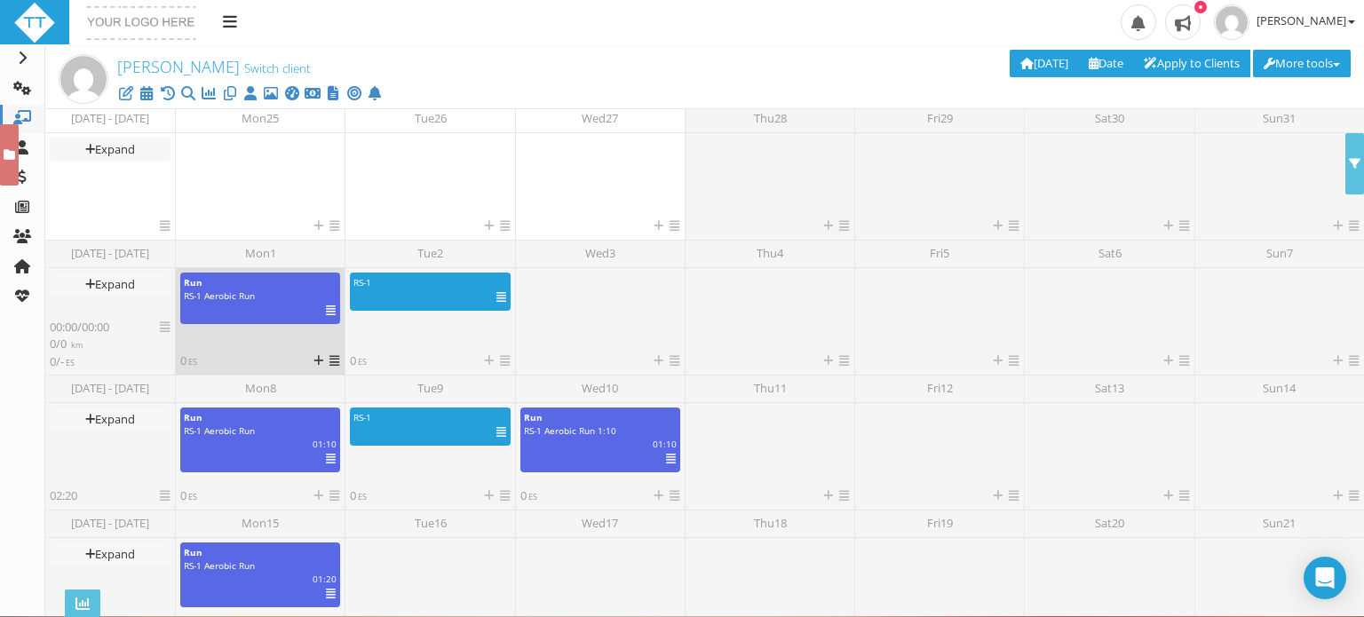
click at [333, 367] on link at bounding box center [334, 361] width 10 height 16
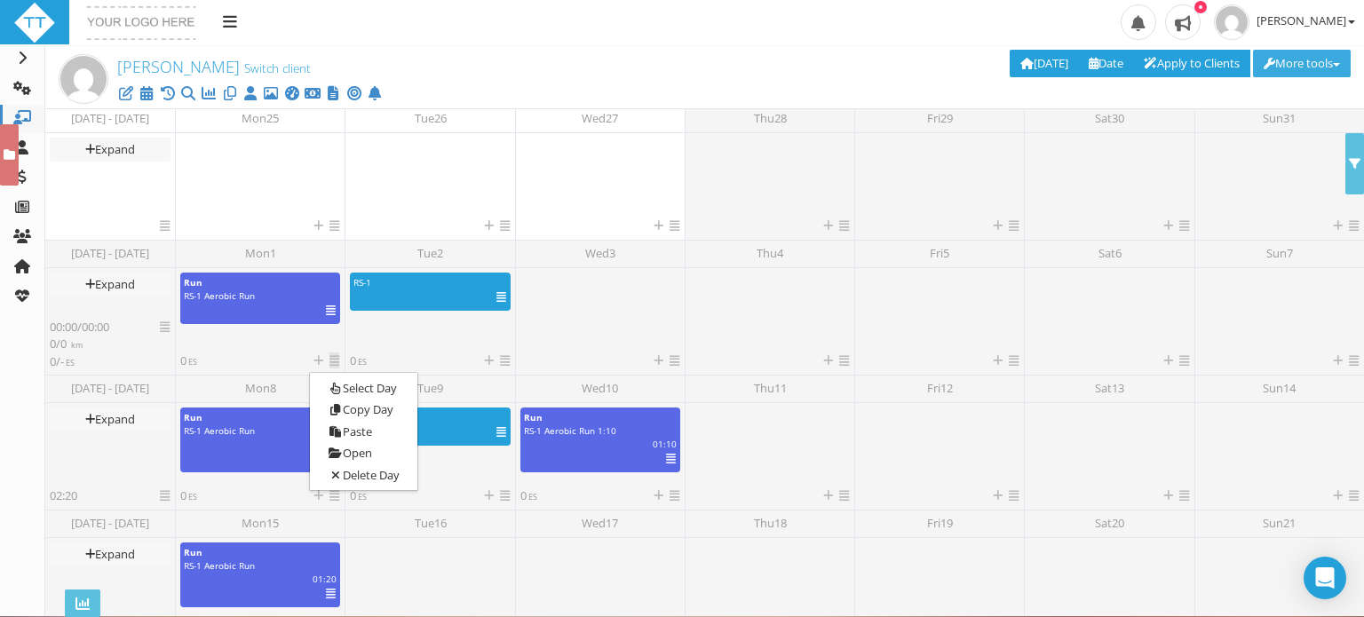
click at [1291, 64] on button "More tools" at bounding box center [1302, 64] width 98 height 28
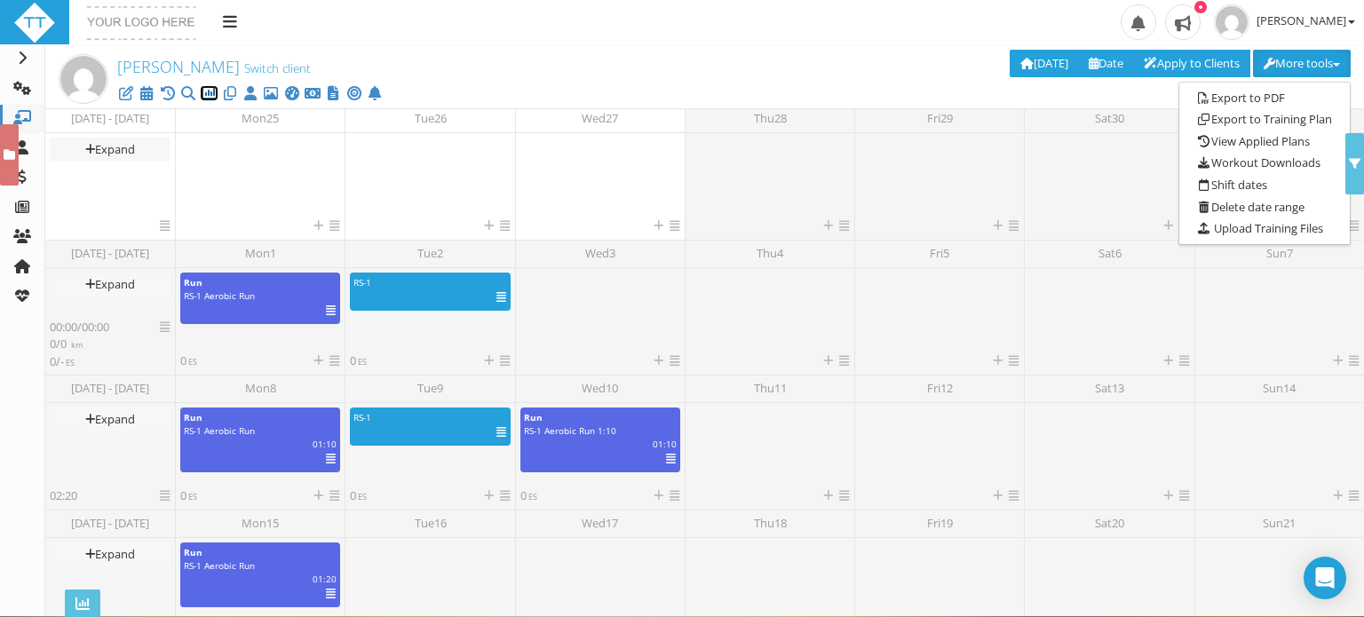
click at [210, 94] on icon at bounding box center [209, 93] width 18 height 1
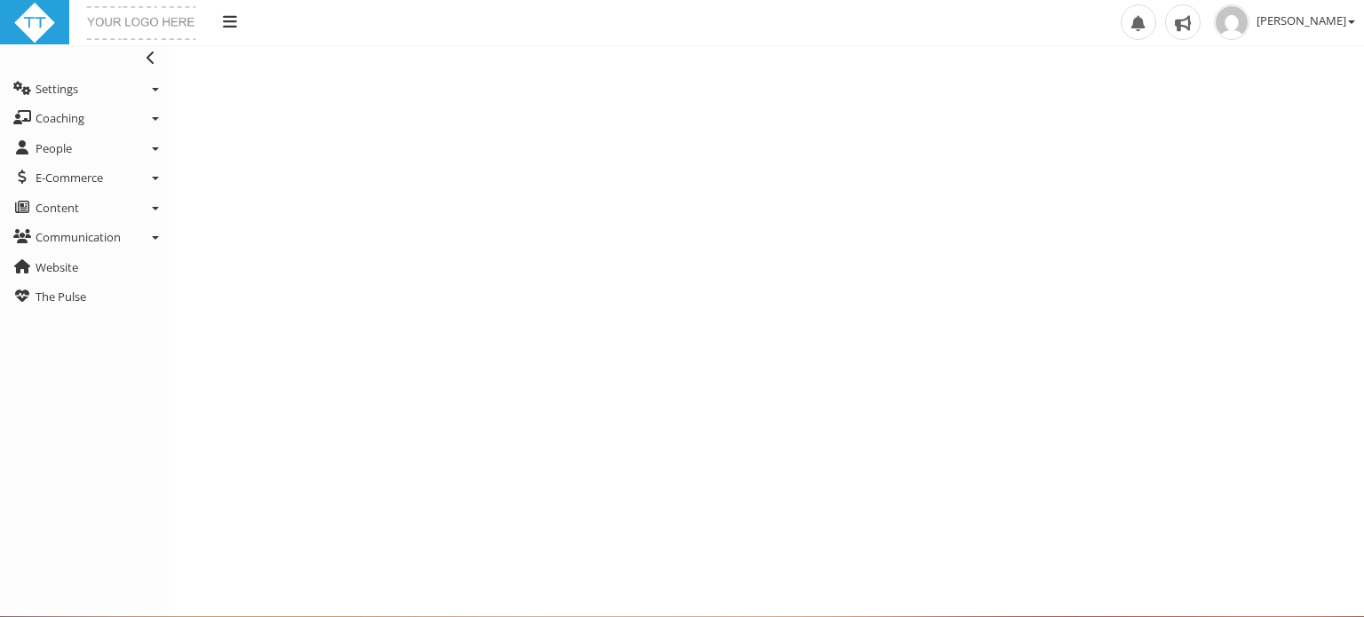
select select "Last90Days"
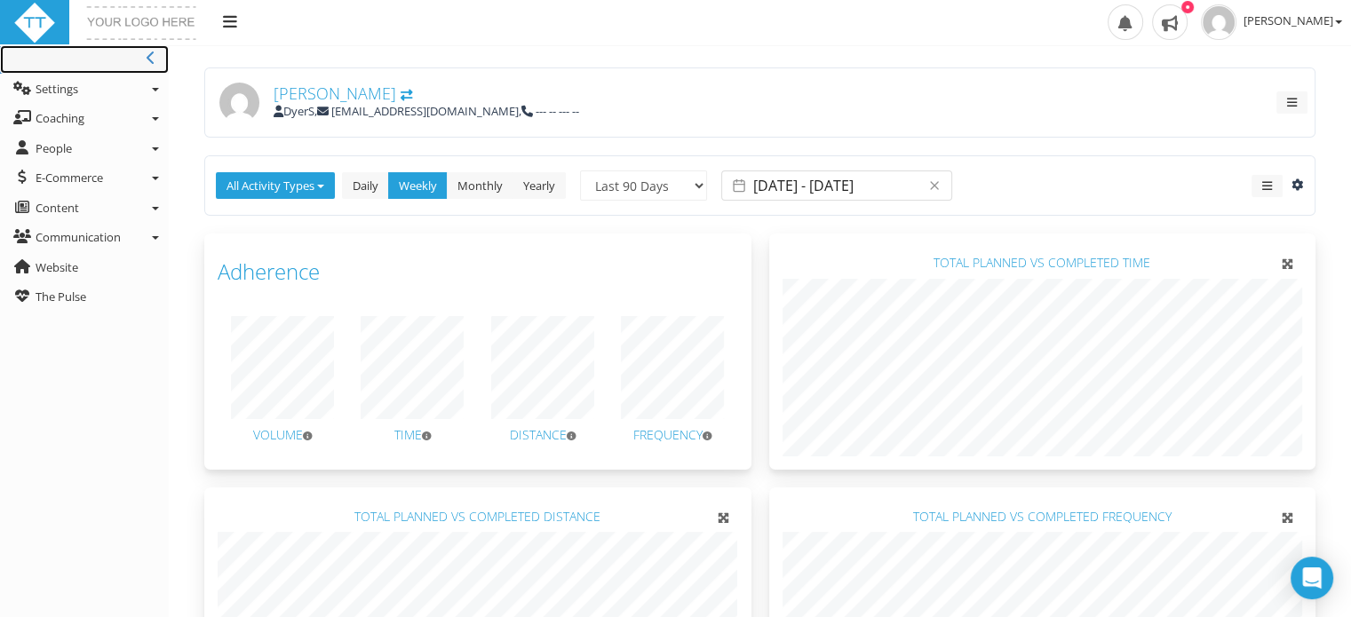
click at [150, 59] on icon at bounding box center [151, 58] width 9 height 14
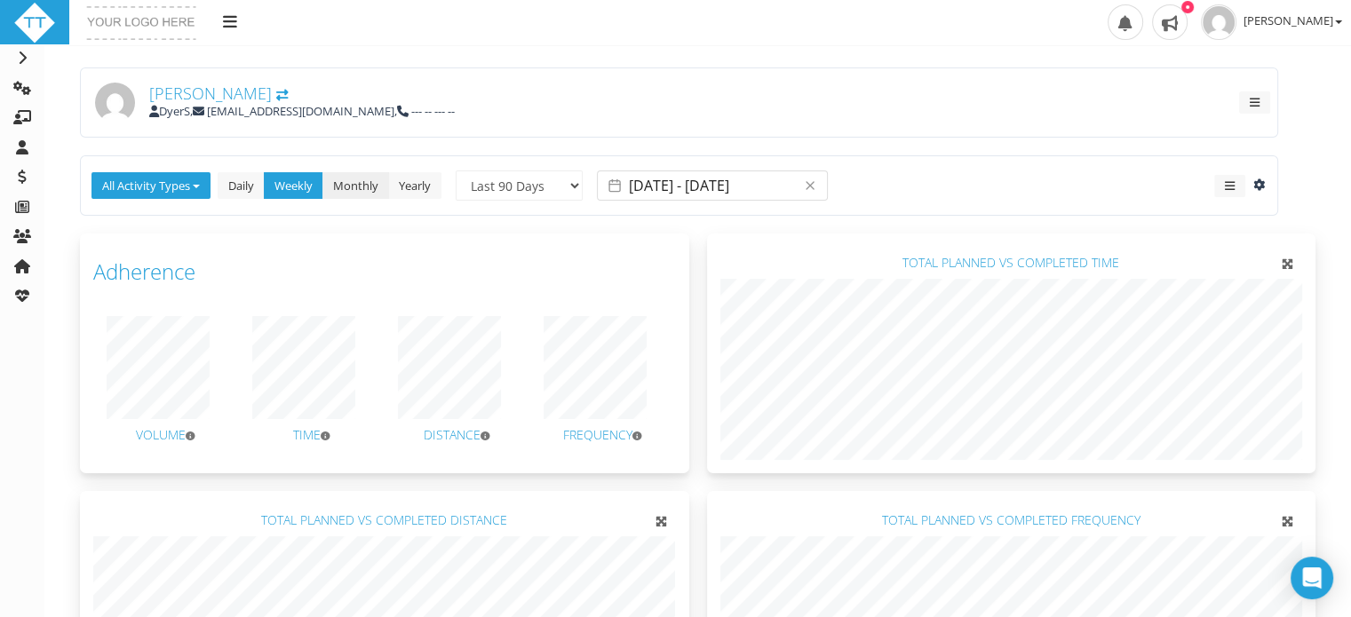
click at [362, 186] on link "Monthly" at bounding box center [355, 186] width 67 height 28
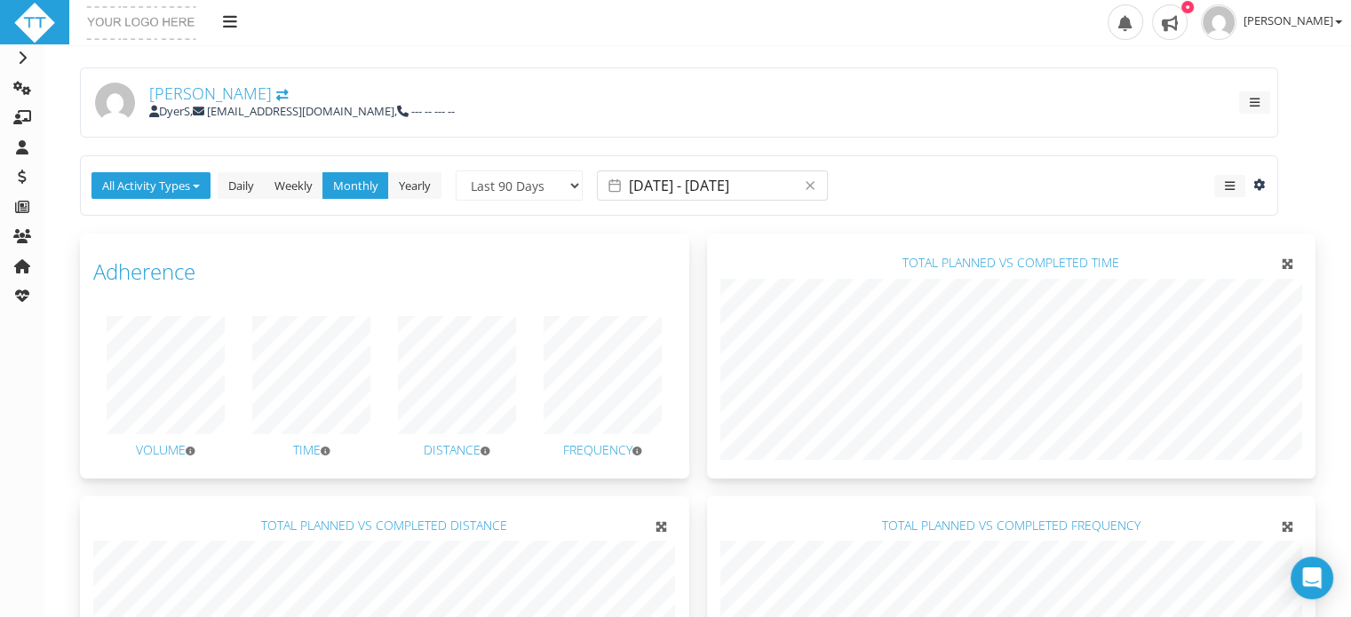
click at [178, 91] on span "[PERSON_NAME]" at bounding box center [210, 93] width 123 height 21
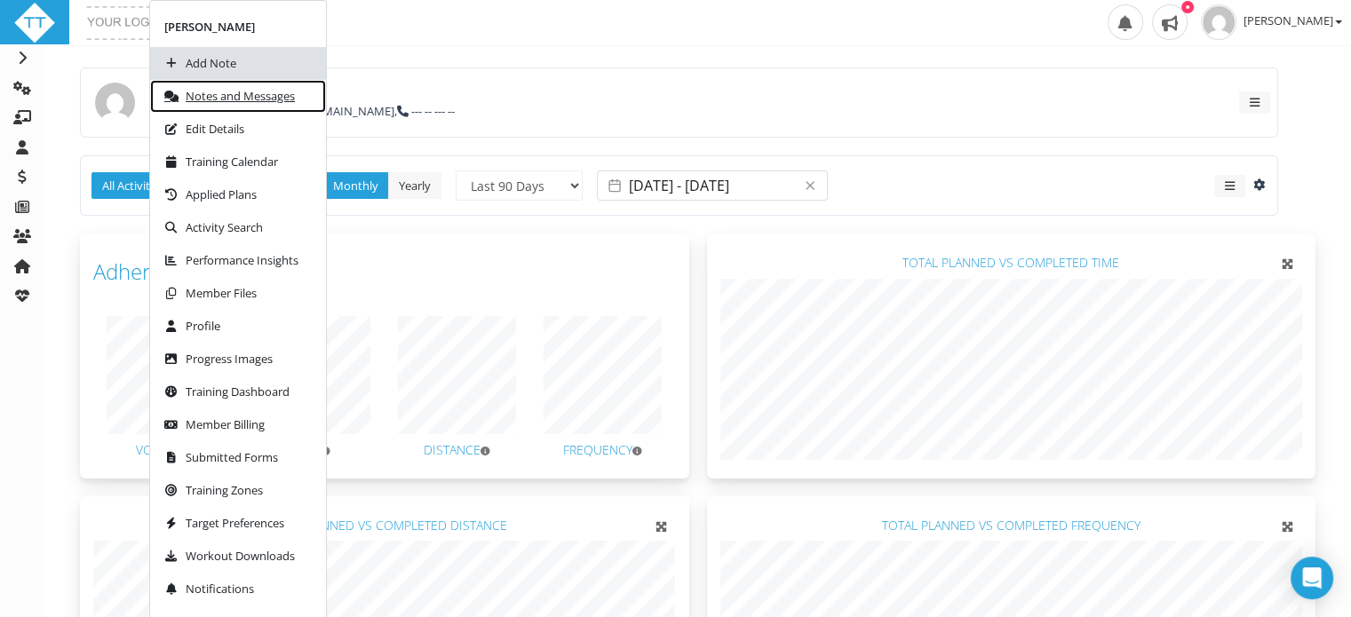
click at [218, 95] on span "Notes and Messages" at bounding box center [240, 97] width 109 height 12
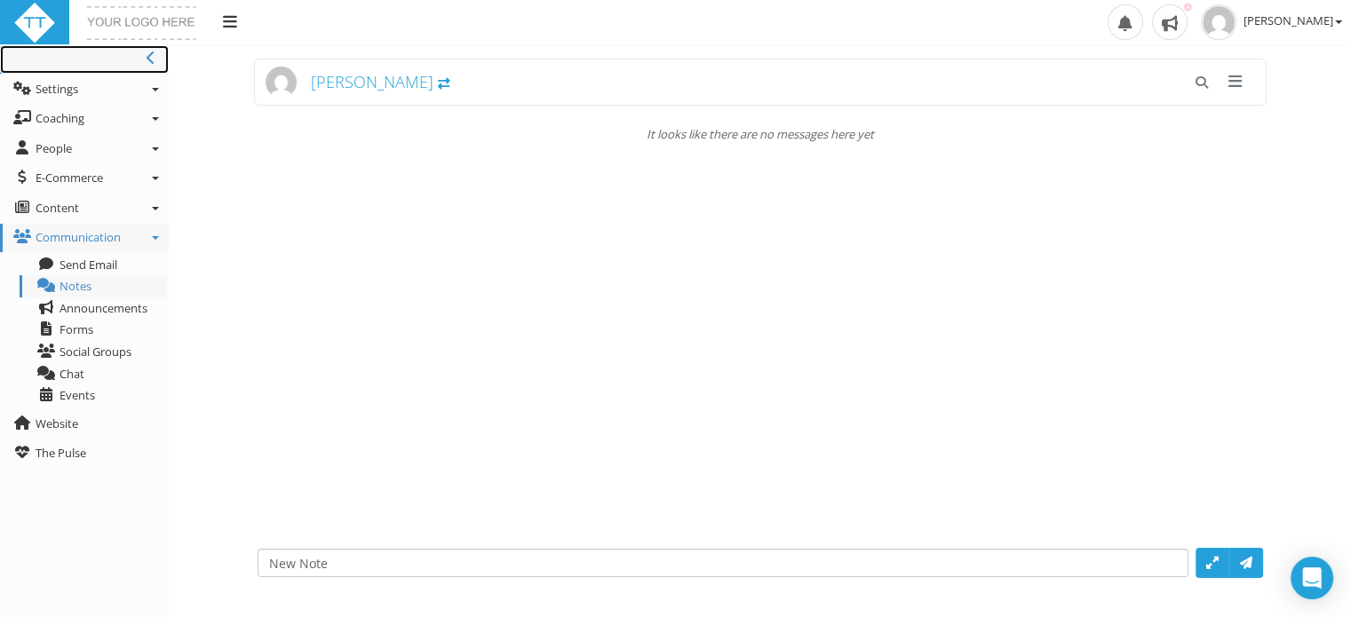
click at [148, 63] on icon at bounding box center [151, 58] width 9 height 14
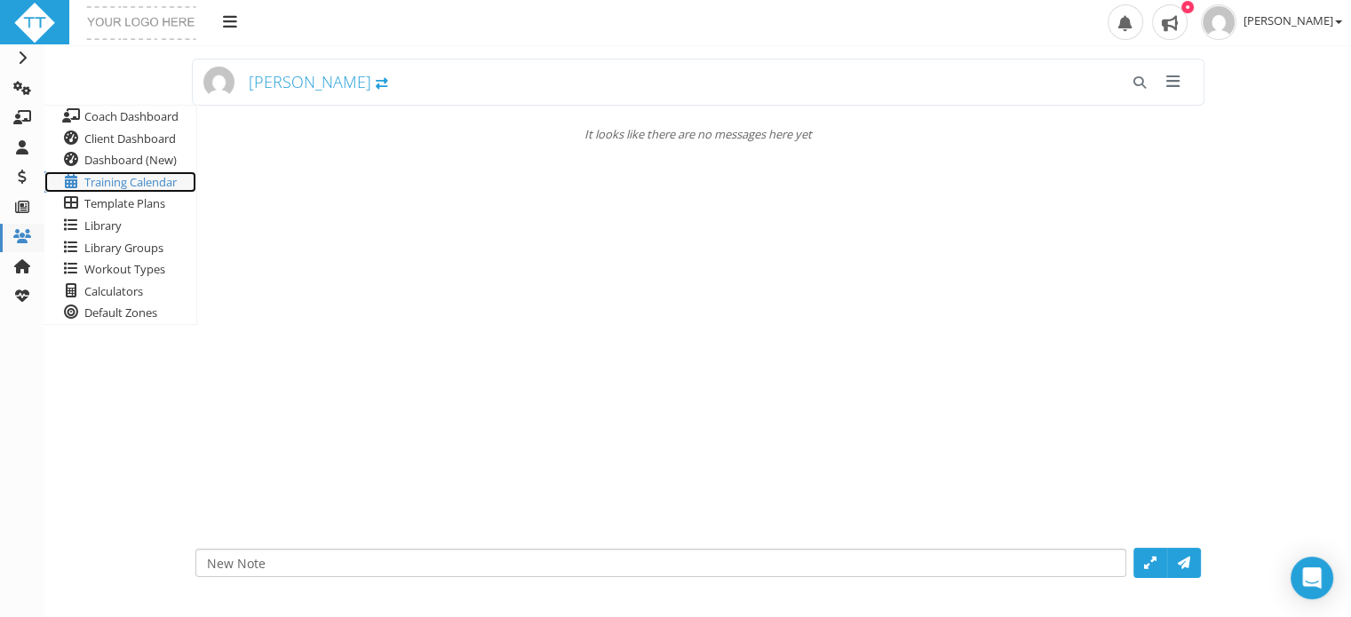
click at [112, 184] on span "Training Calendar" at bounding box center [130, 182] width 92 height 16
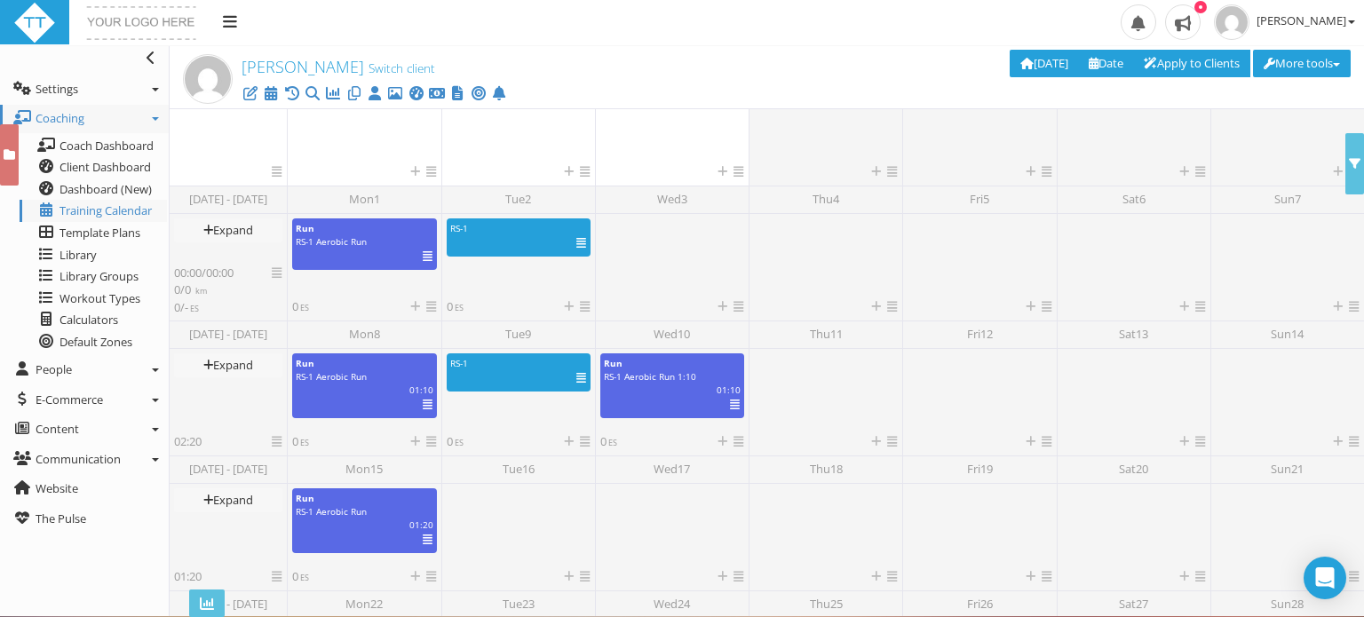
scroll to position [536, 0]
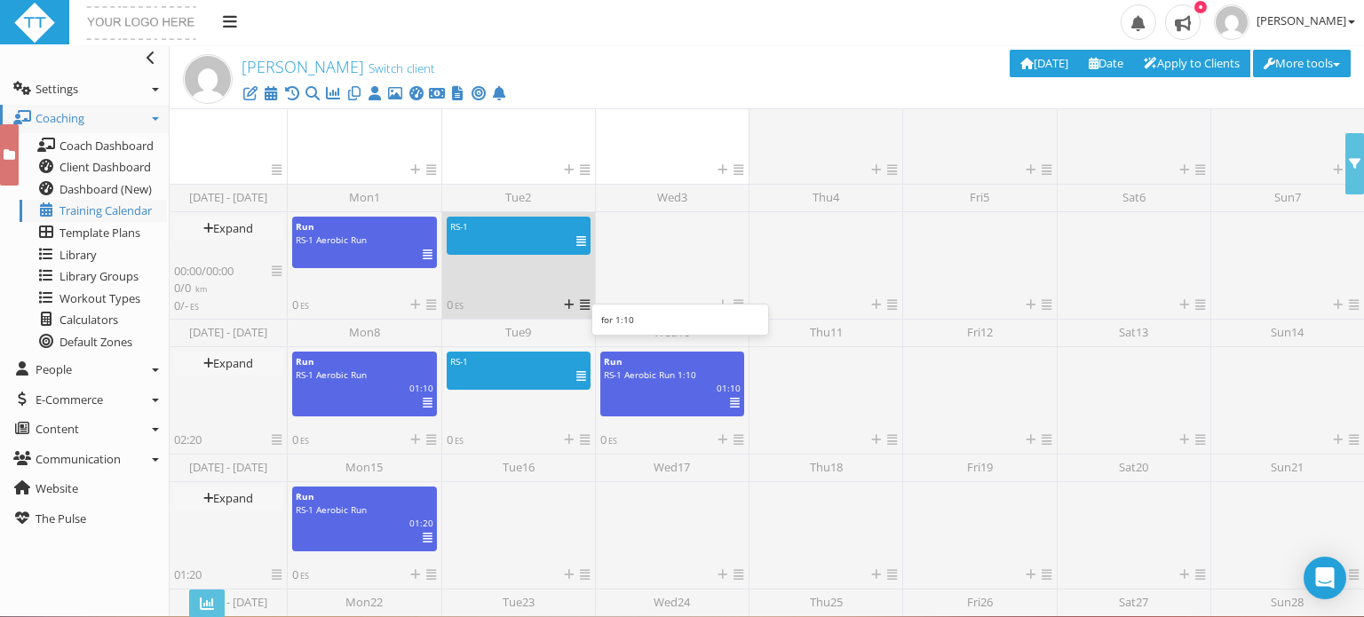
click at [583, 242] on icon at bounding box center [581, 242] width 10 height 1
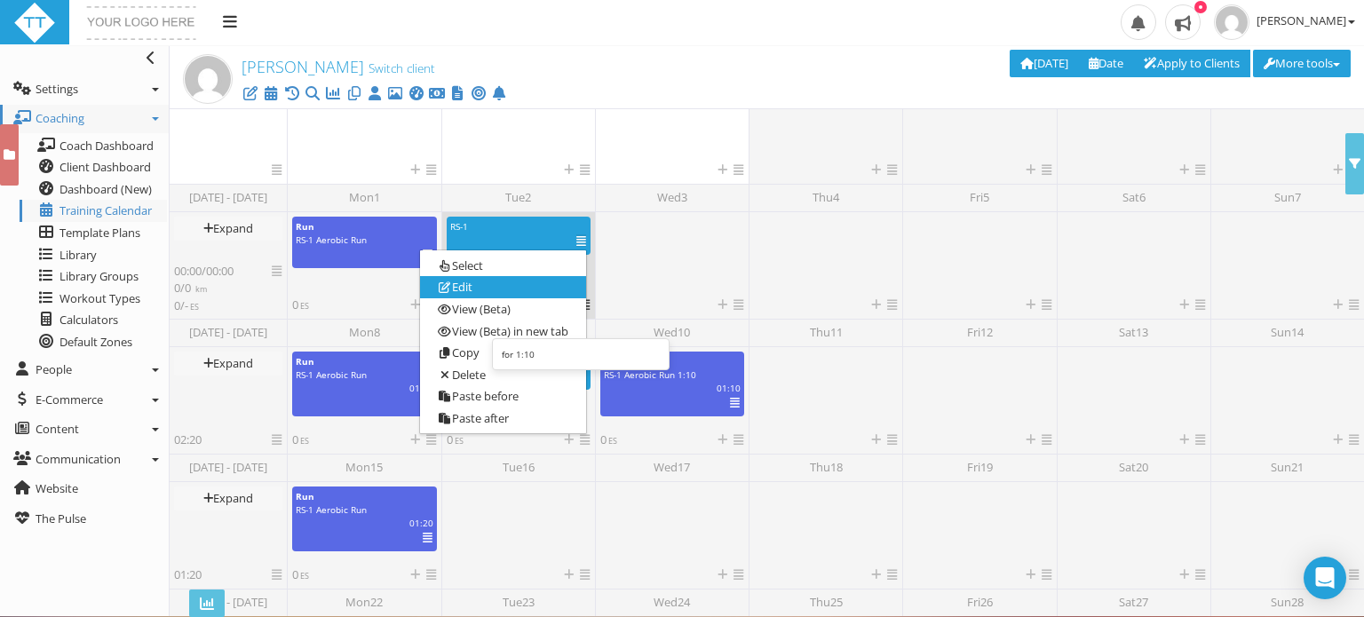
click at [466, 289] on link "Edit" at bounding box center [503, 288] width 166 height 22
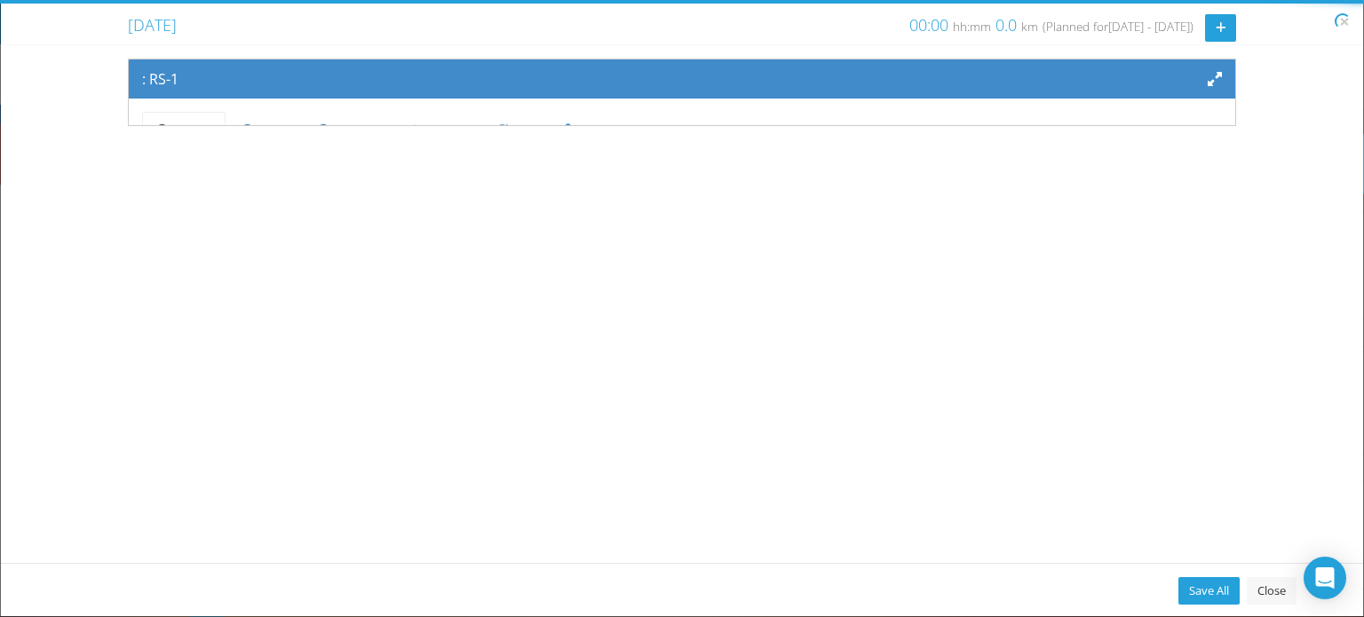
scroll to position [0, 0]
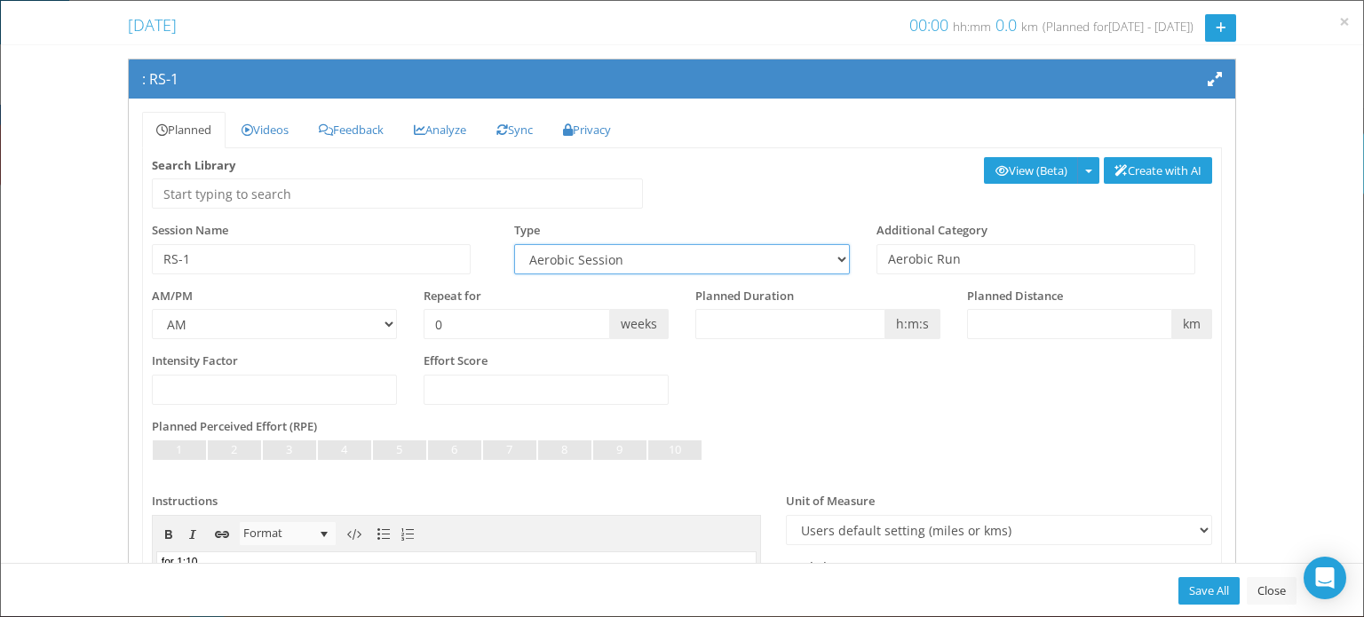
click at [645, 262] on select "Aerobic Session Alpine Climbing Assessment Availability Bike Bike Paddle Boulde…" at bounding box center [682, 259] width 336 height 30
select select "f6c5cf88-e375-419d-8aa1-e0838ebb8a2f"
click at [514, 244] on select "Aerobic Session Alpine Climbing Assessment Availability Bike Bike Paddle Boulde…" at bounding box center [682, 259] width 336 height 30
click at [1197, 582] on link "Save All" at bounding box center [1208, 591] width 61 height 28
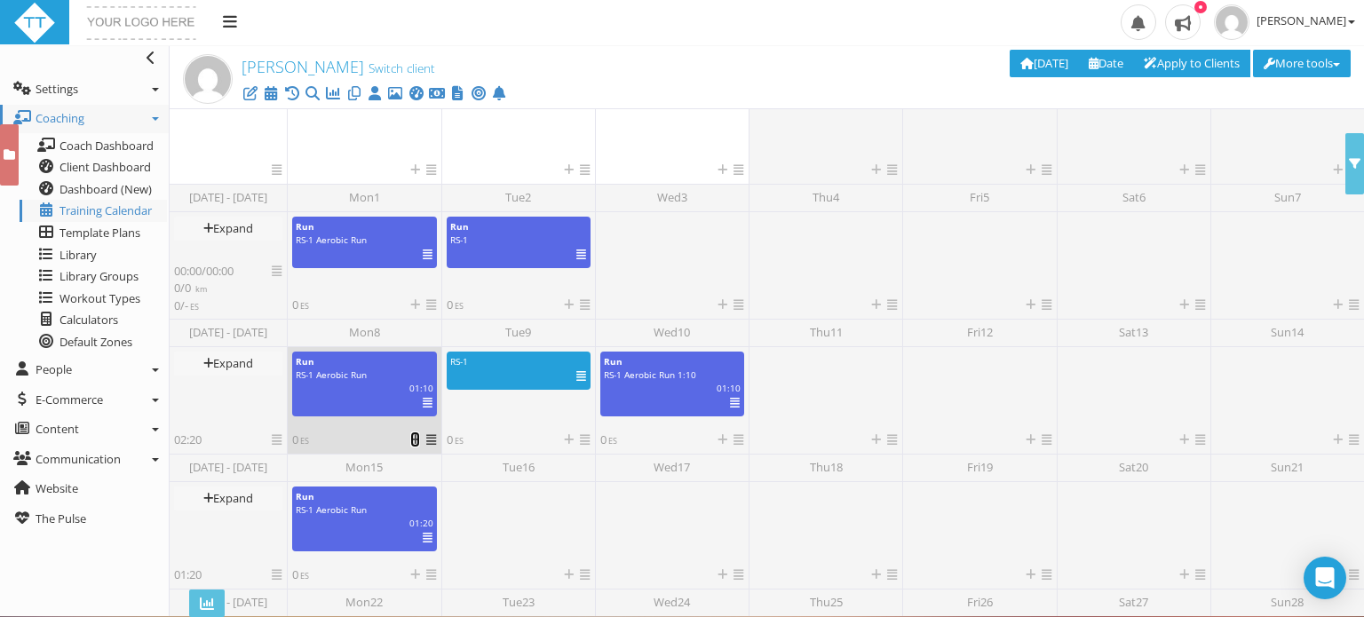
click at [411, 438] on icon at bounding box center [415, 440] width 10 height 12
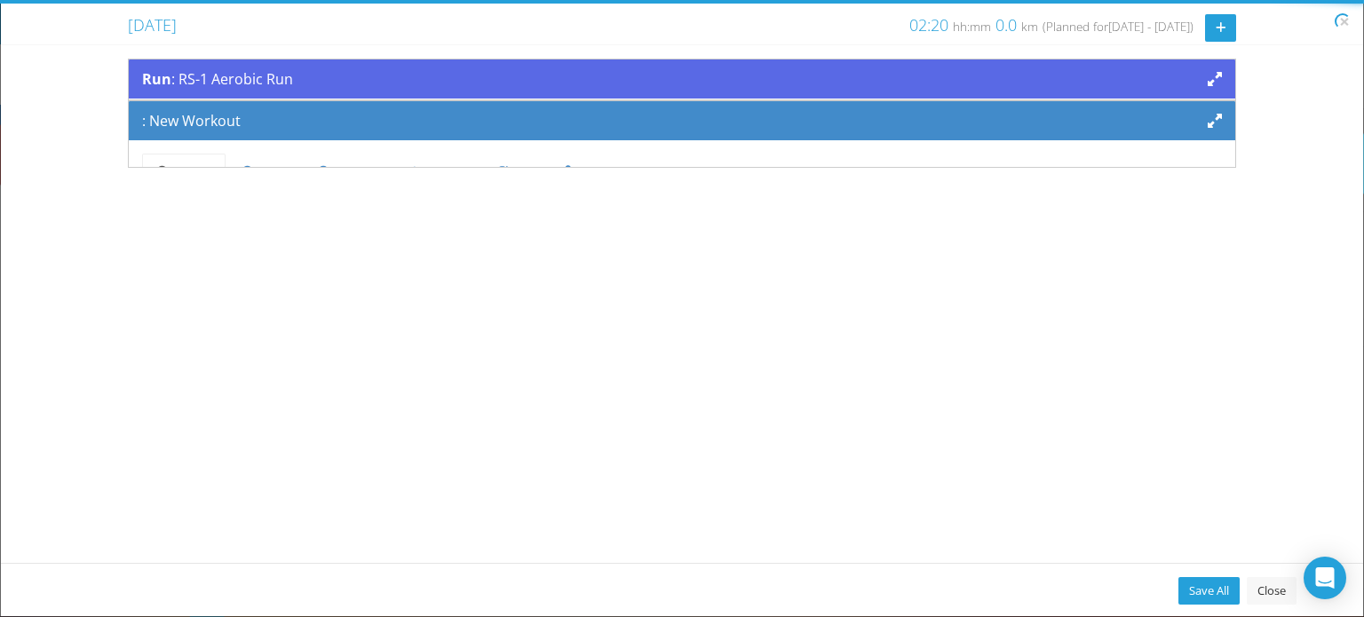
scroll to position [146, 0]
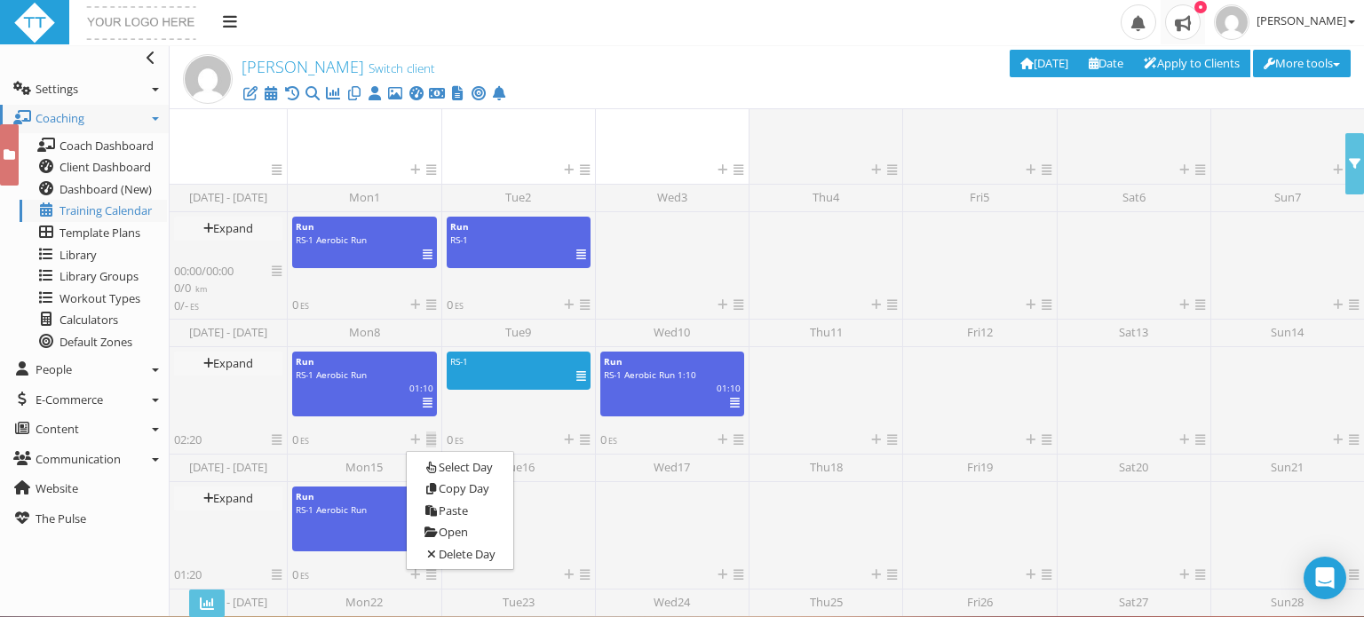
click at [1201, 14] on span at bounding box center [1183, 22] width 36 height 36
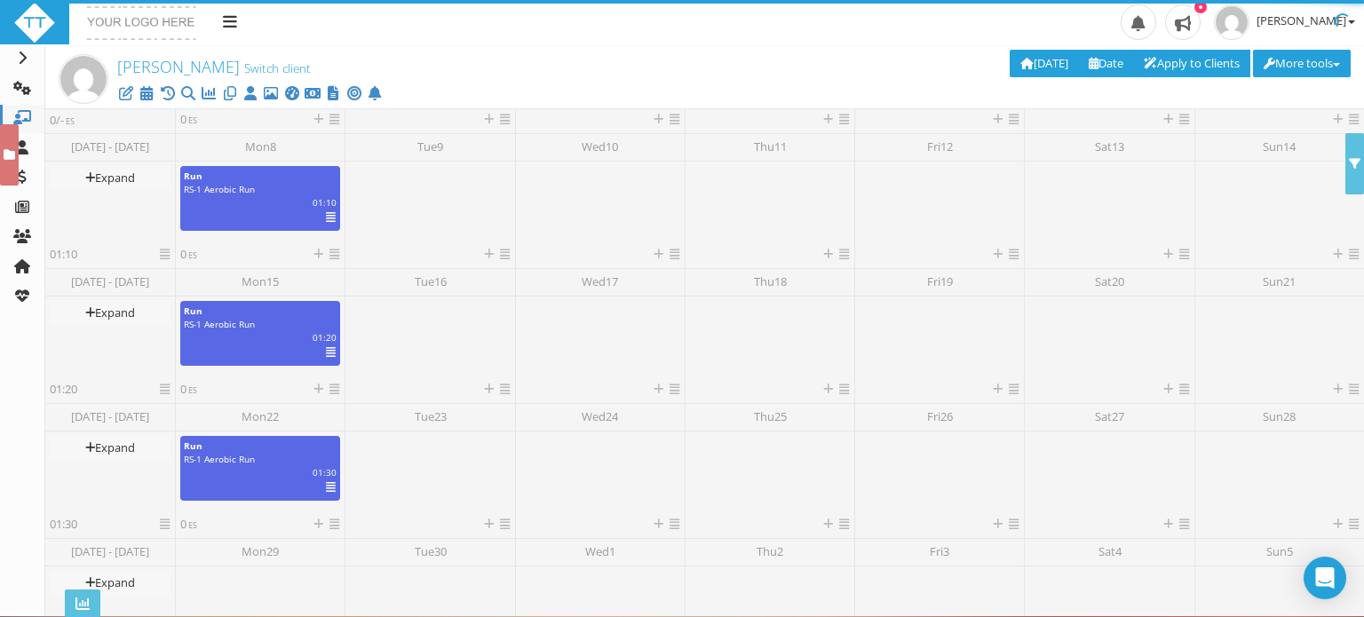
scroll to position [107, 0]
